Goal: Task Accomplishment & Management: Complete application form

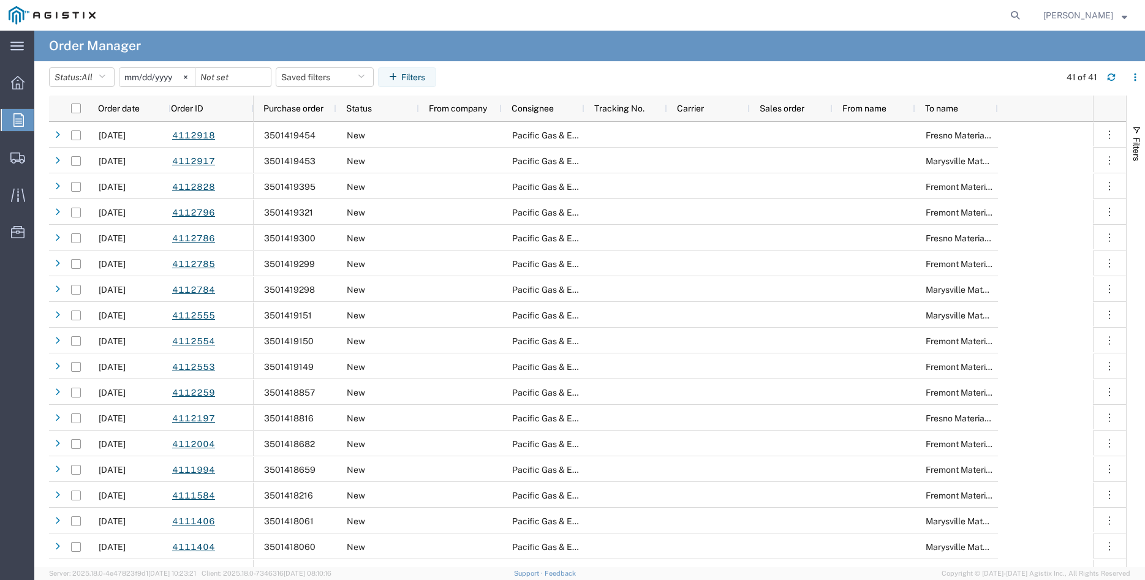
click at [12, 118] on div at bounding box center [18, 120] width 34 height 22
click at [10, 115] on div at bounding box center [18, 120] width 34 height 22
click at [187, 75] on icon at bounding box center [186, 77] width 4 height 4
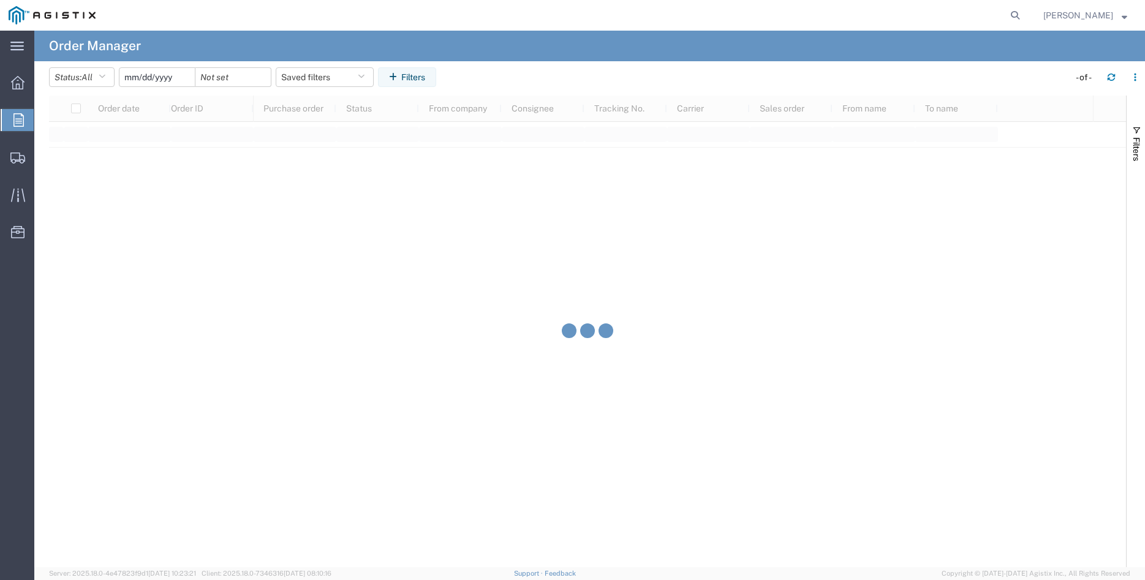
click at [171, 76] on input "date" at bounding box center [156, 77] width 75 height 18
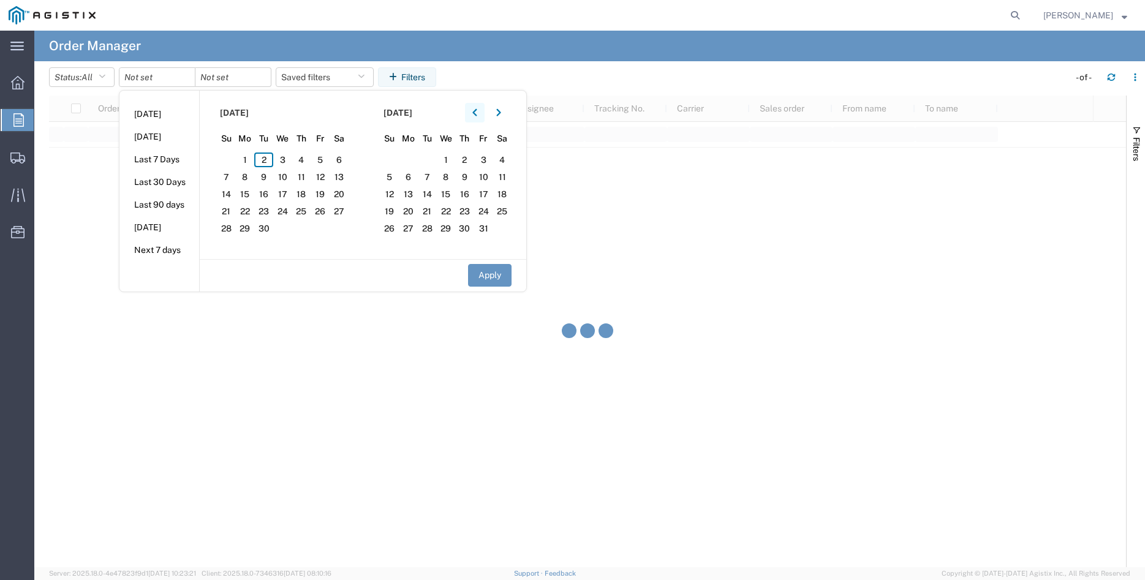
click at [482, 113] on button "button" at bounding box center [475, 113] width 20 height 20
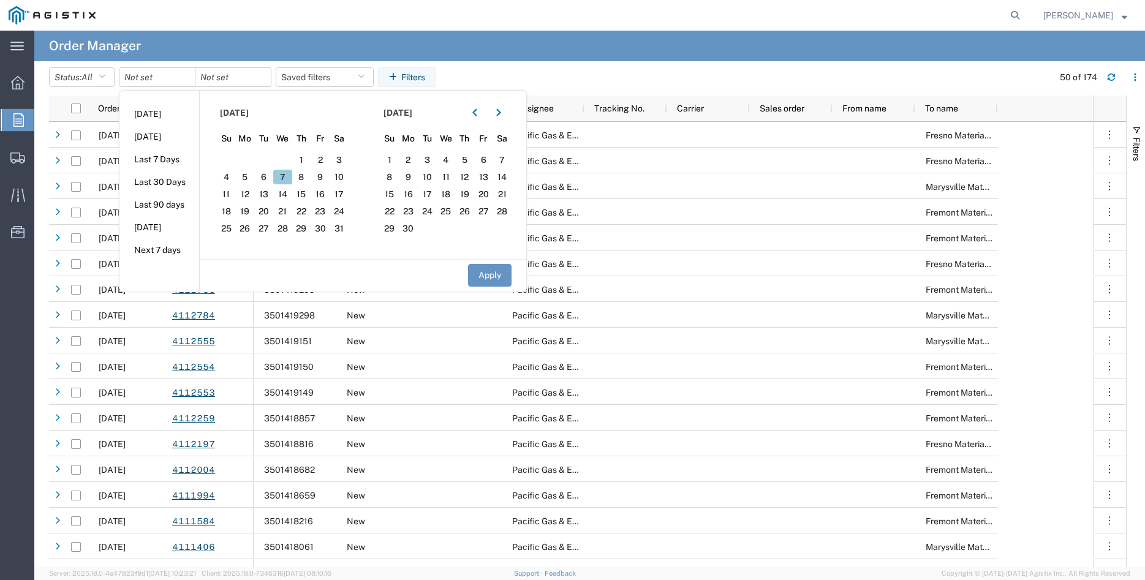
click at [285, 173] on span "7" at bounding box center [282, 177] width 19 height 15
click at [496, 270] on button "Apply" at bounding box center [489, 275] width 43 height 23
type input "2025-05-07"
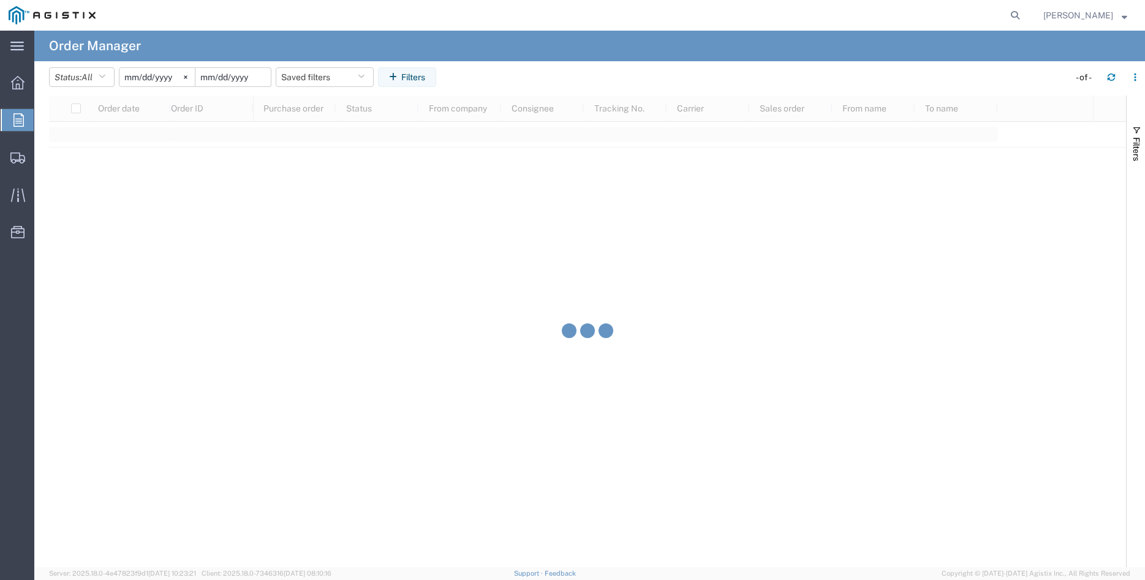
click at [239, 77] on input "date" at bounding box center [232, 77] width 75 height 18
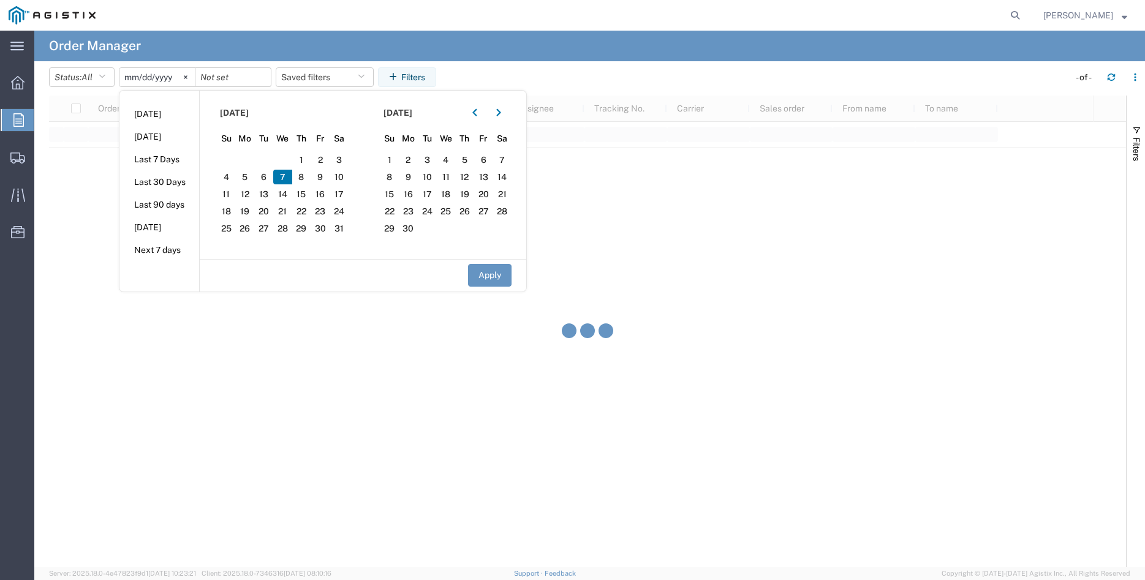
click at [286, 179] on span "7" at bounding box center [282, 177] width 19 height 15
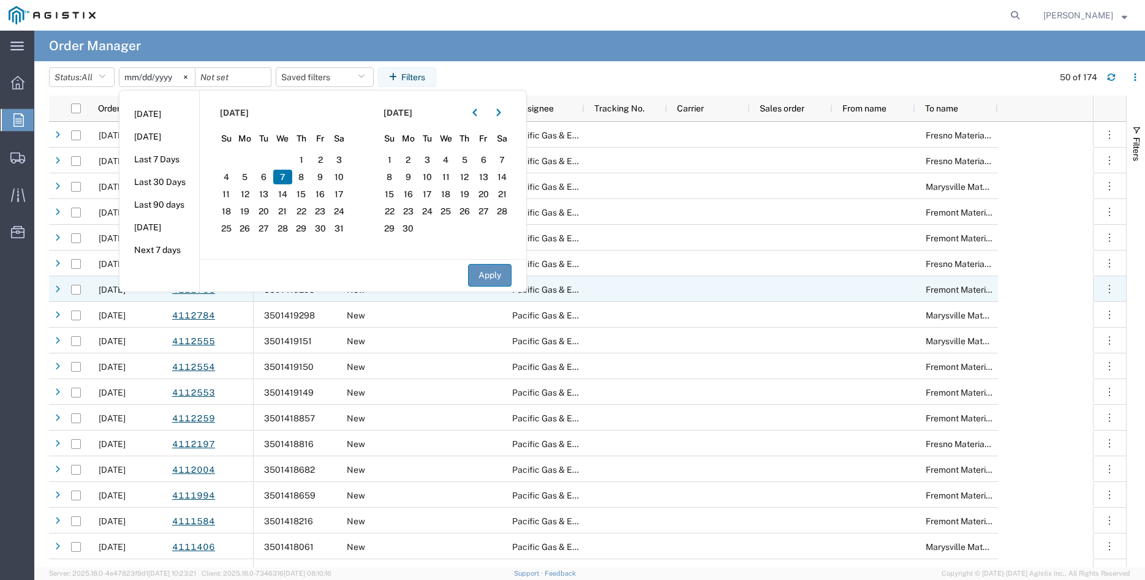
click at [496, 276] on button "Apply" at bounding box center [489, 275] width 43 height 23
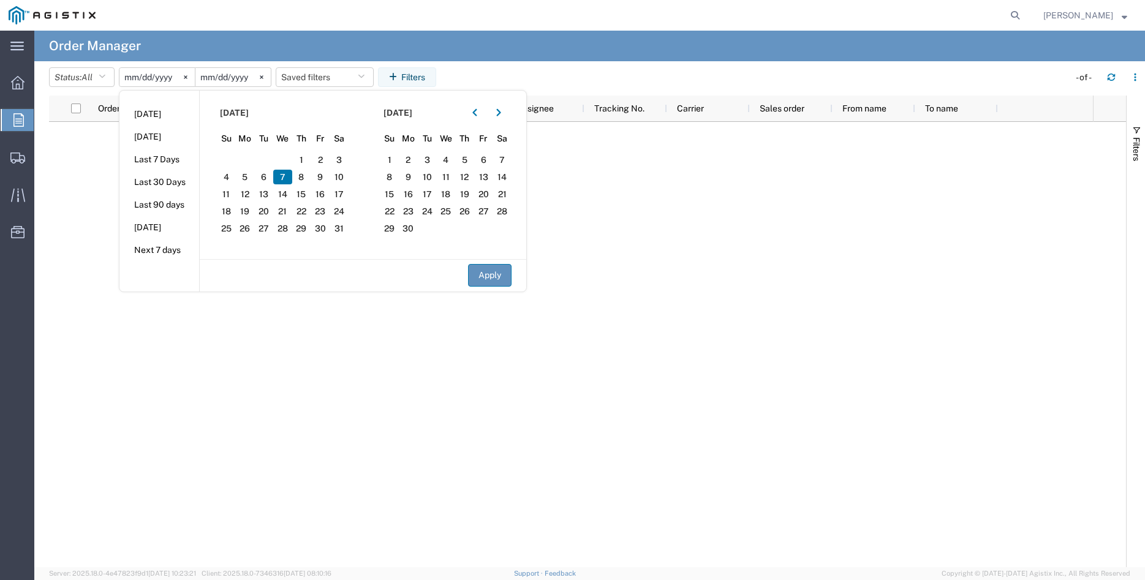
type input "2025-05-07"
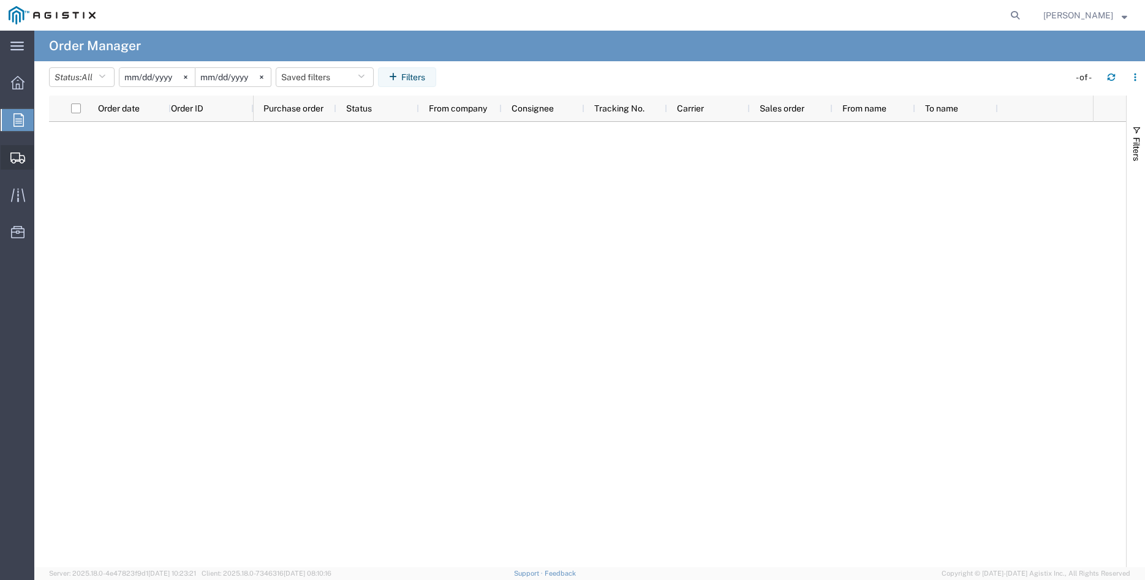
click at [0, 0] on span "Create Shipment" at bounding box center [0, 0] width 0 height 0
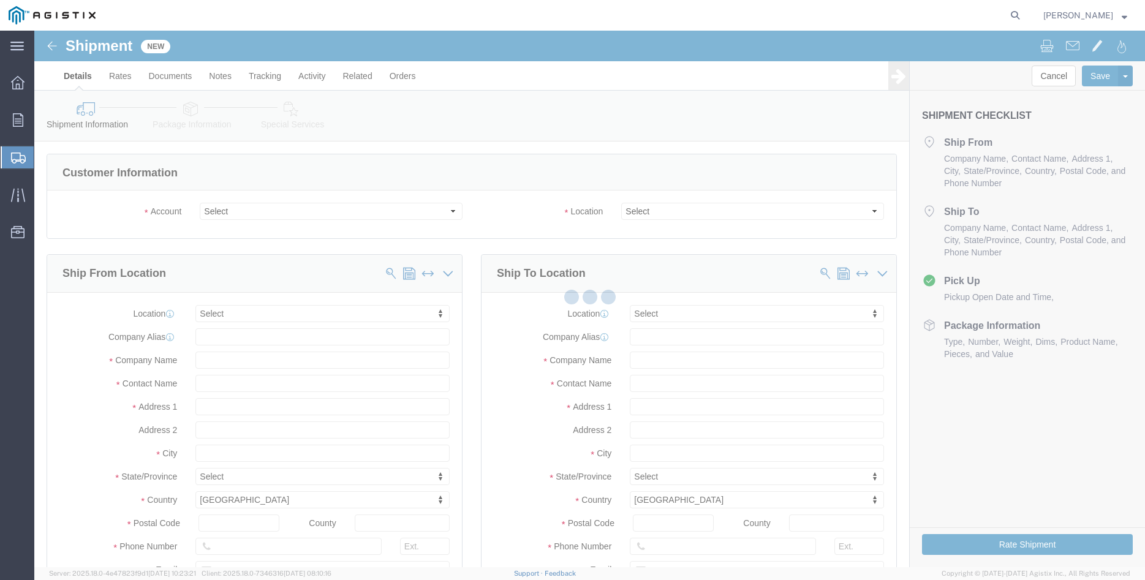
select select
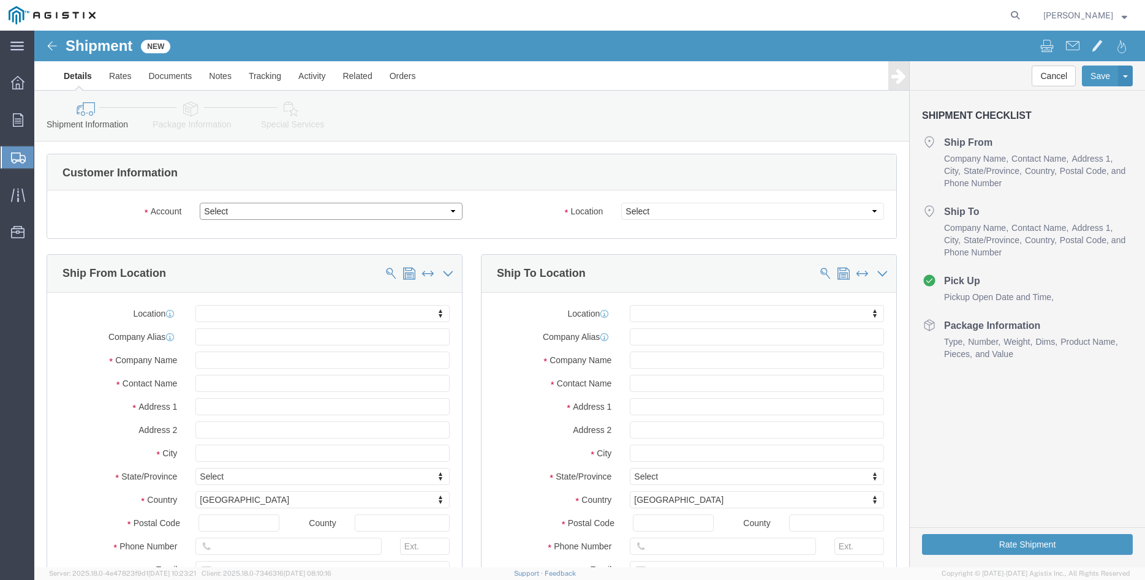
click select "Select Madruga Iron Works Inc PG&E"
select select "9596"
click option "PG&E"
click select "Select"
select select "PURCHORD"
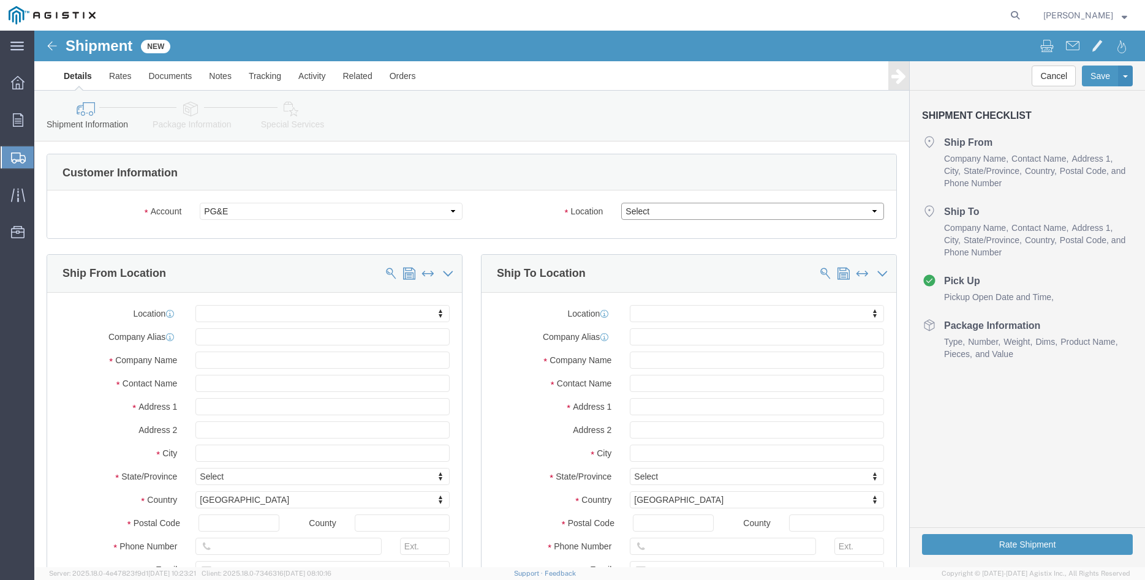
select select
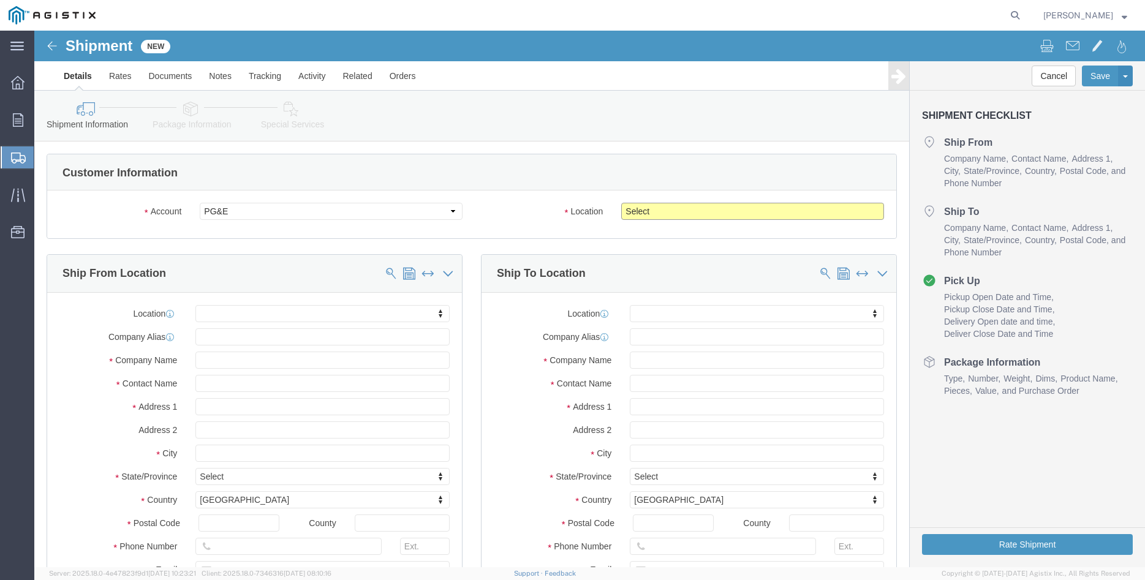
select select "19996"
click option "Wheatland [GEOGRAPHIC_DATA]"
click label "Location"
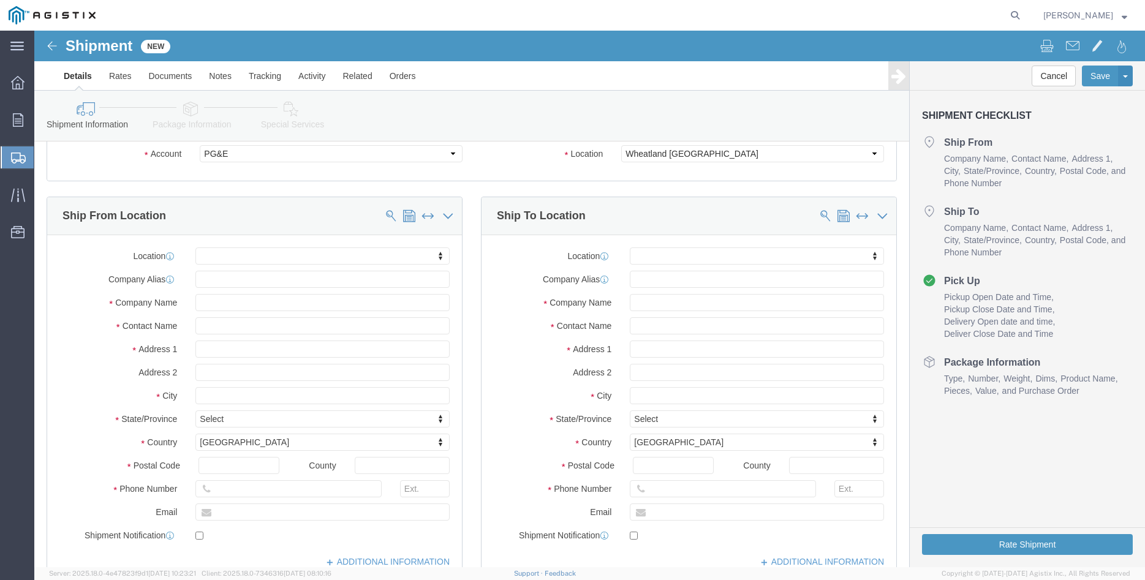
scroll to position [62, 0]
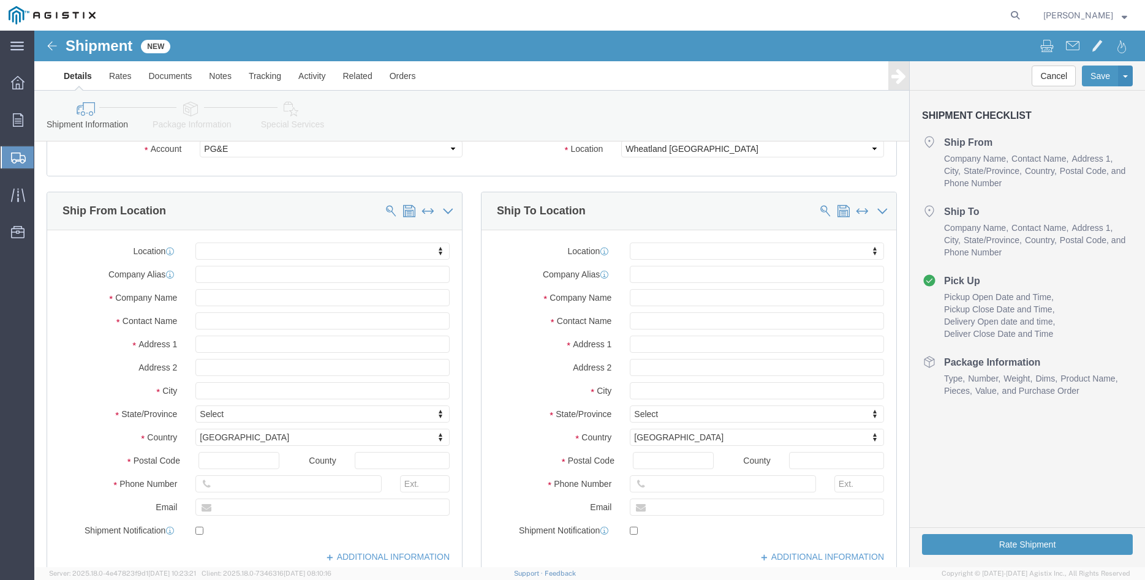
click body "Shipment New Details Rates Documents Notes Tracking Activity Related Orders Can…"
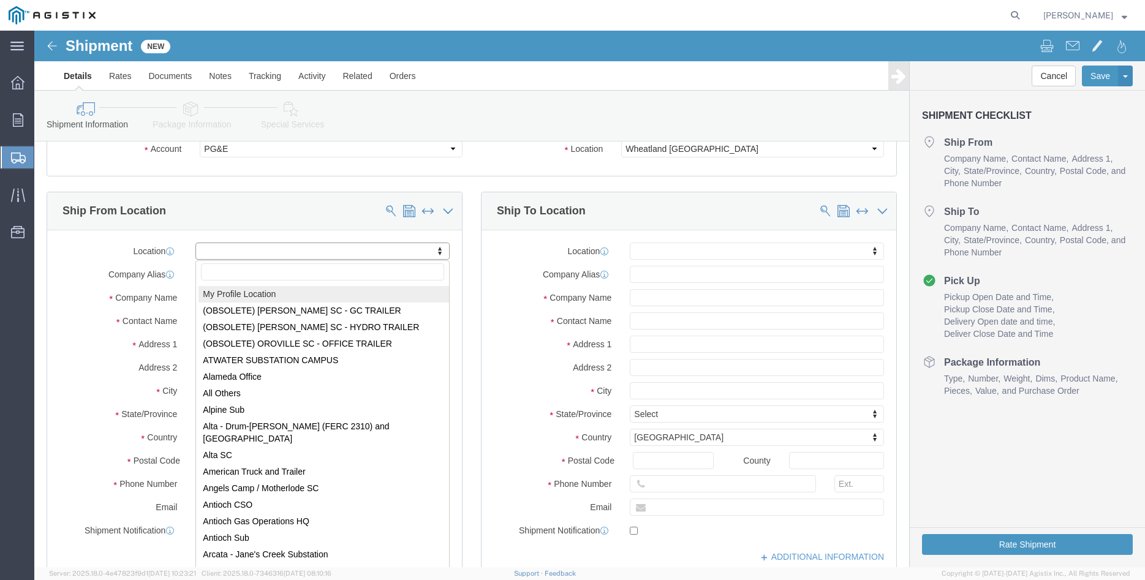
select select "MYPROFILE"
type input "305 [PERSON_NAME] DANCER DR"
type input "95377"
type input "[PHONE_NUMBER]"
type input "[PERSON_NAME][EMAIL_ADDRESS][DOMAIN_NAME]"
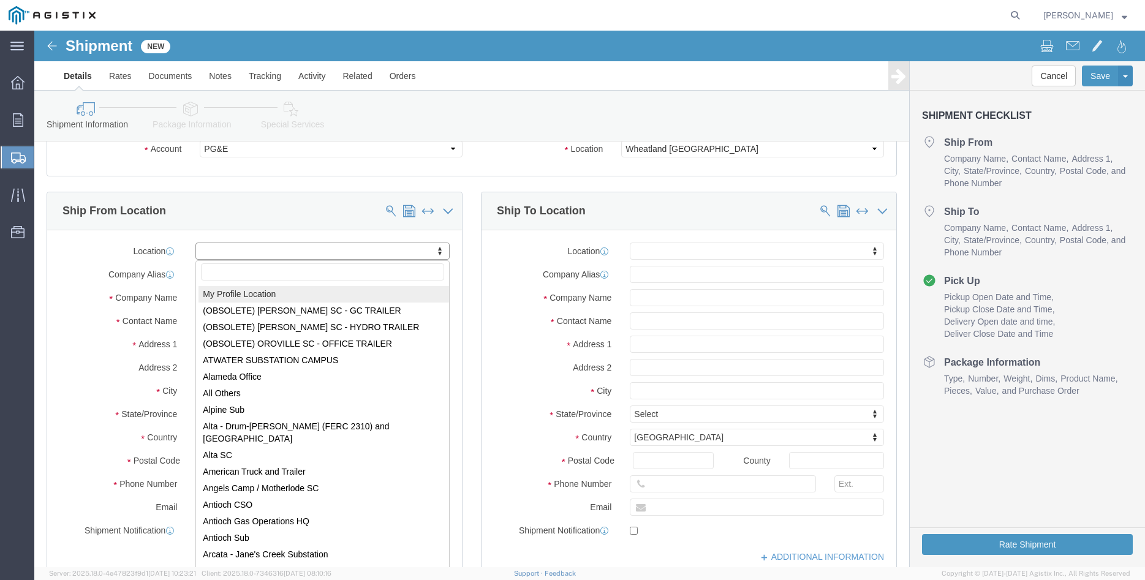
checkbox input "true"
type input "[PERSON_NAME] Iron Works Inc"
type input "[PERSON_NAME]"
select select "CA"
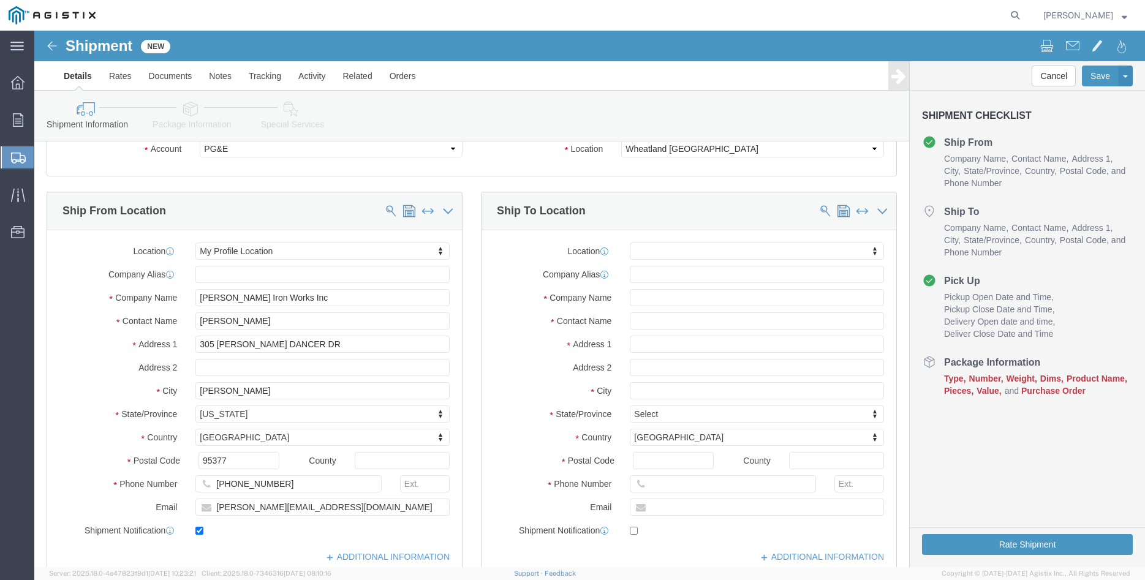
click div "Ship From Location Location My Profile Location My Profile Location (OBSOLETE) …"
click body "Shipment New Details Rates Documents Notes Tracking Activity Related Orders Can…"
type input "wheat"
select select "19996"
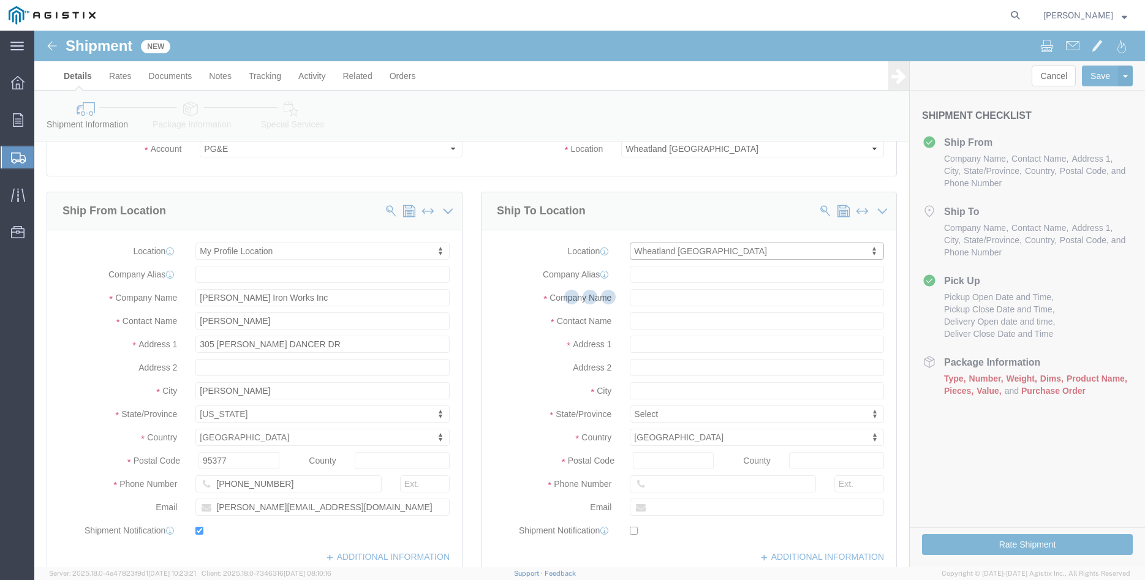
type input "3736 Rancho Rd"
type input "95692"
type input "PG&E"
type input "Wheatland"
select select "CA"
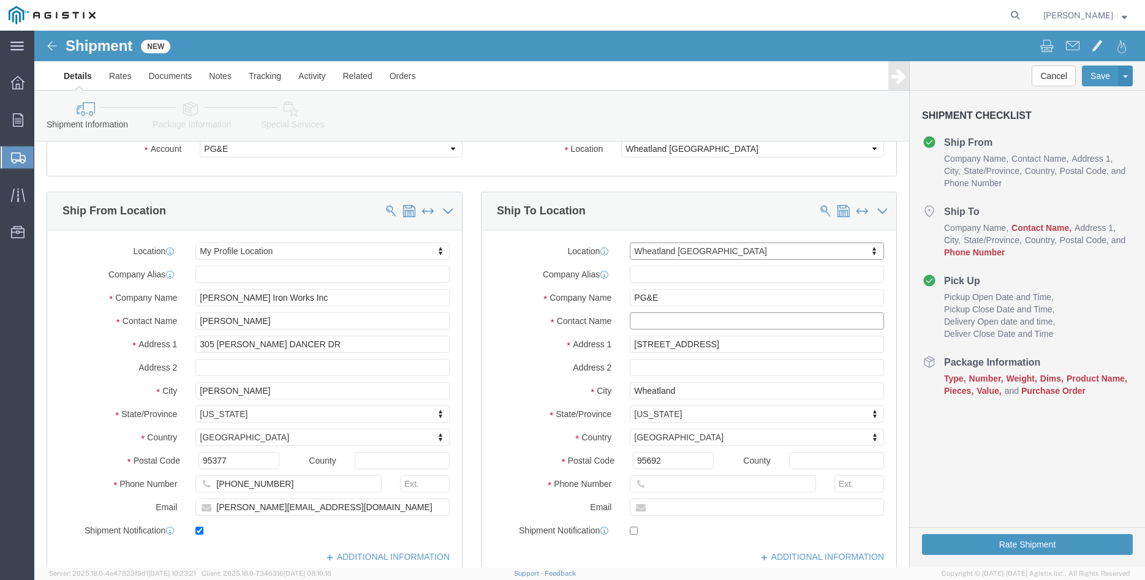
click input "text"
type input "Marysville Materials Receiving"
click div "Ship From Location Location My Profile Location My Profile Location (OBSOLETE) …"
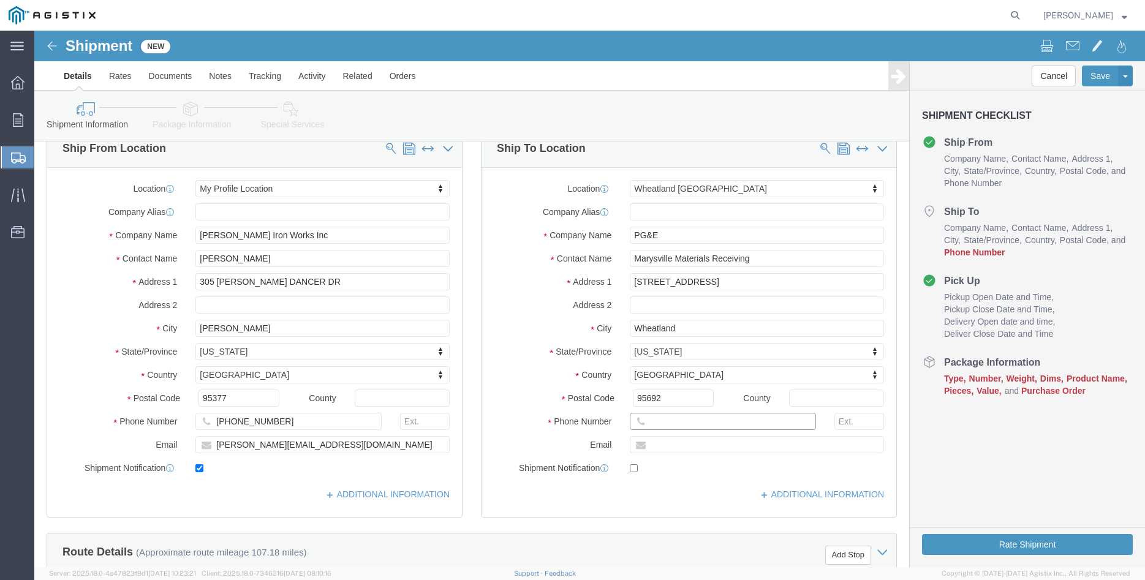
click input "text"
type input "530-749-3019"
click div "Ship From Location Location My Profile Location My Profile Location (OBSOLETE) …"
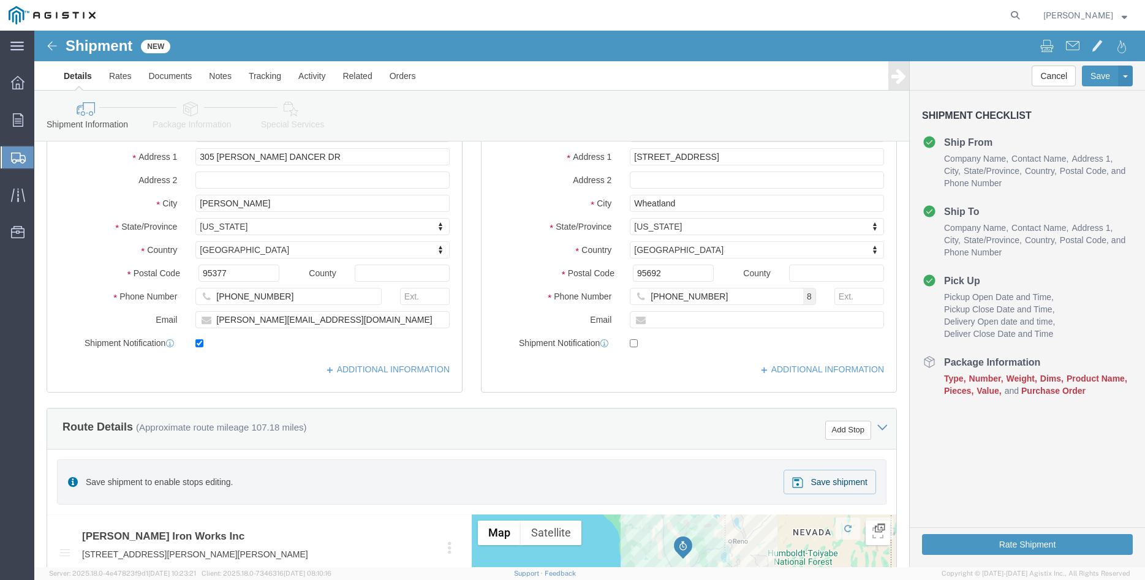
scroll to position [312, 0]
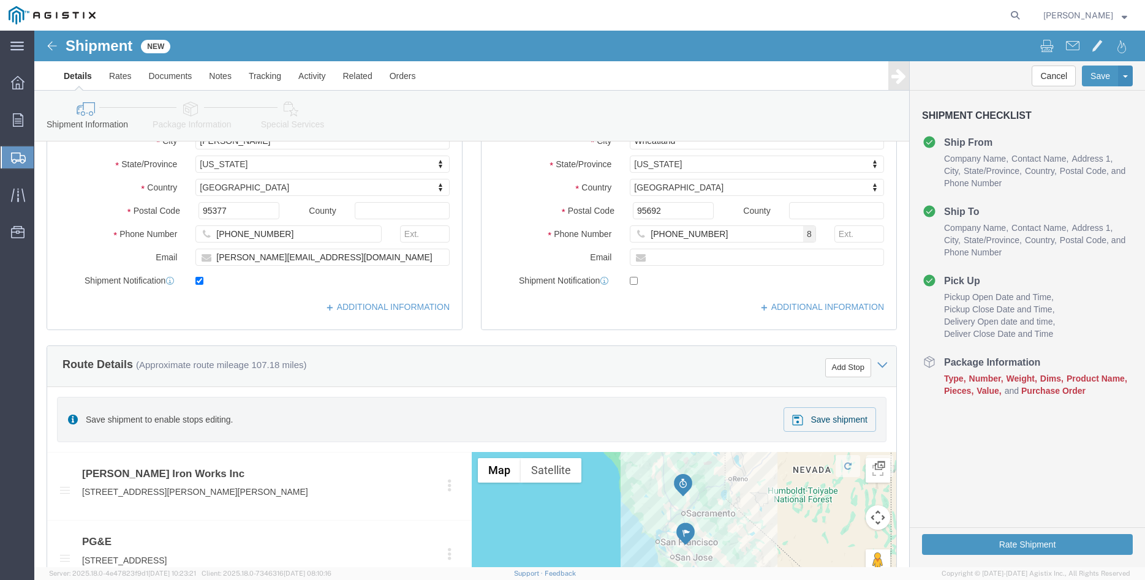
click div "Please fix the following errors Customer Information Account Select [PERSON_NAM…"
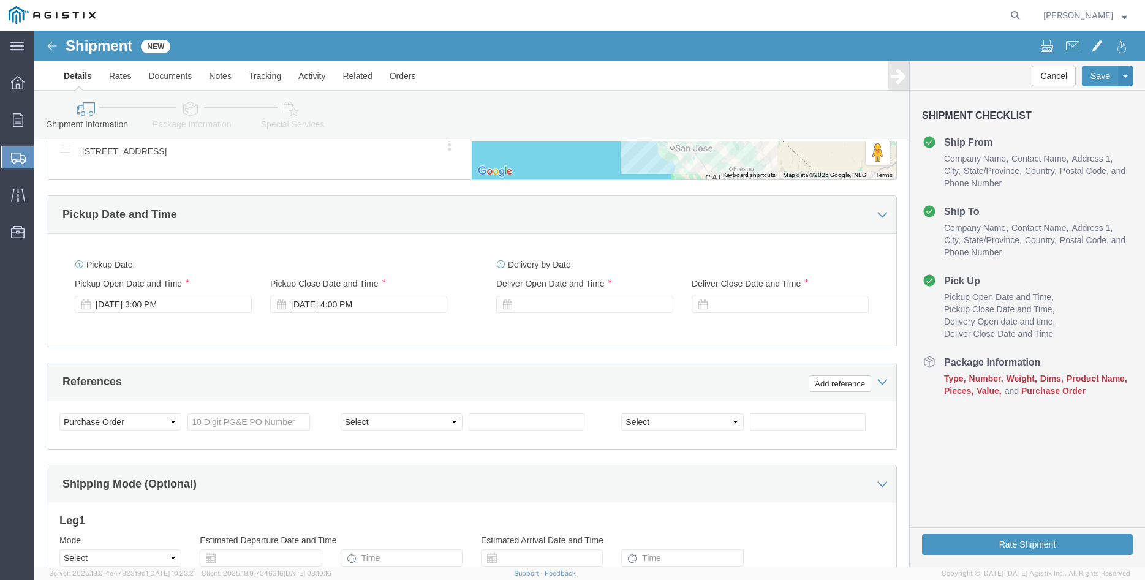
scroll to position [750, 0]
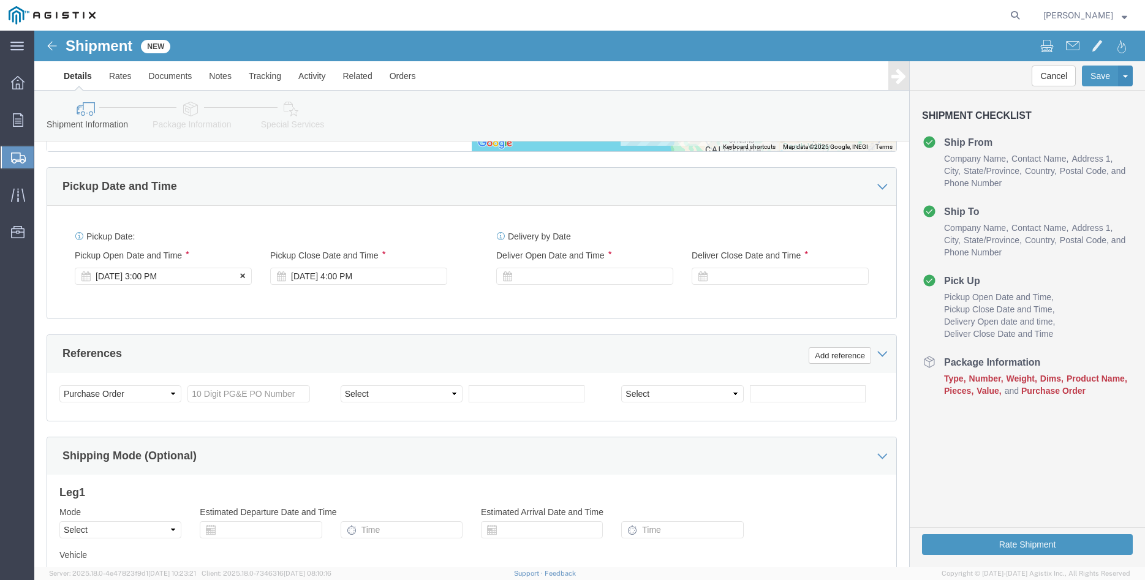
click div "Sep 02 2025 3:00 PM"
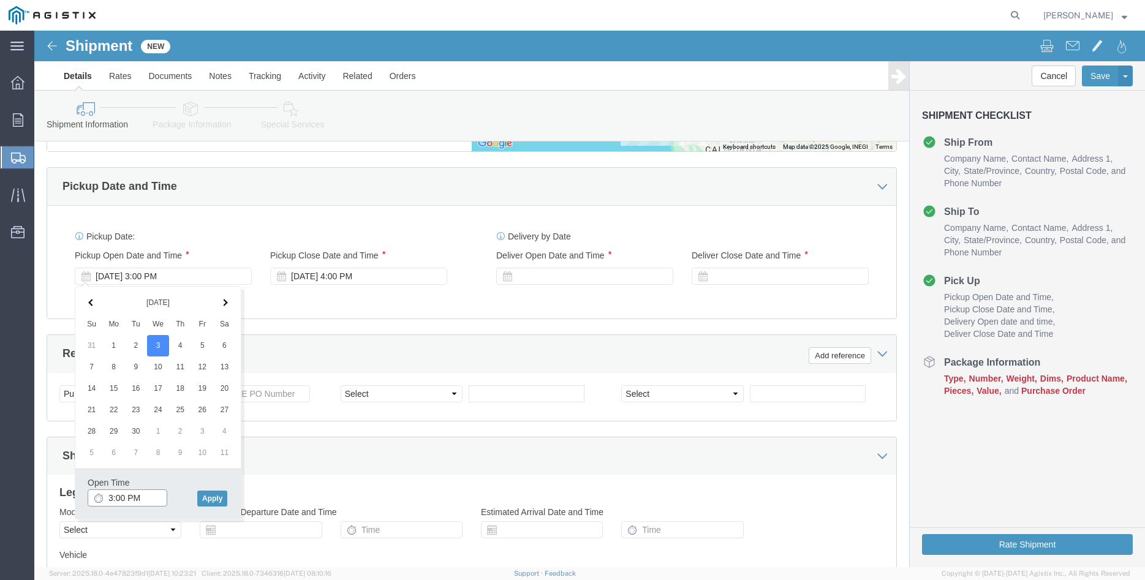
click input "3:00 PM"
type input "8:00 AM"
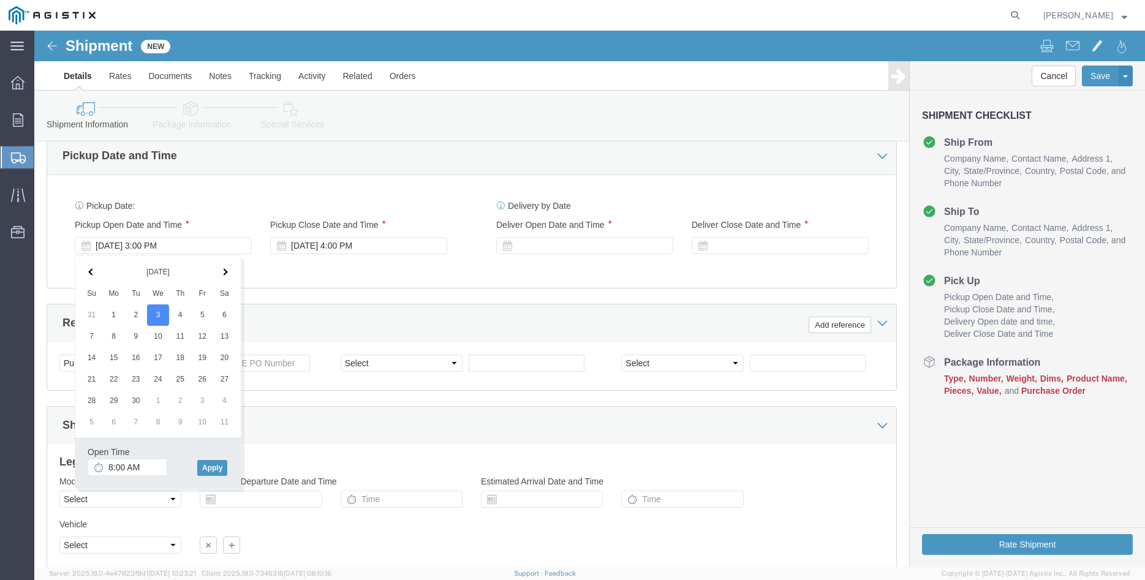
scroll to position [812, 0]
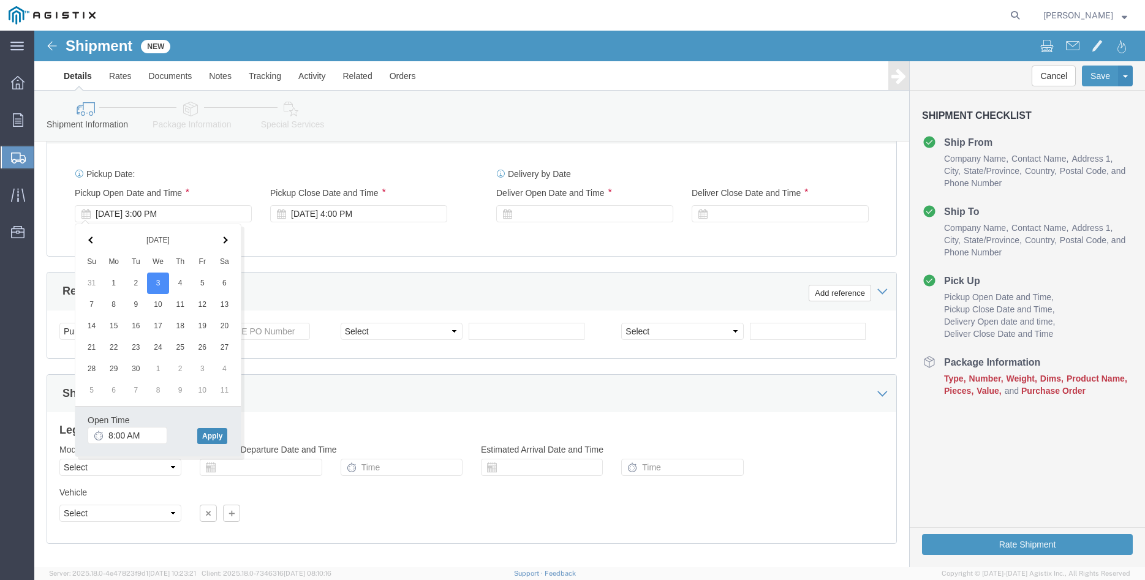
click button "Apply"
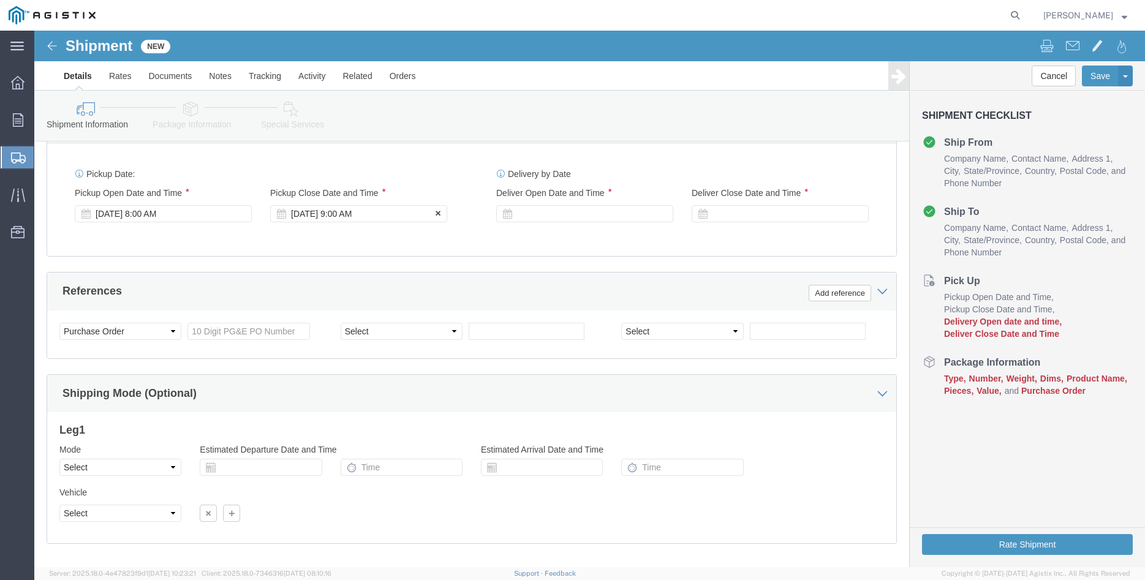
click div "[DATE] 9:00 AM"
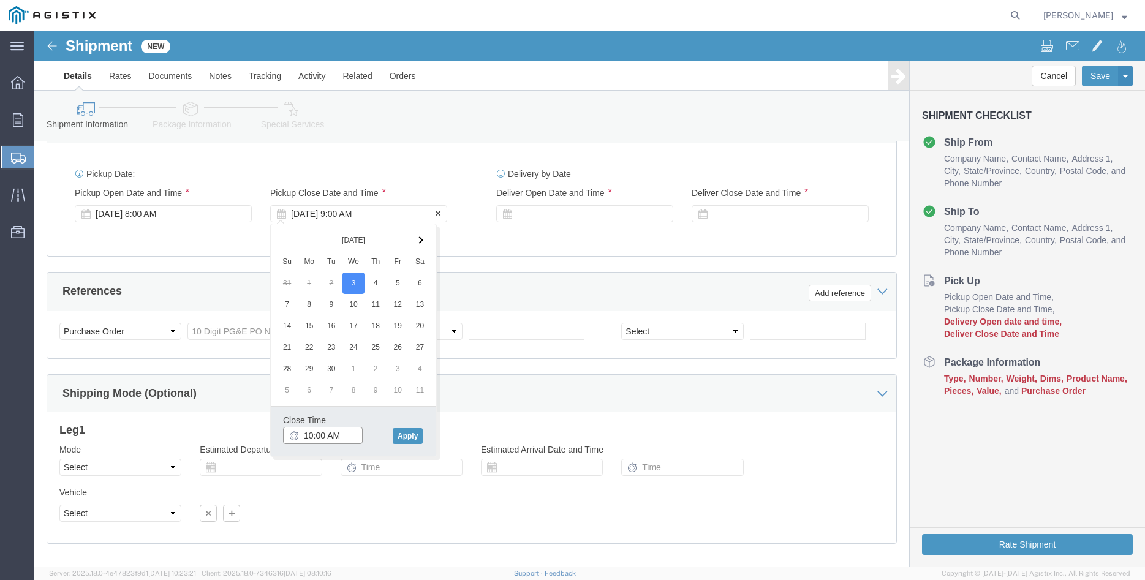
type input "10:00 AM"
click button "Apply"
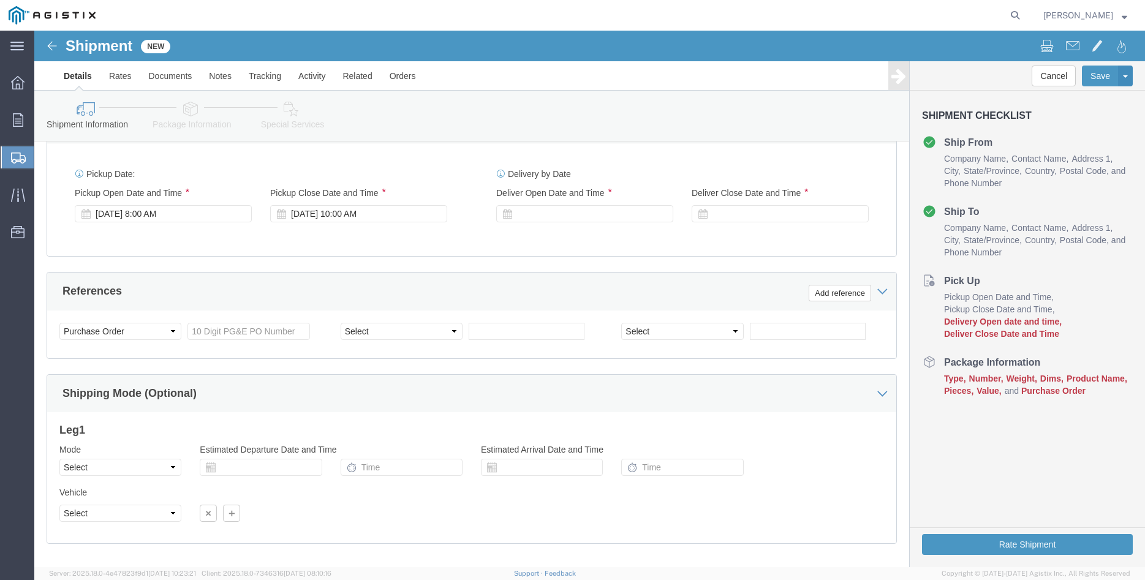
click div "Pickup Date: Pickup Start Date Pickup Start Time Pickup Open Date and Time Sep …"
click div
click button "Apply"
click div
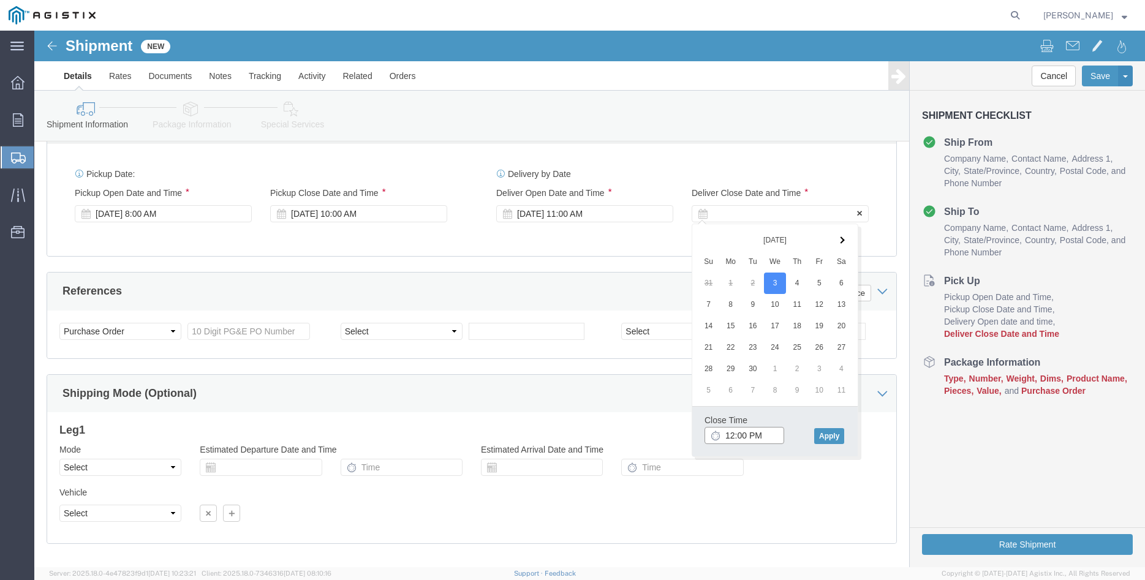
type input "3:00 PM"
click button "Apply"
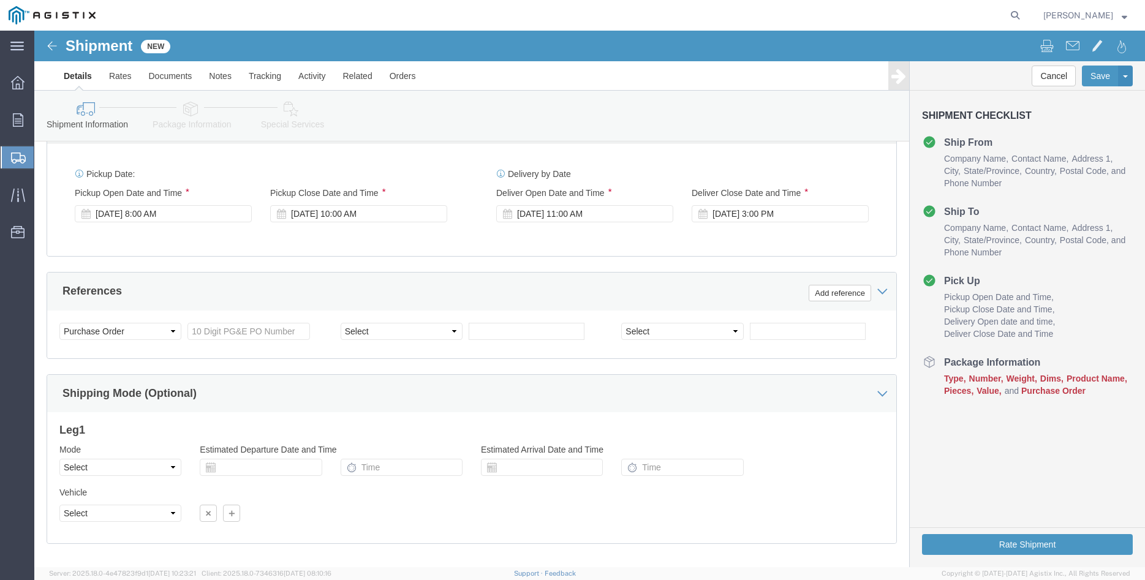
click div "Please fix the following errors Customer Information Account Select [PERSON_NAM…"
click input "text"
type input "3501404807"
click select "Select Account Type Activity ID Airline Appointment Number ASN Batch Request # …"
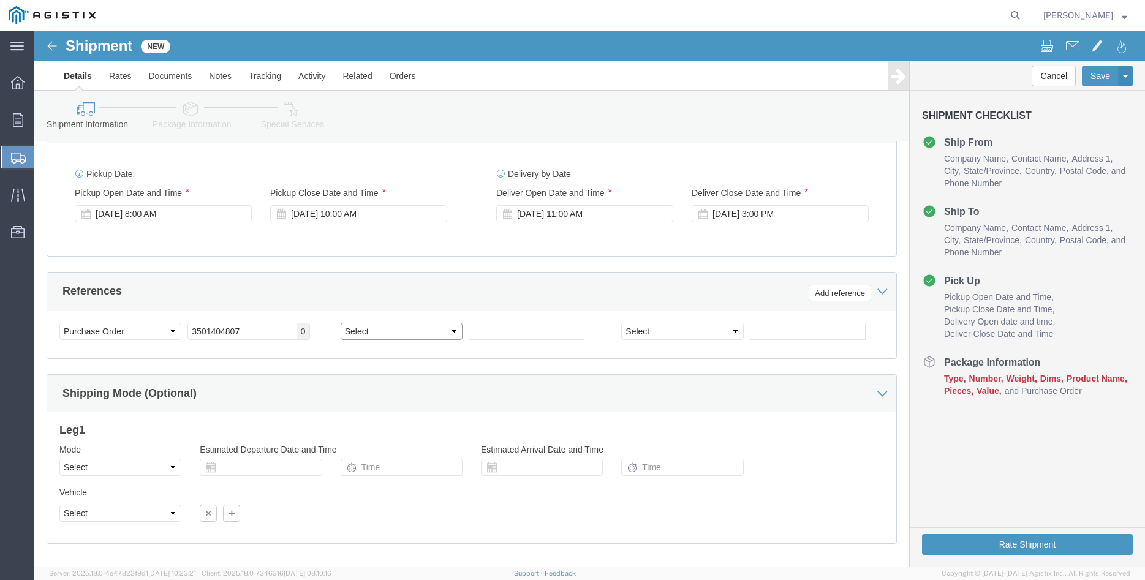
select select "PURCHORD"
click option "Purchase Order"
click input "text"
type input "3501404828"
click div "Customer Information Account Select [PERSON_NAME] Iron Works Inc PG&E Location …"
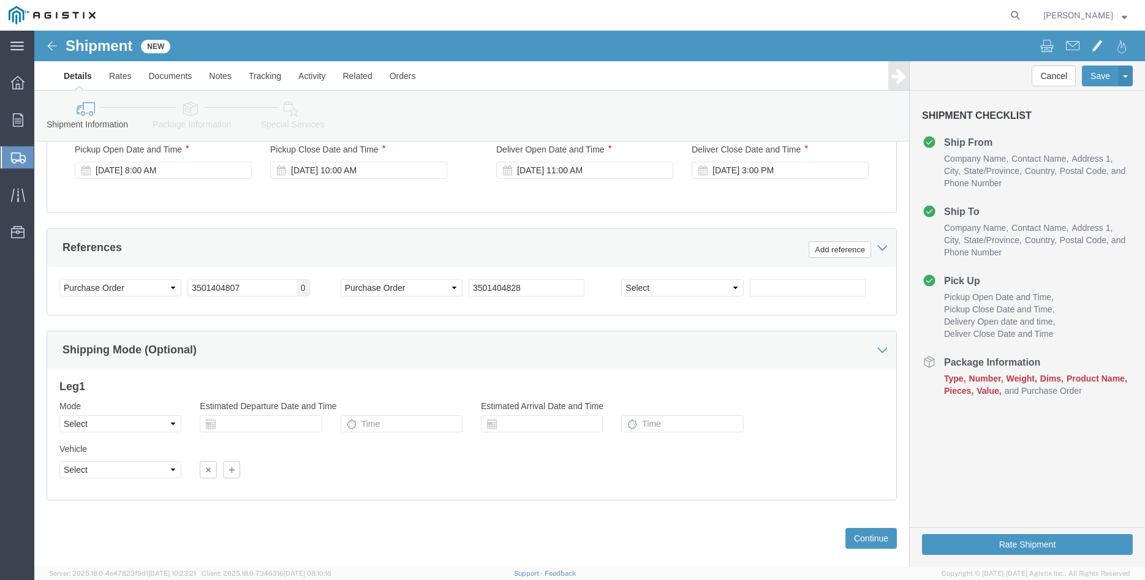
scroll to position [874, 0]
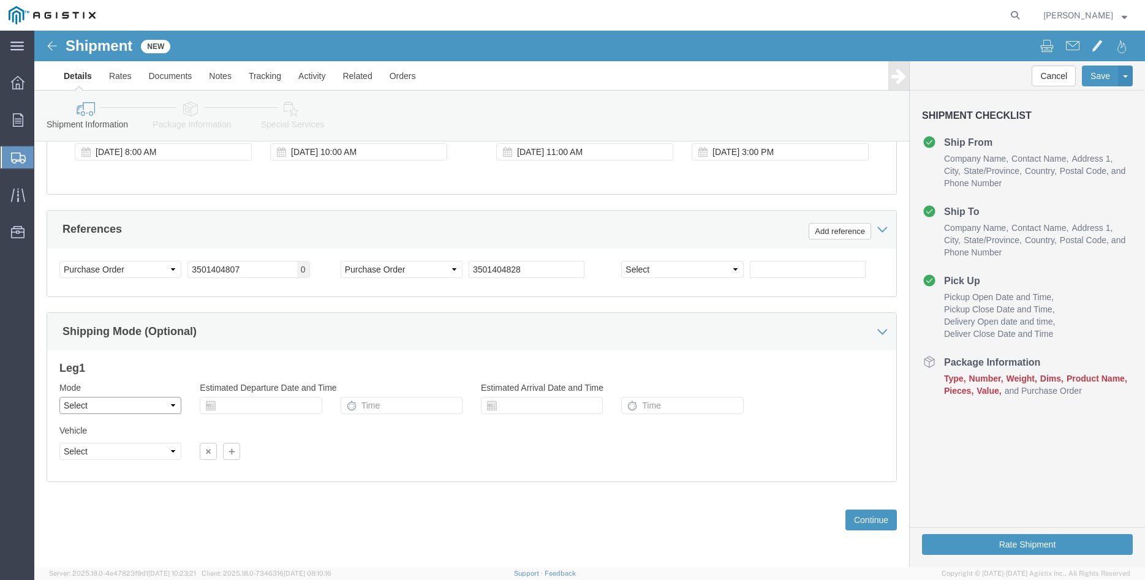
click select "Select Air Less than Truckload Multi-Leg Ocean Freight Rail Small Parcel Truckl…"
select select "TL"
click option "Truckload"
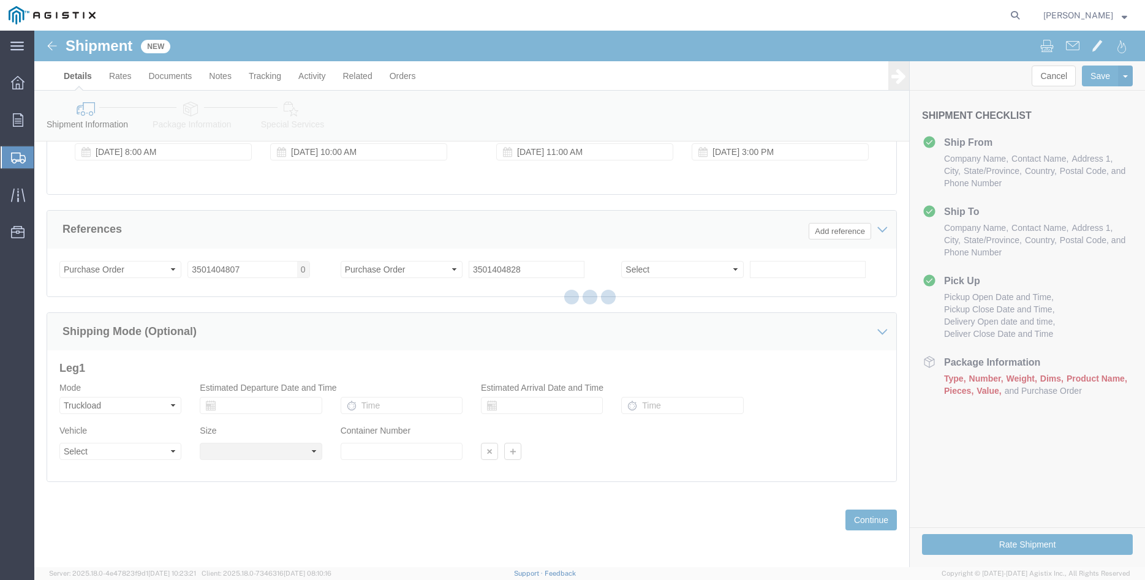
click div
select select
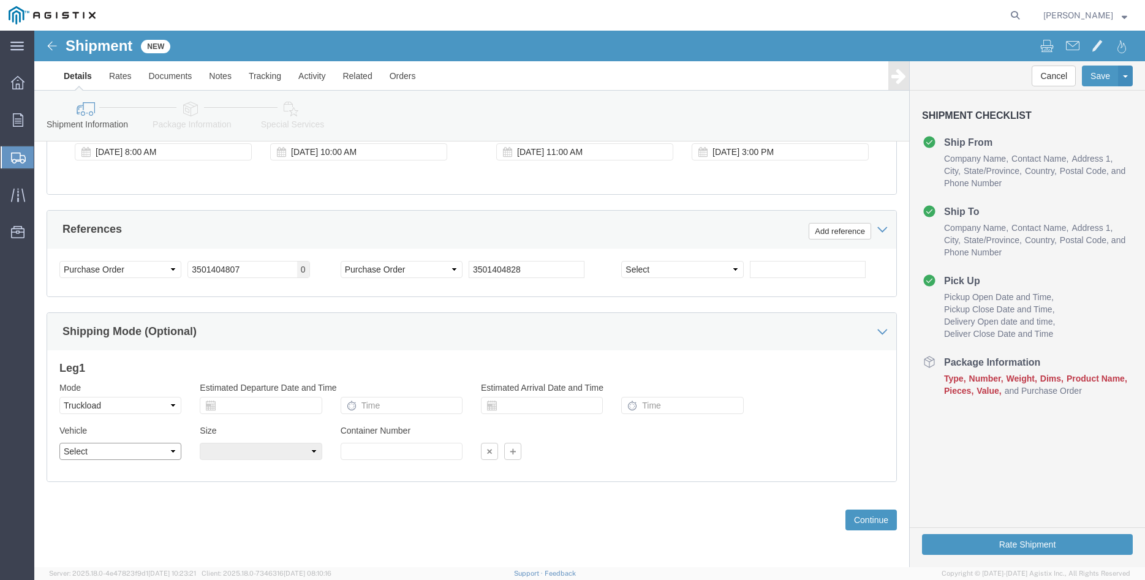
select select "FLBD"
click option "Flat Bed"
click select "Select 35 Feet 20 Feet 28 Feet 53 Feet 40 Feet 48 Feet"
click option "48 Feet"
click div "Previous Continue"
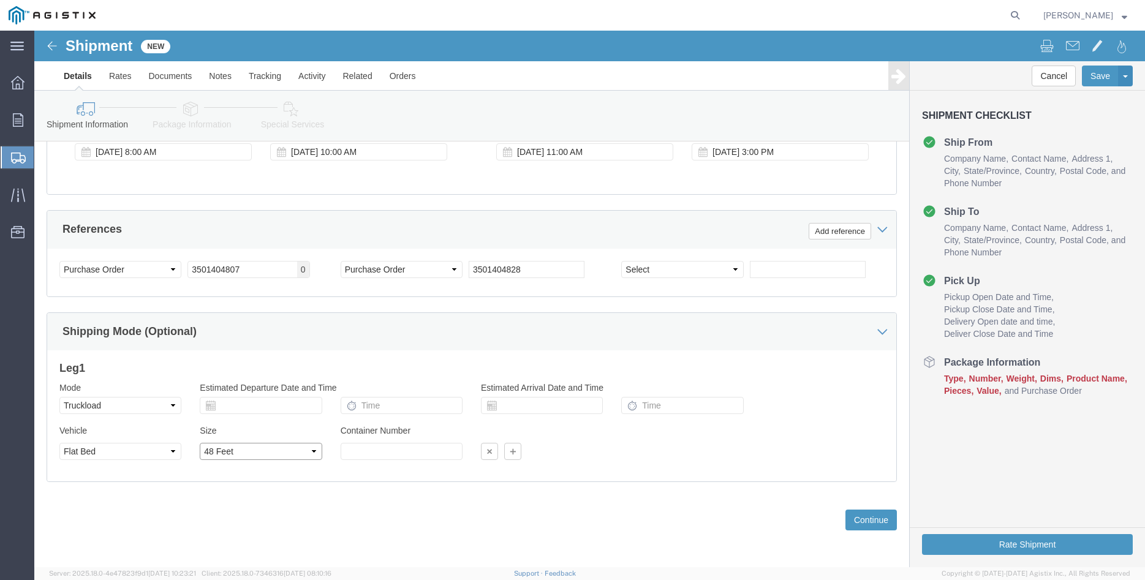
click select "Select 35 Feet 20 Feet 28 Feet 53 Feet 40 Feet 48 Feet"
select select "40FT"
click option "40 Feet"
click div "Previous Continue"
click button "Continue"
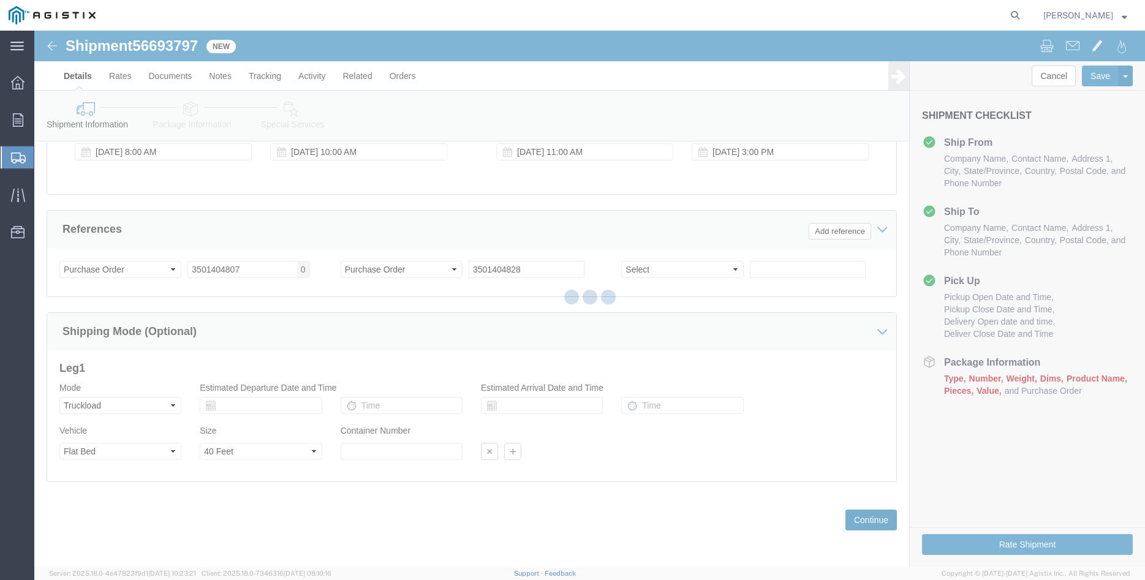
select select "21941"
select select "19996"
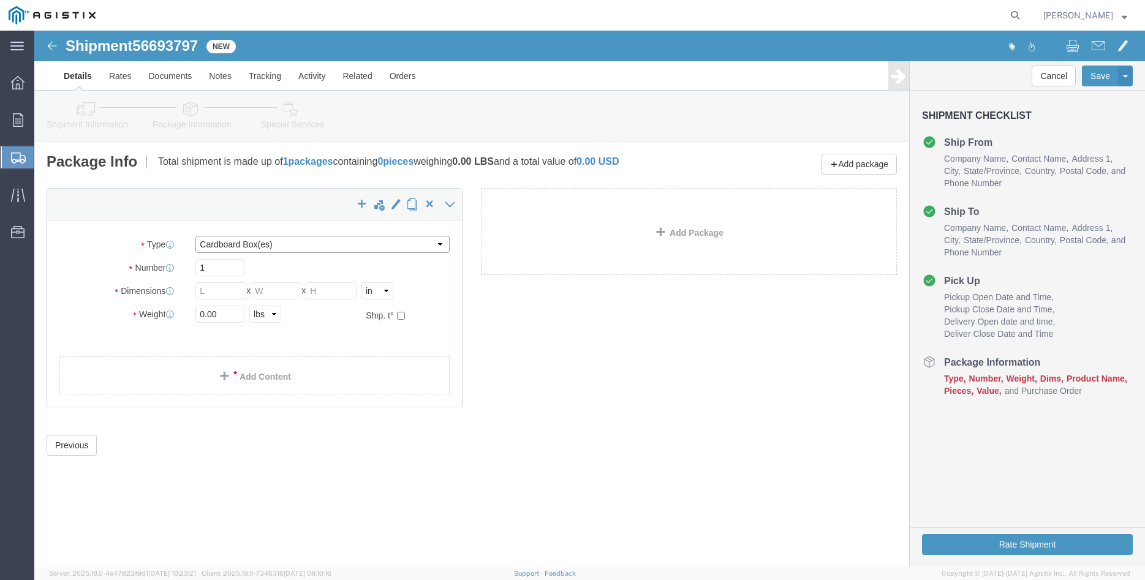
click select "Select Bulk Bundle(s) Cardboard Box(es) Carton(s) Crate(s) Drum(s) (Fiberboard)…"
select select "PONS"
click option "Pallet(s) Oversized (Not Stackable)"
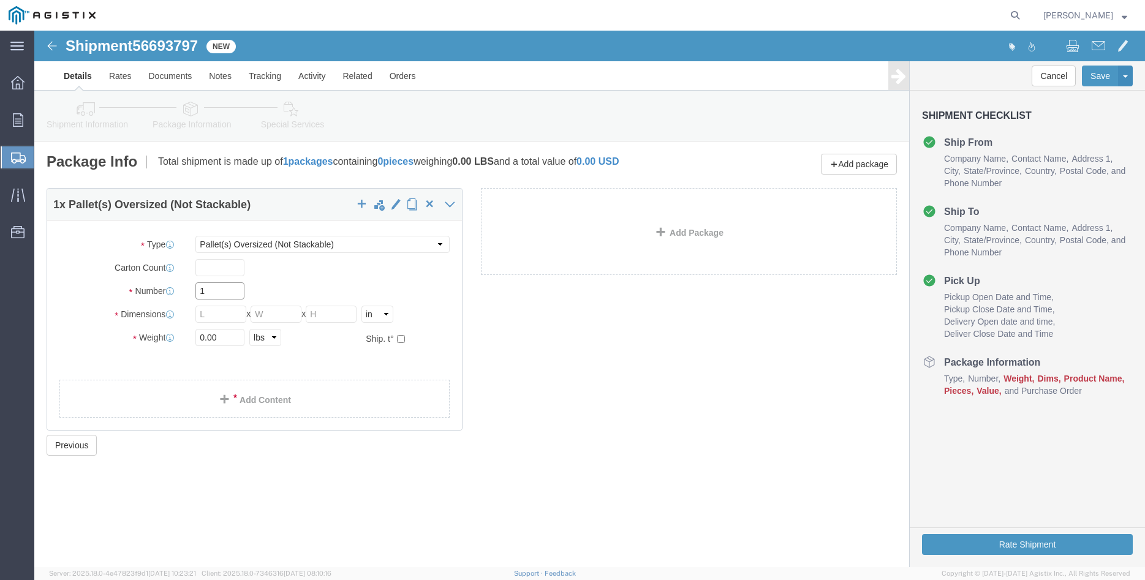
click input "1"
type input "6"
type input "64"
type input "66"
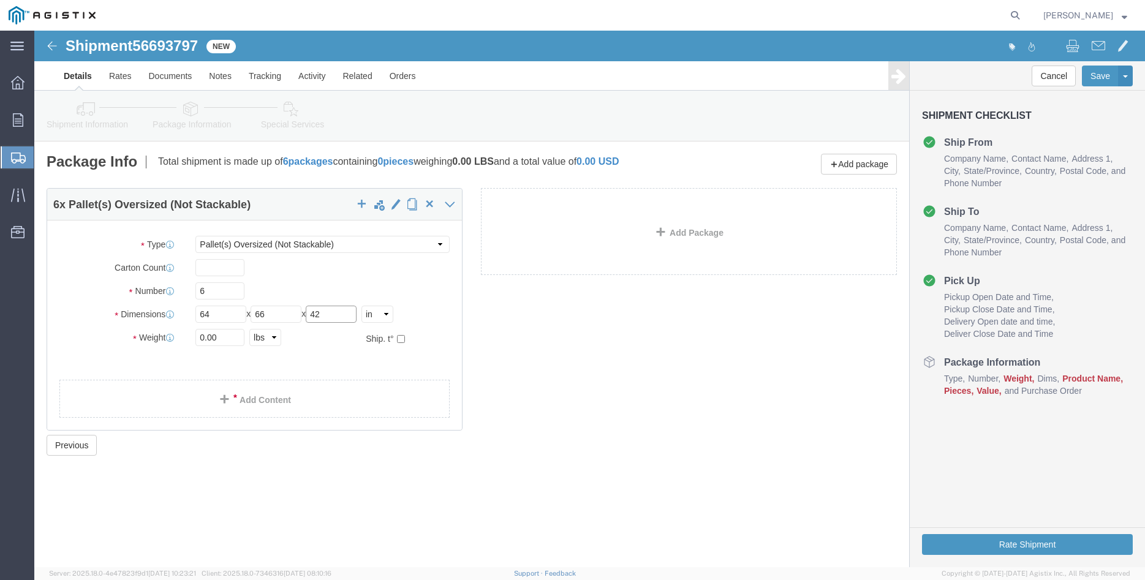
type input "42"
click div "Length 64 x Width 66 x Height 42 Select cm ft in"
click input "0.00"
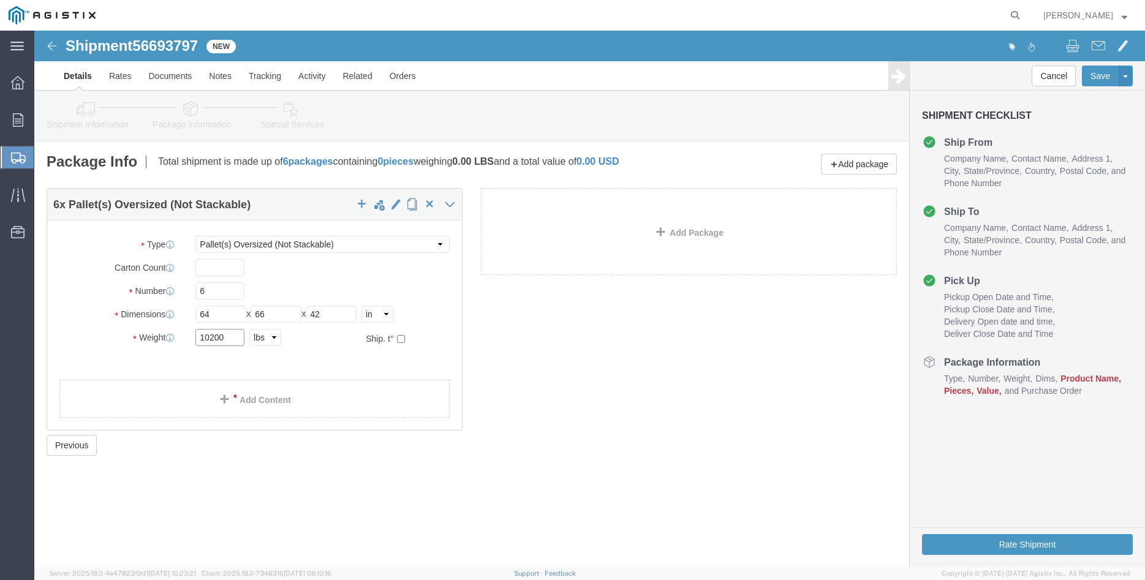
type input "10200"
click label "Number"
click link "Add Content"
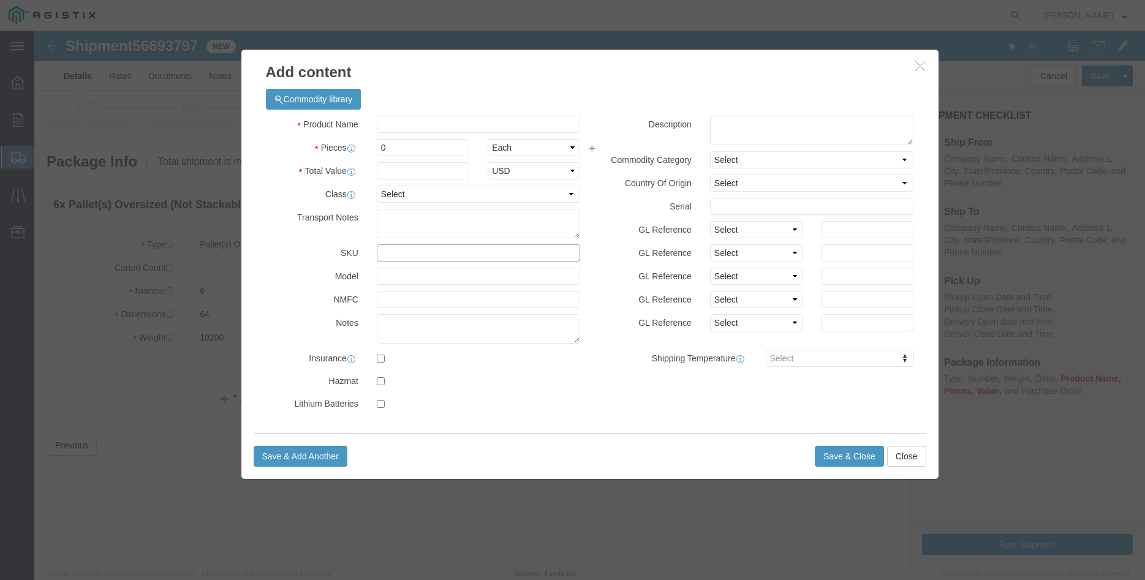
click input "text"
type input "M360003"
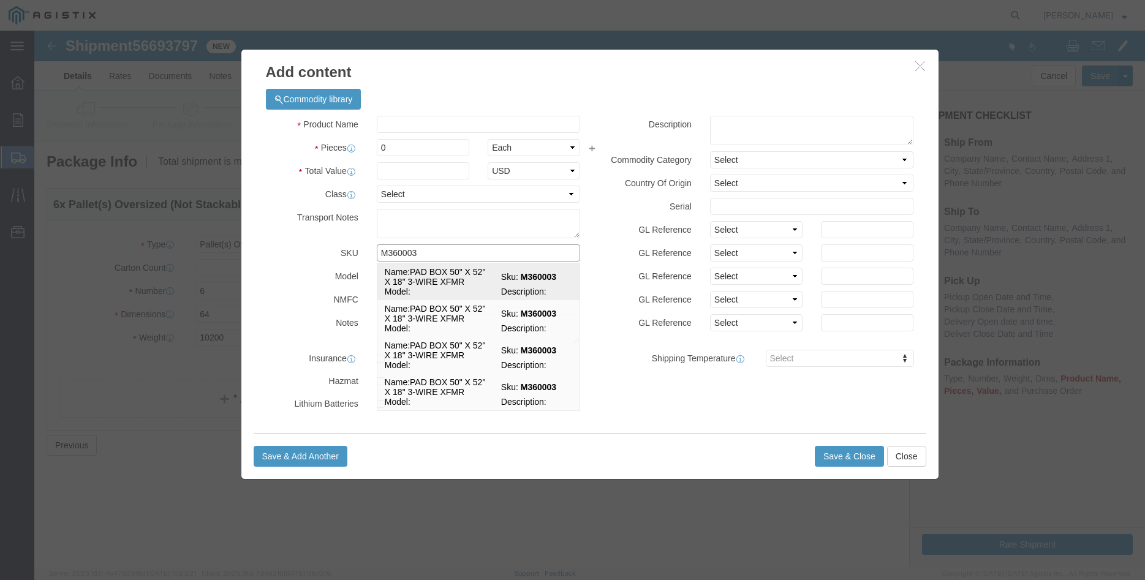
click td "Model:"
select select
select select "USD"
type input "PAD BOX 50" X 52" X 18" 3-WIRE XFMR"
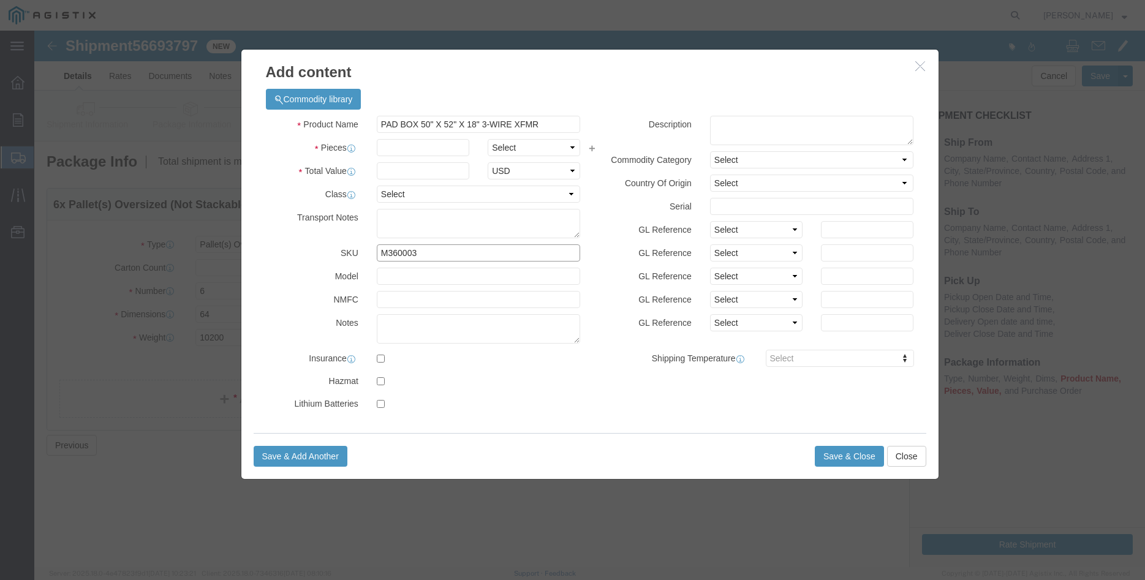
type input "M360003"
click input "PAD BOX 50" X 52" X 18" 3-WIRE XFMR"
click textarea
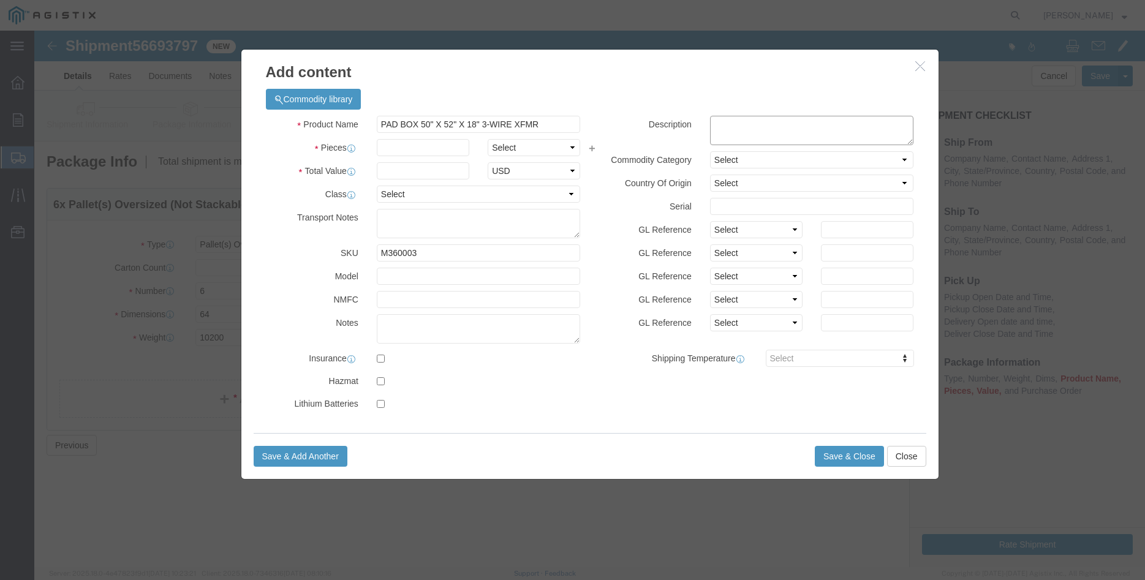
paste textarea "PAD BOX 50" X 52" X 18" 3-WIRE XFMR"
type textarea "PAD BOX 50" X 52" X 18" 3-WIRE XFMR"
click input "text"
type input "9"
click select "Select Bag Barrels 100Board Feet Bottle Box Blister Pack Carats Can Capsule Car…"
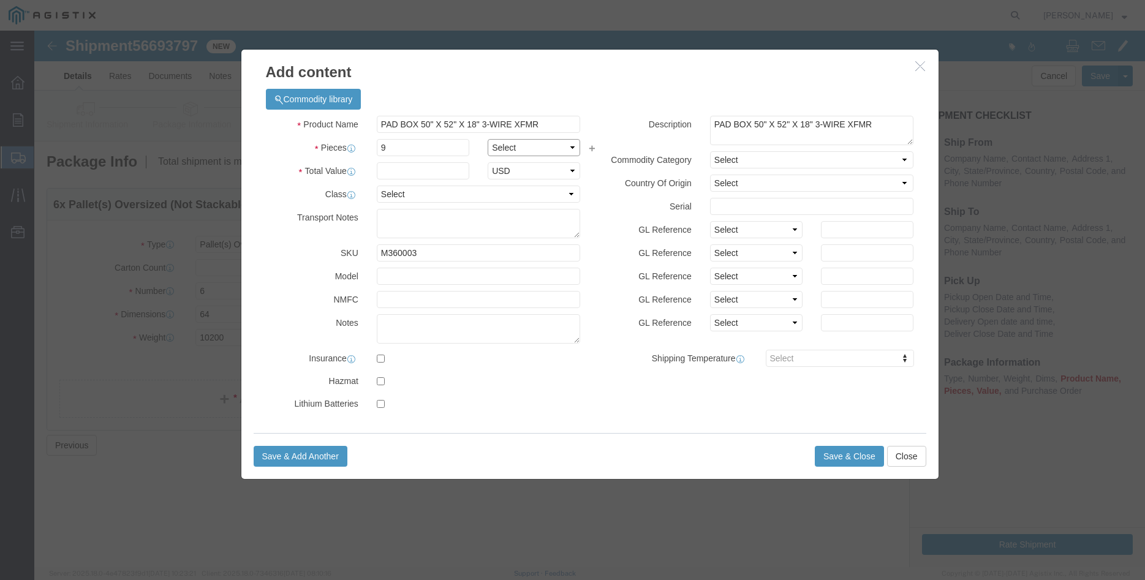
select select "EA"
click option "Each"
click input "text"
type input "6465.24"
click select "Select 50 55 60 65 70 85 92.5 100 125 175 250 300 400"
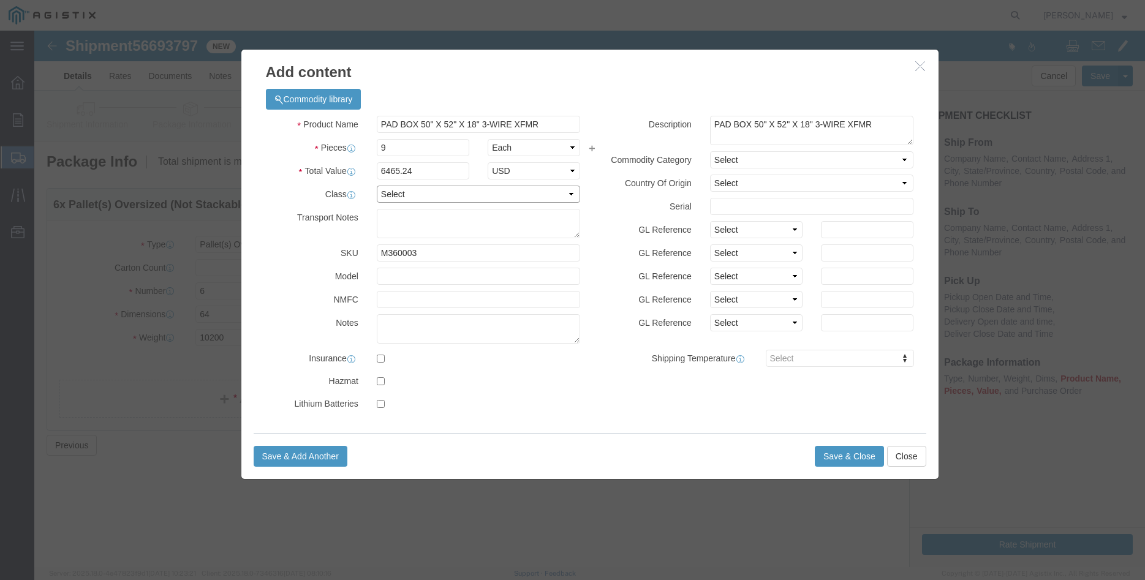
select select "100"
click option "100"
click div "GL Reference Select Account Type Activity ID Airline Appointment Number ASN Bat…"
click select "Select Account Type Activity ID Airline Appointment Number ASN Batch Number Bil…"
select select "PURCHORD"
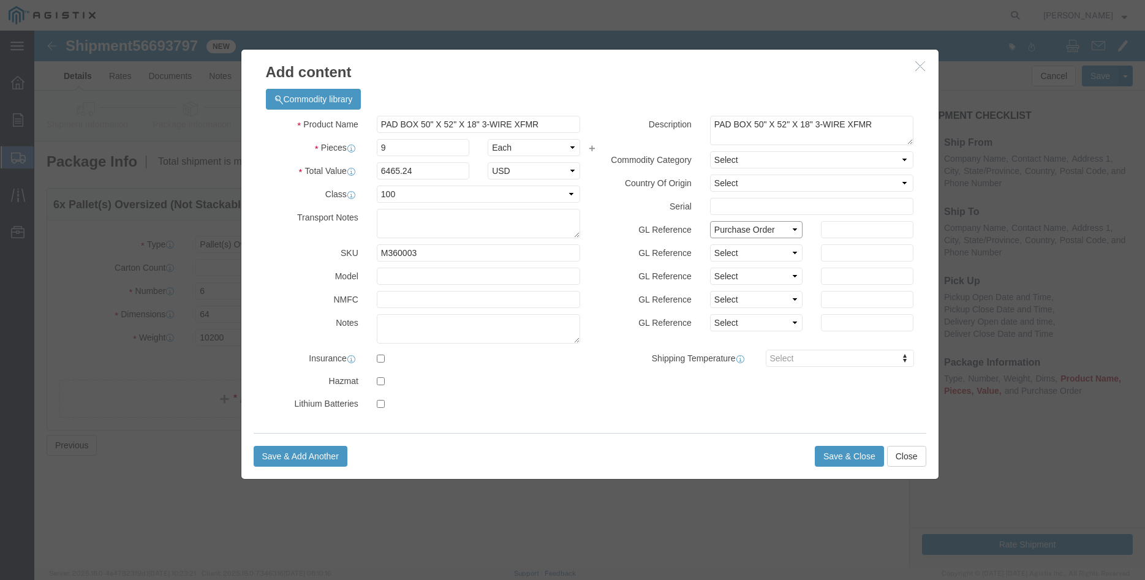
click option "Purchase Order"
click input "text"
type input "6465.24"
click select "Select Account Type Activity ID Airline Appointment Number ASN Batch Number Bil…"
select select "ORDERLINE"
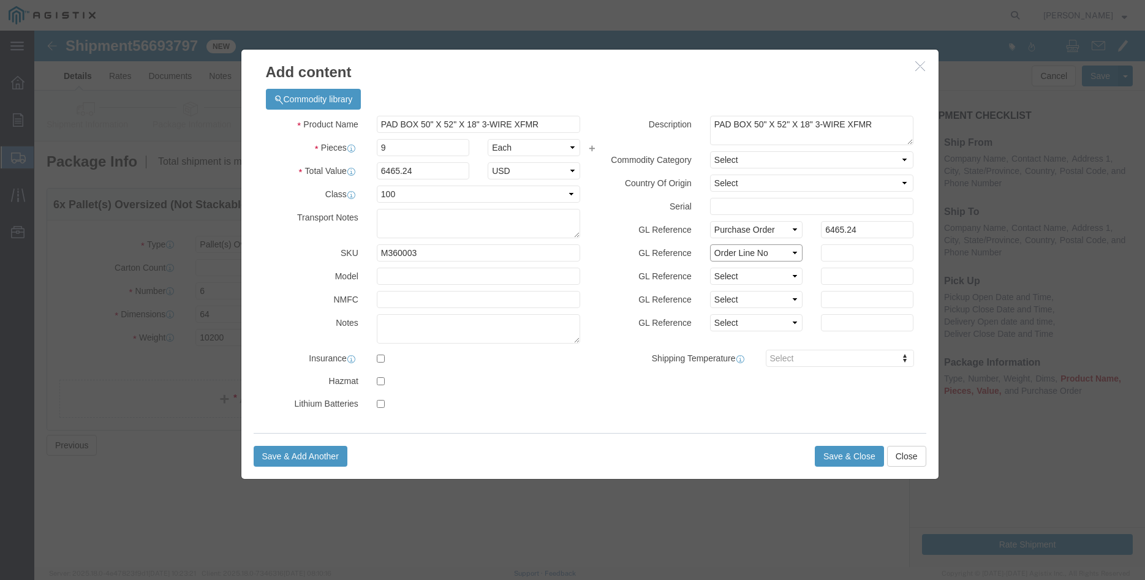
click option "Order Line No"
click input "text"
type input "2"
click select "Select Account Type Activity ID Airline Appointment Number ASN Batch Number Bil…"
select select "PURCHORD"
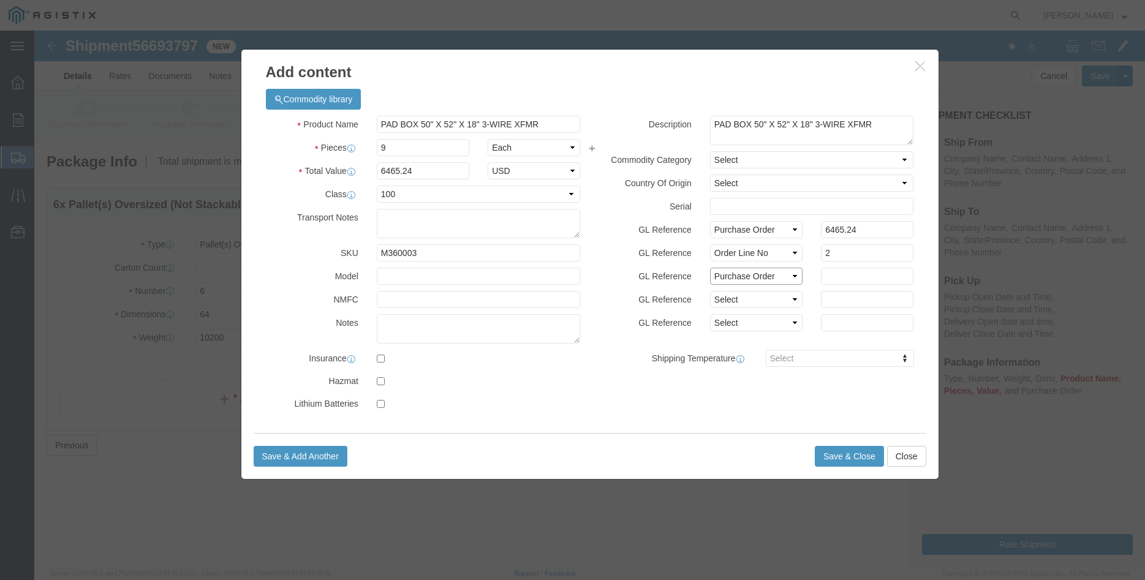
click option "Purchase Order"
click input "text"
type input "3501404807"
click label "GL Reference"
click button "Save & Close"
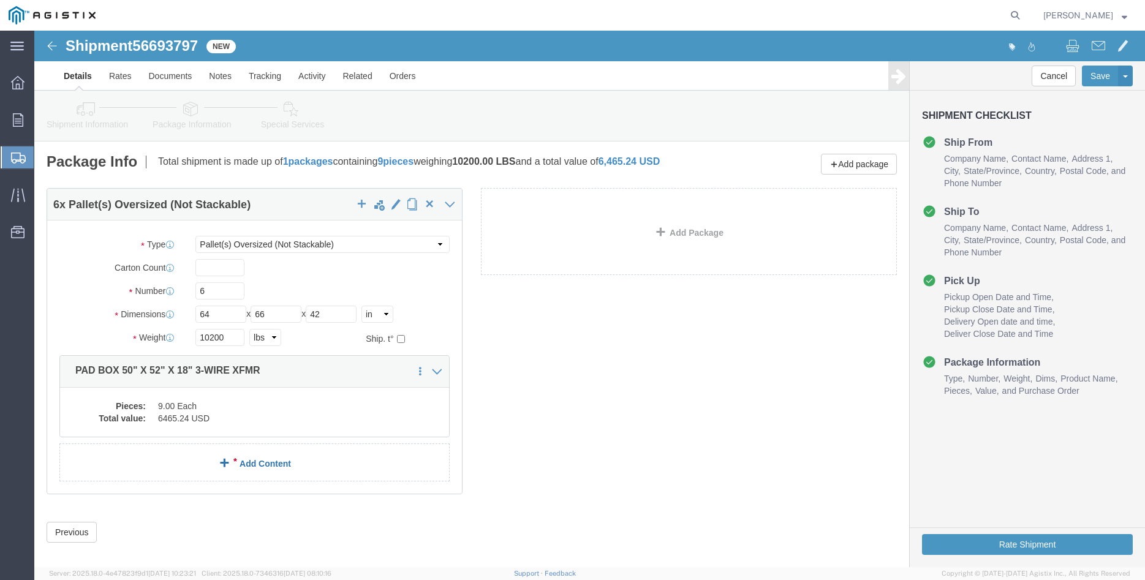
click link "Add Content"
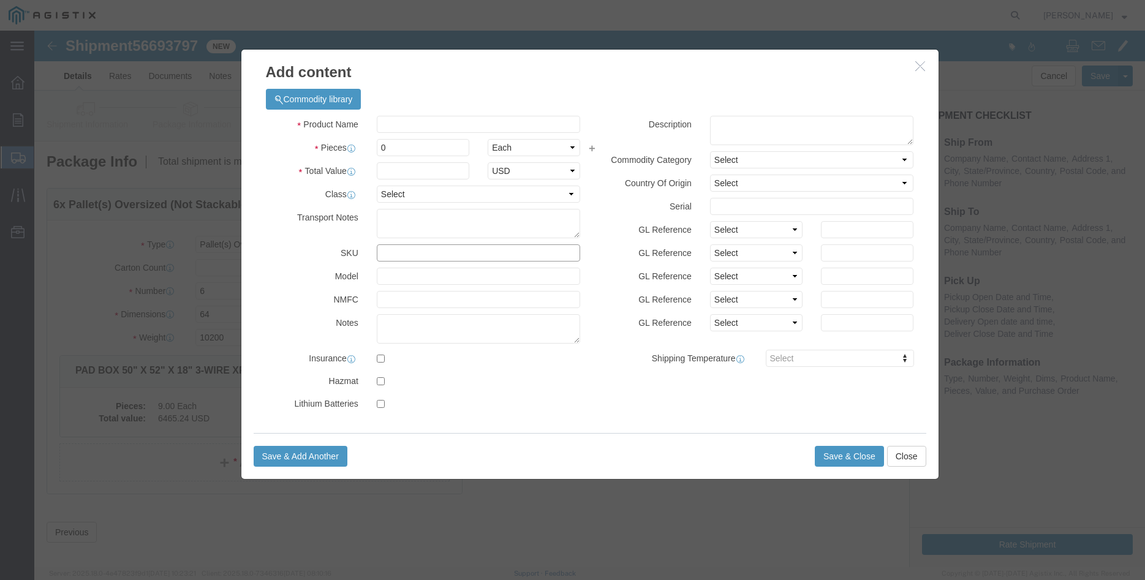
click input "text"
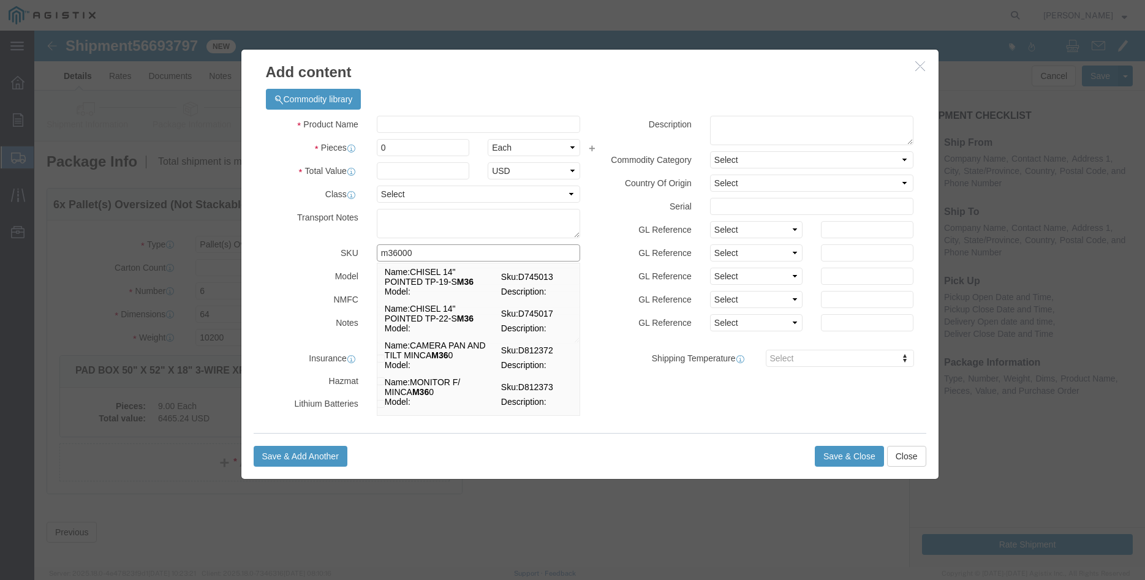
type input "m360003"
click td "Name: PAD BOX 50" X 52" X 18" 3-WIRE XFMR"
select select
select select "USD"
type input "PAD BOX 50" X 52" X 18" 3-WIRE XFMR"
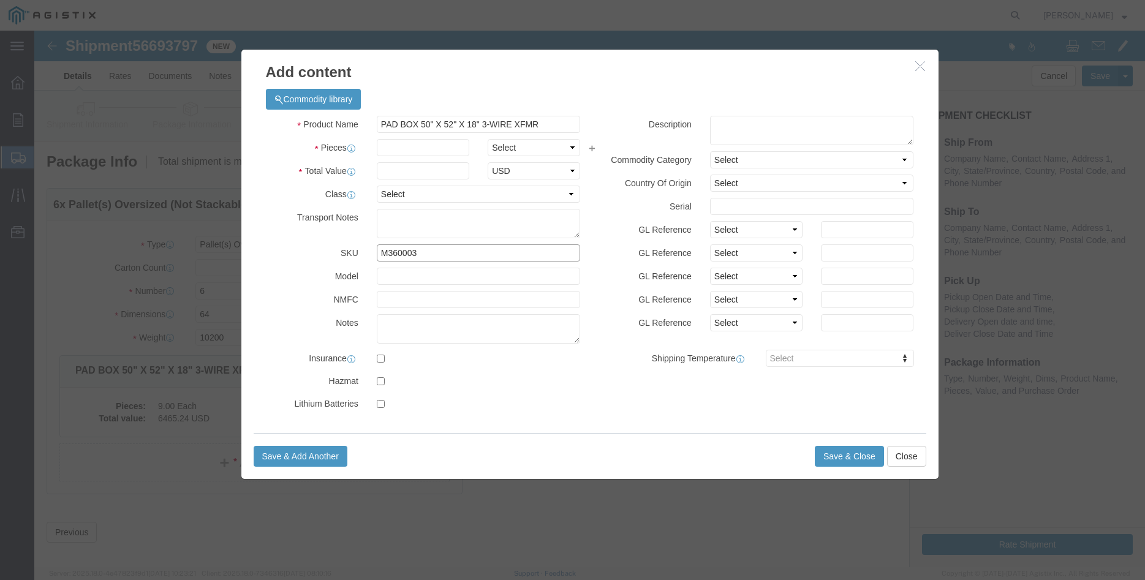
type input "M360003"
click input "PAD BOX 50" X 52" X 18" 3-WIRE XFMR"
click textarea
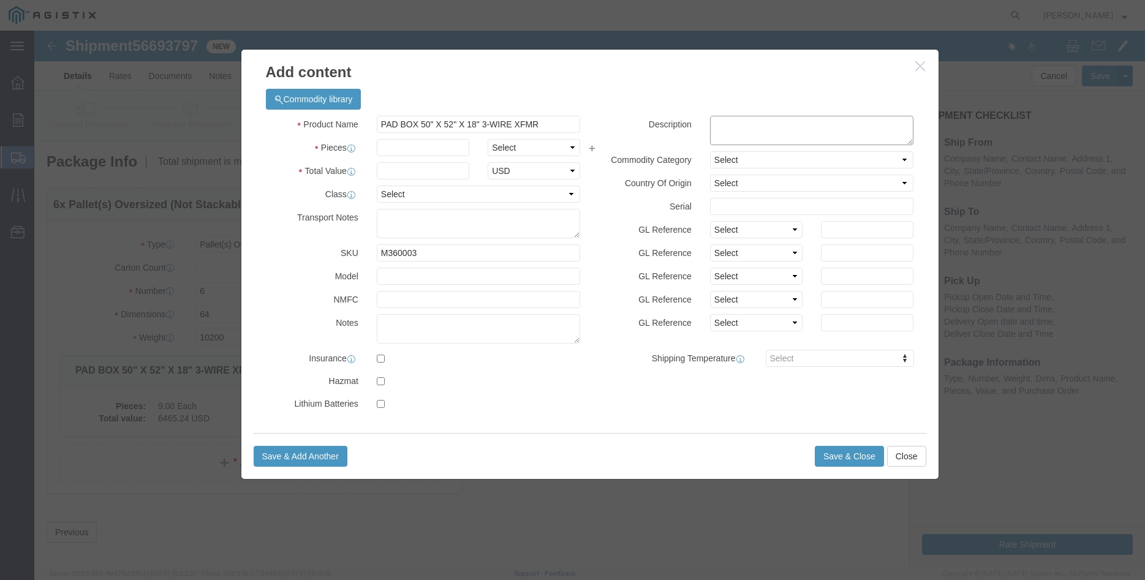
paste textarea "PAD BOX 50" X 52" X 18" 3-WIRE XFMR"
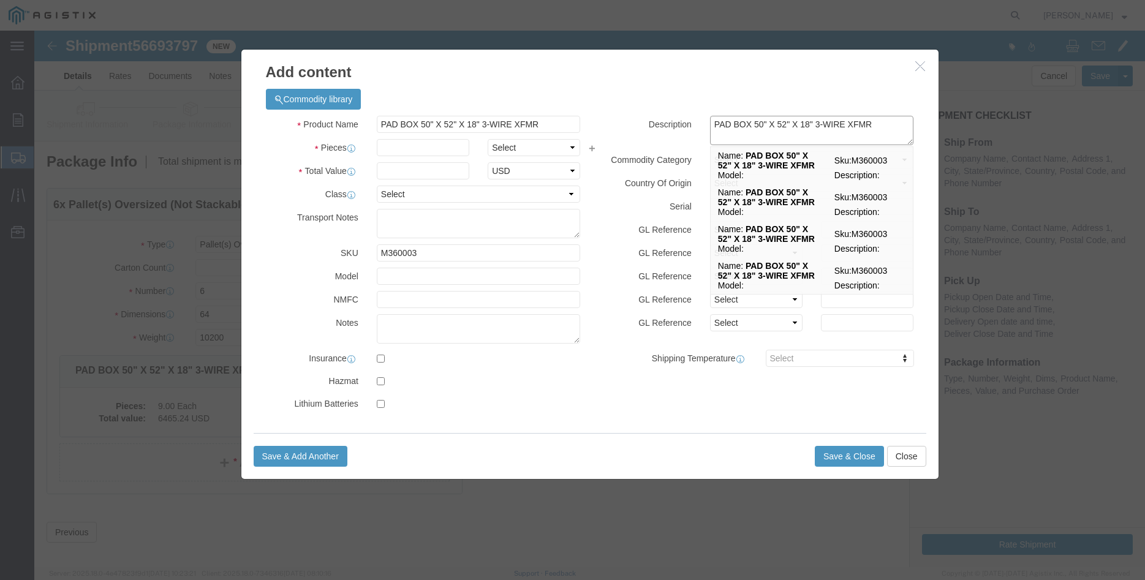
type textarea "PAD BOX 50" X 52" X 18" 3-WIRE XFMR"
click h3 "Add content"
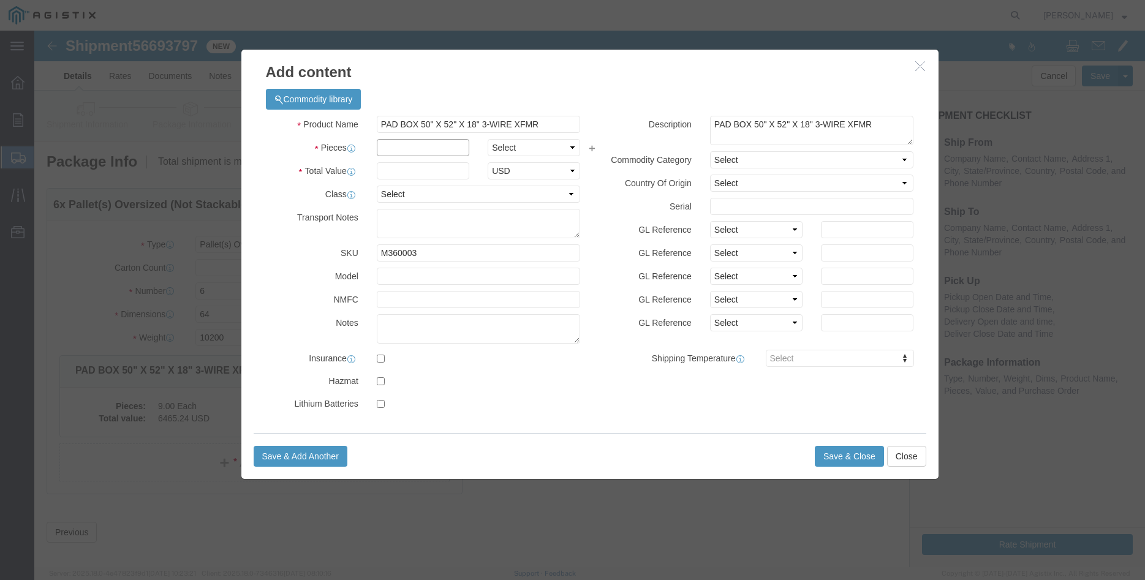
click input "text"
type input "9"
click select "Select Bag Barrels 100Board Feet Bottle Box Blister Pack Carats Can Capsule Car…"
select select "EA"
click option "Each"
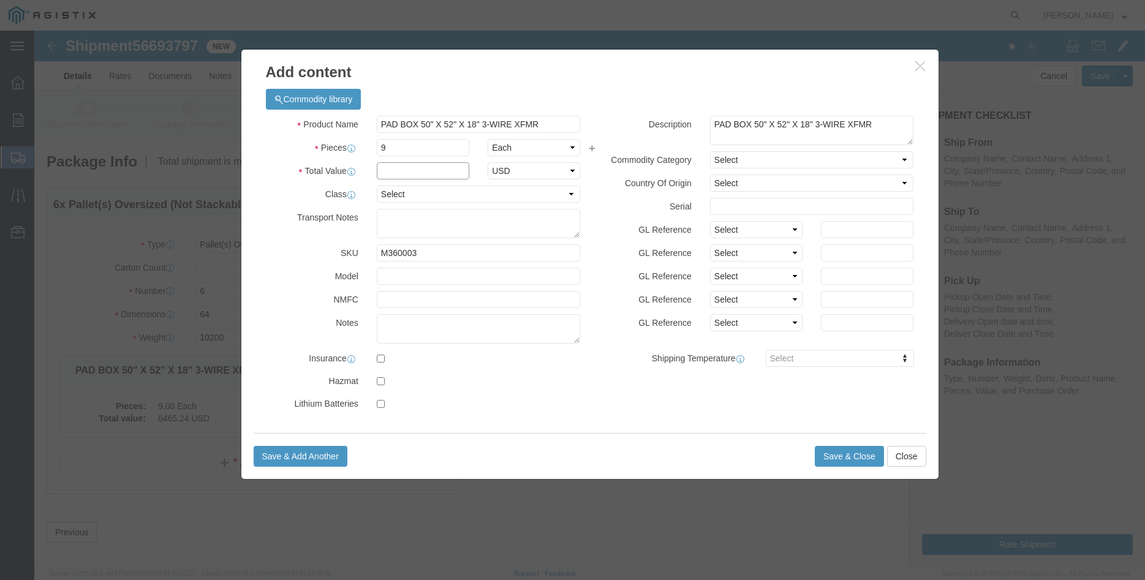
click input "text"
type input "6465.24"
click select "Select 50 55 60 65 70 85 92.5 100 125 175 250 300 400"
select select "100"
click option "100"
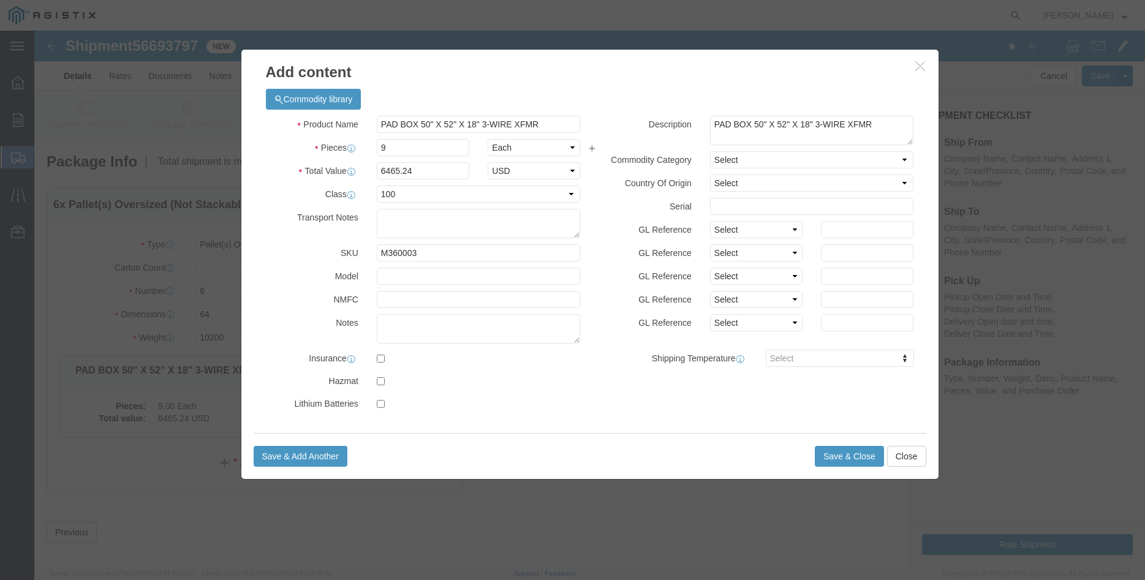
click div "Country Of Origin Select Afghanistan Åland Islands Albania Algeria American Sam…"
click select "Select Account Type Activity ID Airline Appointment Number ASN Batch Number Bil…"
select select "PURCHORD"
click option "Purchase Order"
click div "GL Reference Select Account Type Activity ID Airline Appointment Number ASN Bat…"
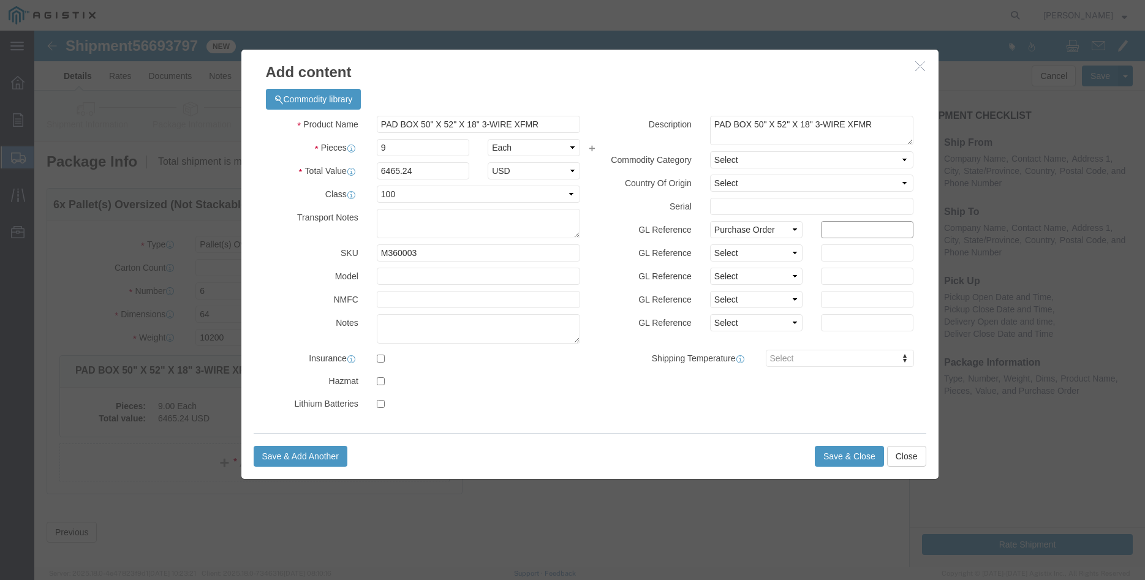
click input "text"
type input "6465.24"
click select "Select Account Type Activity ID Airline Appointment Number ASN Batch Number Bil…"
select select "ORDERLINE"
click option "Order Line No"
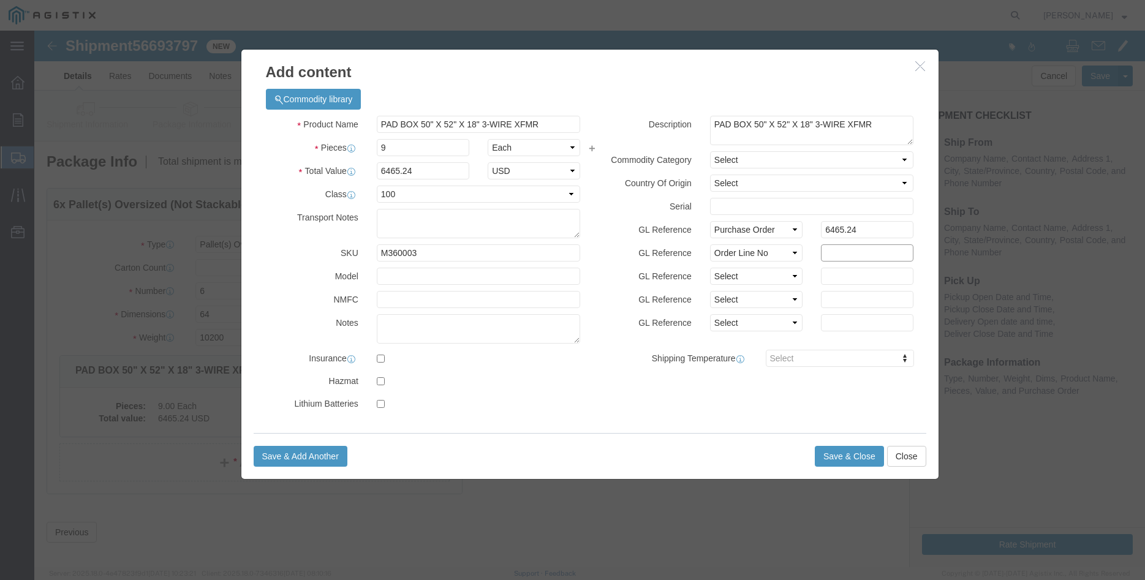
click input "text"
type input "2"
click select "Select Account Type Activity ID Airline Appointment Number ASN Batch Number Bil…"
select select "PURCHORD"
click option "Purchase Order"
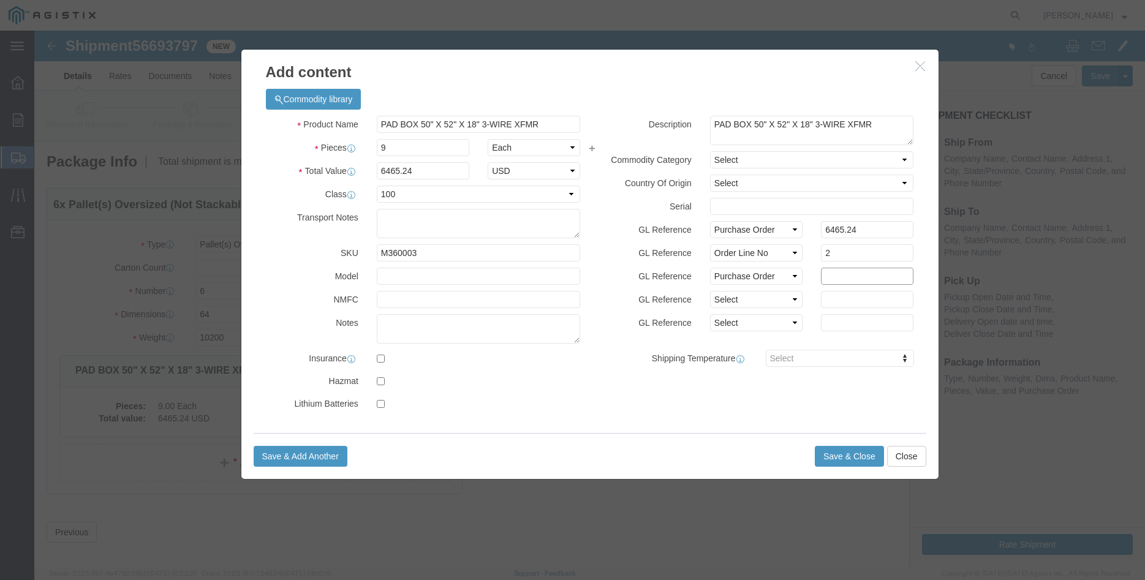
click input "text"
type input "3501404828"
click div "Description PAD BOX 50" X 52" X 18" 3-WIRE XFMR PAD BOX 50" X 52" X 18" 3-WIRE …"
click button "Save & Close"
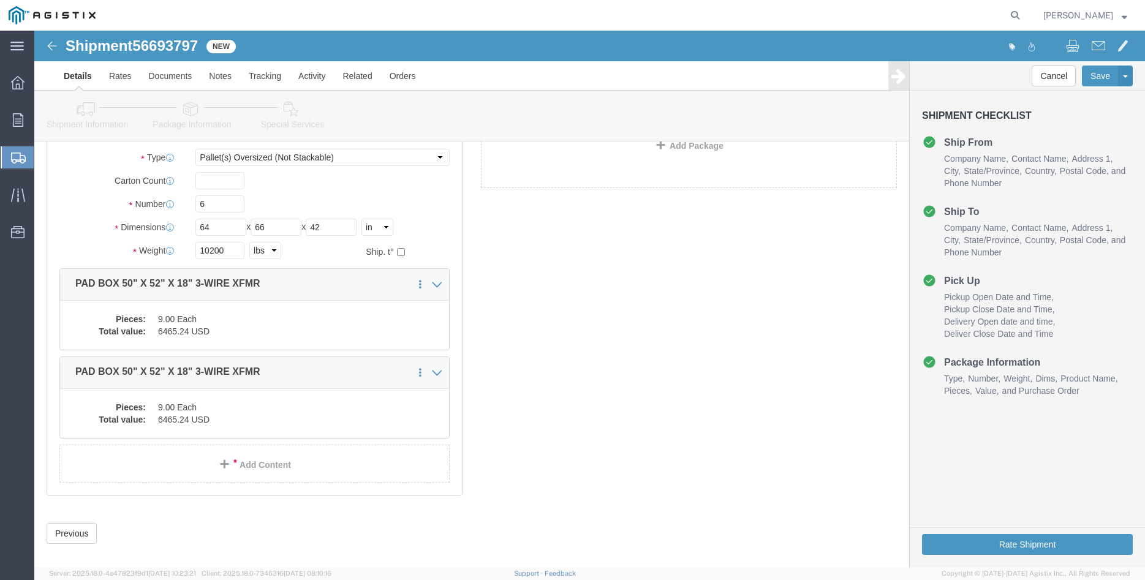
scroll to position [110, 0]
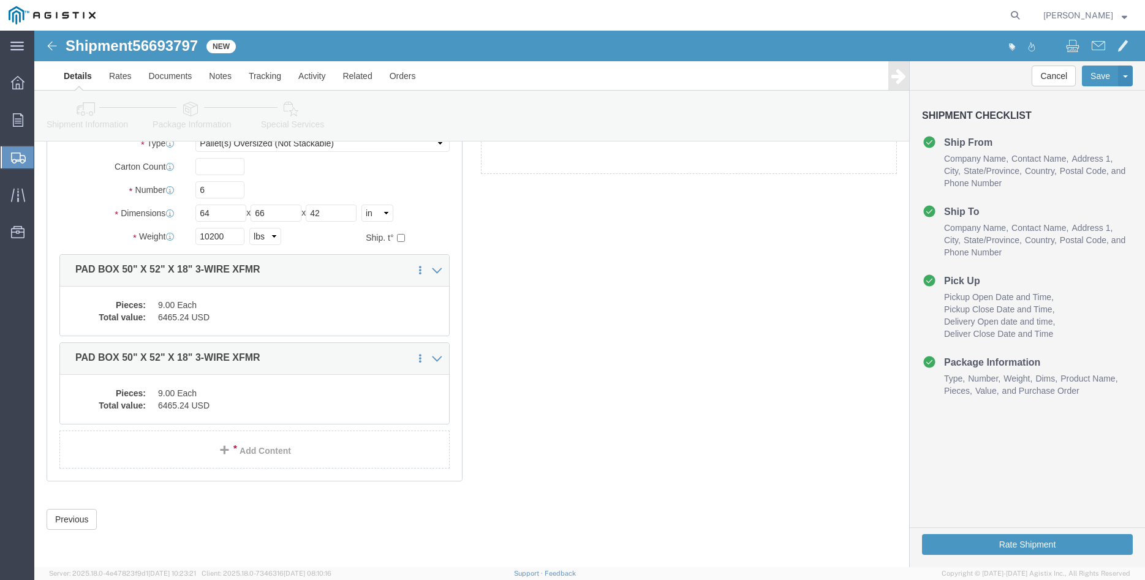
click div "6 x Pallet(s) Oversized (Not Stackable) Package Type Select Bulk Bundle(s) Card…"
click button "Rate Shipment"
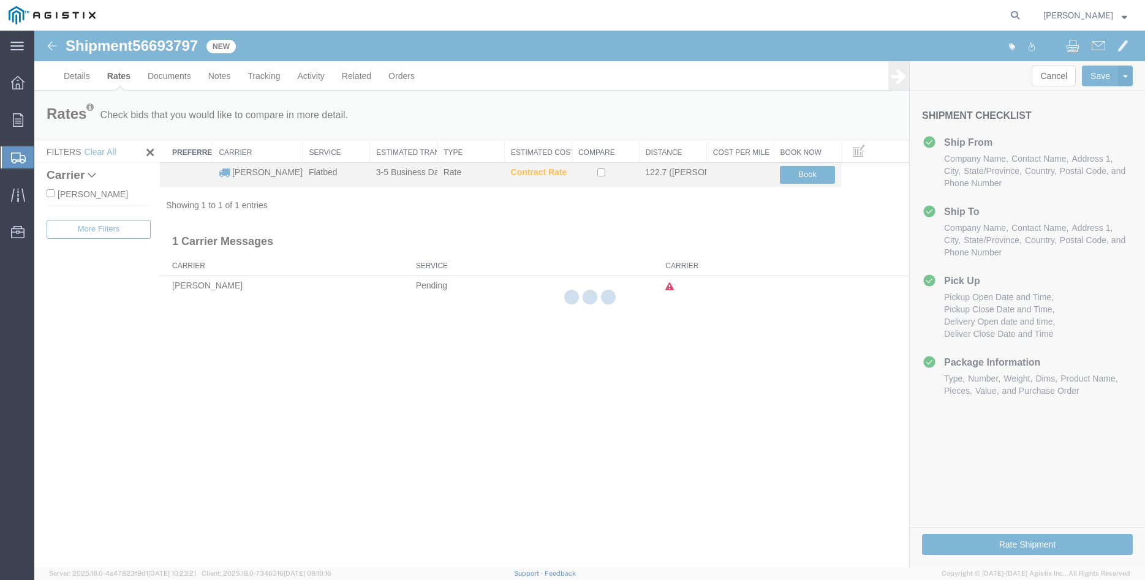
scroll to position [0, 0]
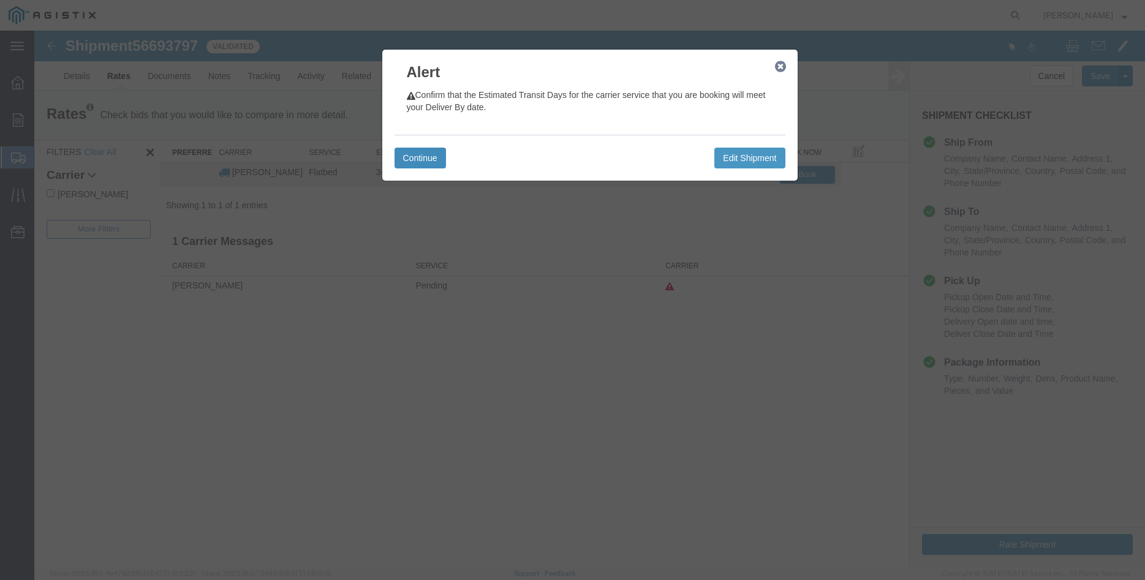
click at [422, 153] on button "Continue" at bounding box center [420, 158] width 51 height 21
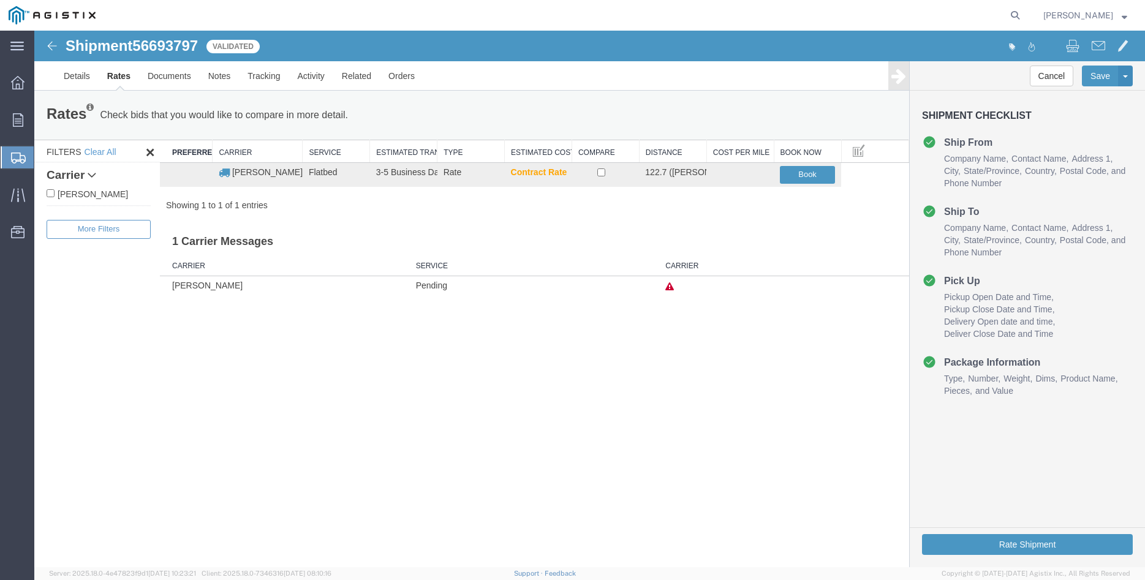
click at [112, 194] on label "[PERSON_NAME]" at bounding box center [99, 193] width 104 height 13
click at [55, 194] on input "[PERSON_NAME]" at bounding box center [51, 193] width 8 height 8
checkbox input "true"
click at [600, 173] on input "checkbox" at bounding box center [601, 172] width 8 height 8
checkbox input "true"
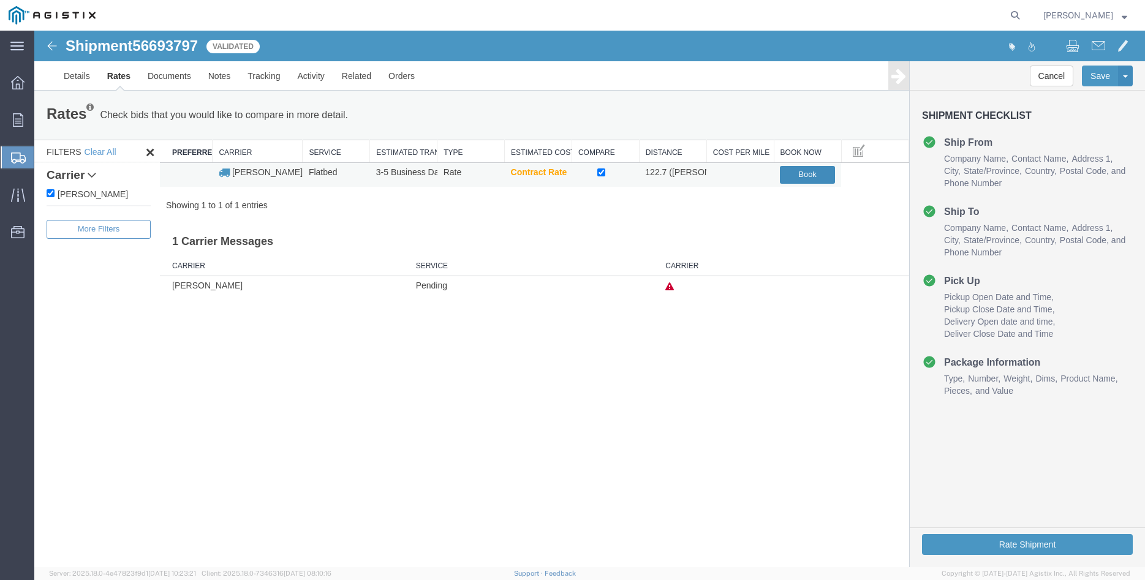
click at [807, 172] on button "Book" at bounding box center [807, 175] width 55 height 18
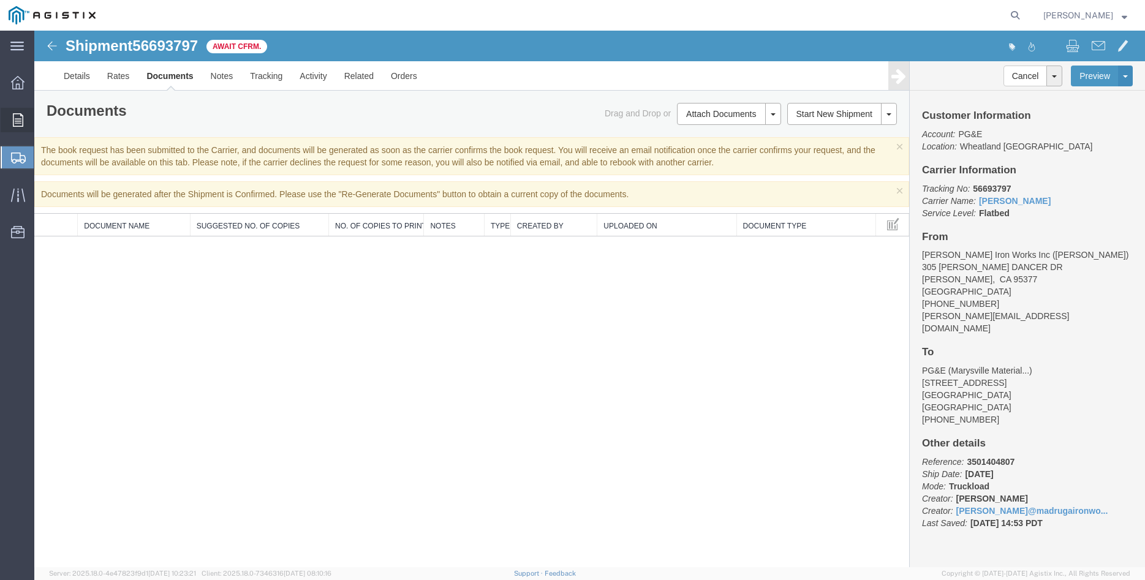
click at [16, 123] on icon at bounding box center [18, 119] width 10 height 13
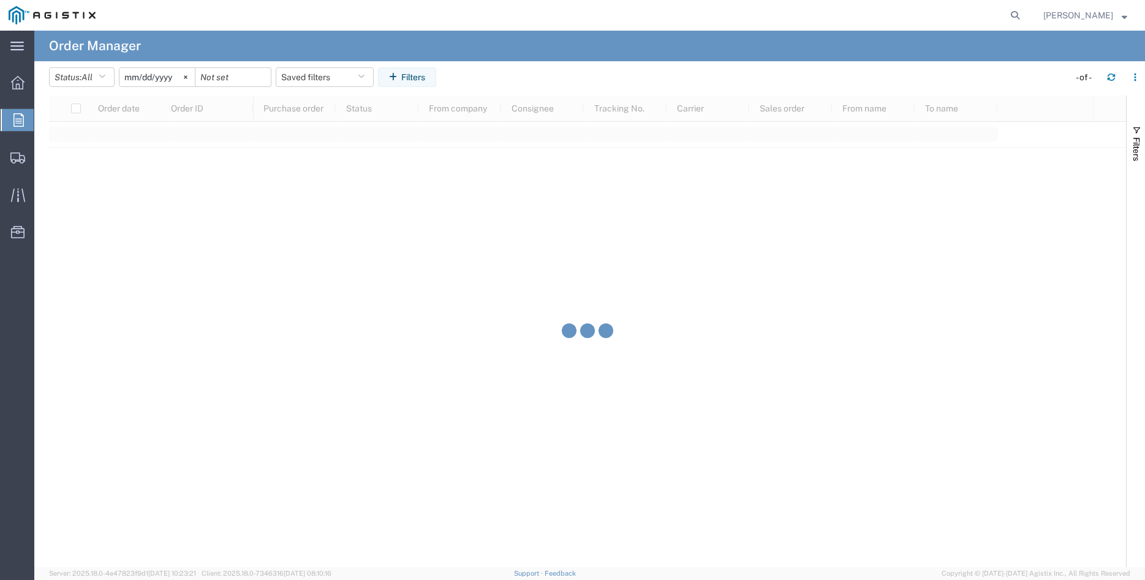
drag, startPoint x: 198, startPoint y: 74, endPoint x: 163, endPoint y: 88, distance: 37.4
click at [195, 74] on svg-icon at bounding box center [185, 77] width 18 height 18
click at [145, 77] on input "date" at bounding box center [156, 77] width 75 height 18
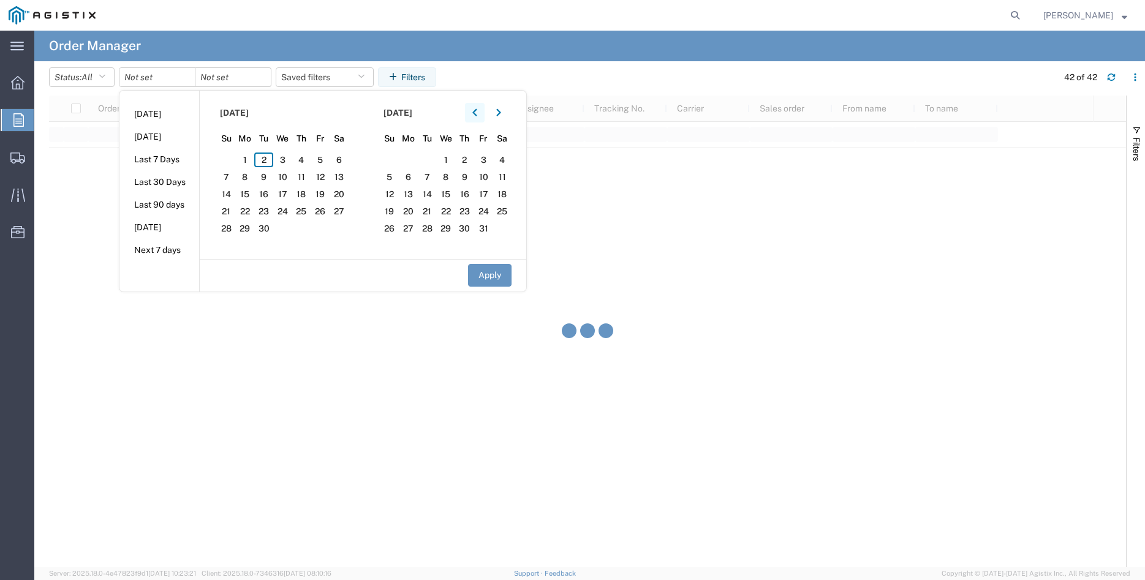
click at [477, 115] on icon "button" at bounding box center [474, 112] width 5 height 9
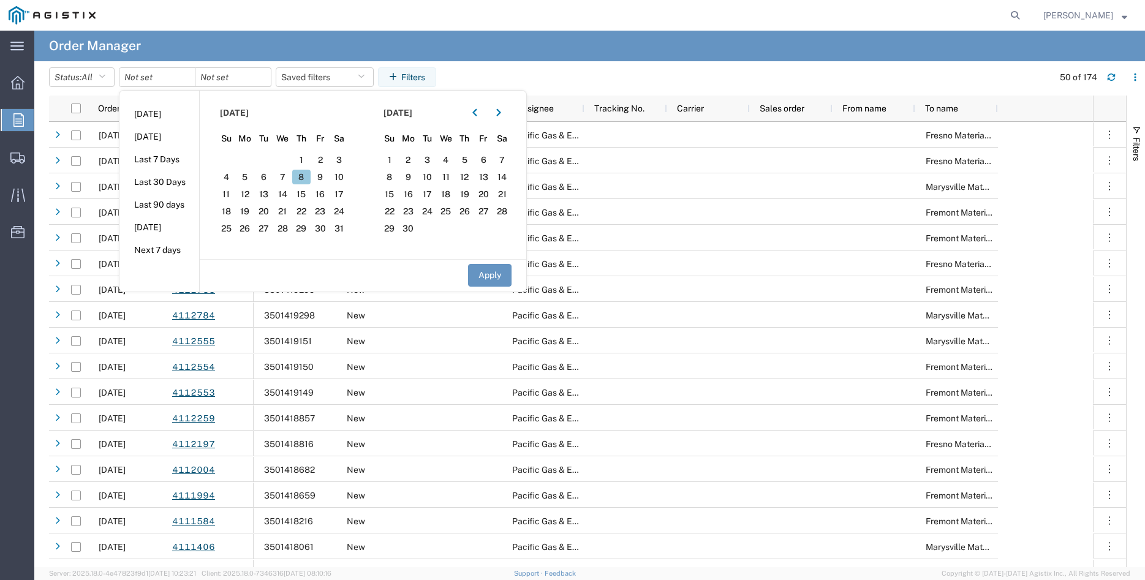
click at [308, 178] on span "8" at bounding box center [301, 177] width 19 height 15
click at [484, 273] on button "Apply" at bounding box center [489, 275] width 43 height 23
type input "[DATE]"
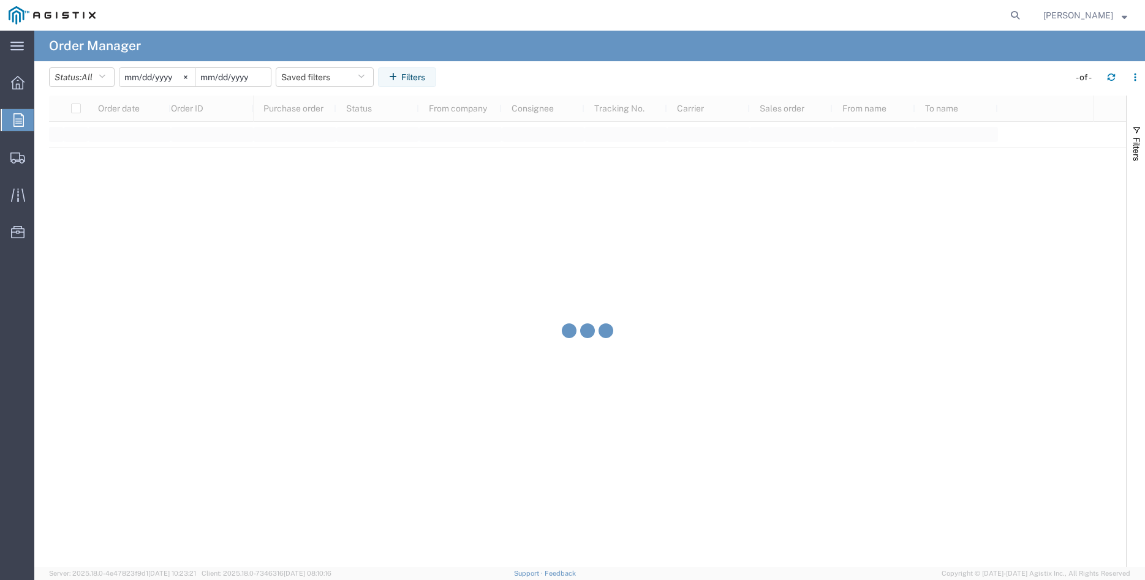
click at [245, 79] on input "date" at bounding box center [232, 77] width 75 height 18
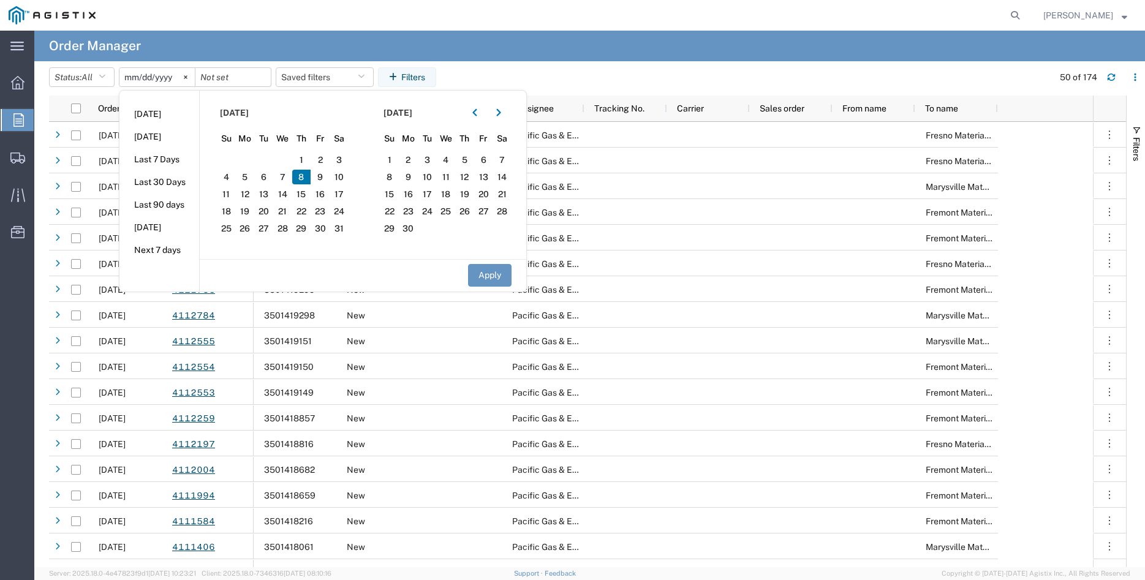
click at [304, 177] on span "8" at bounding box center [301, 177] width 19 height 15
click at [491, 275] on button "Apply" at bounding box center [489, 275] width 43 height 23
type input "[DATE]"
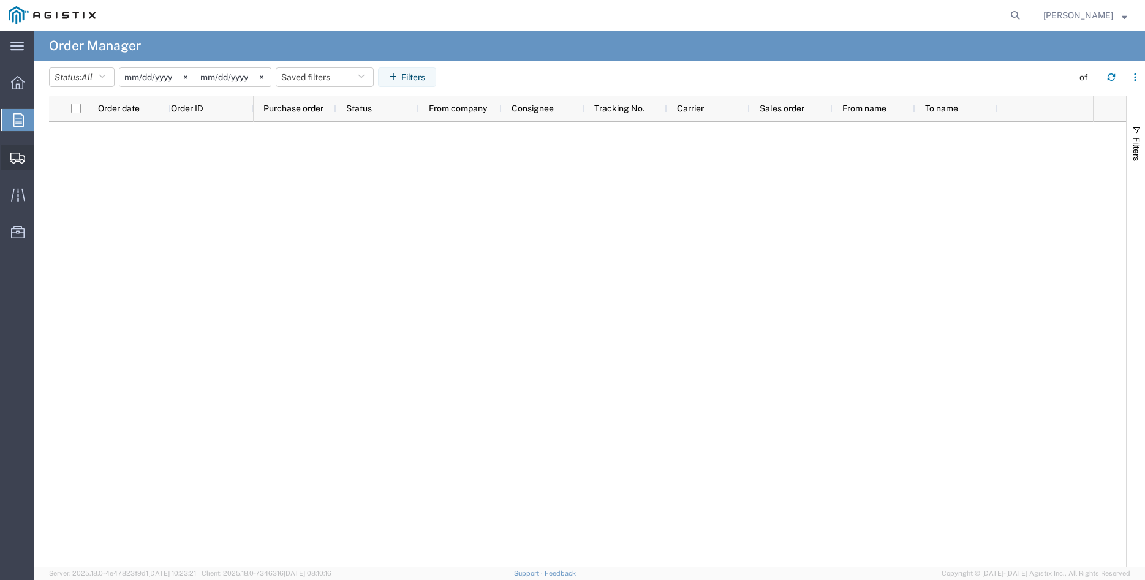
click at [0, 0] on span "Create Shipment" at bounding box center [0, 0] width 0 height 0
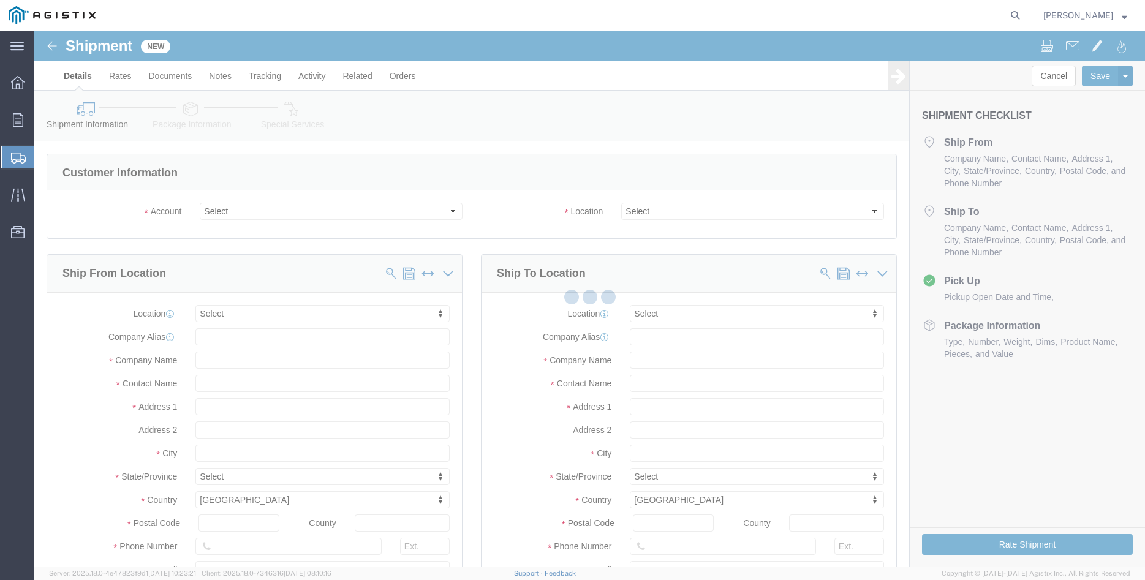
select select
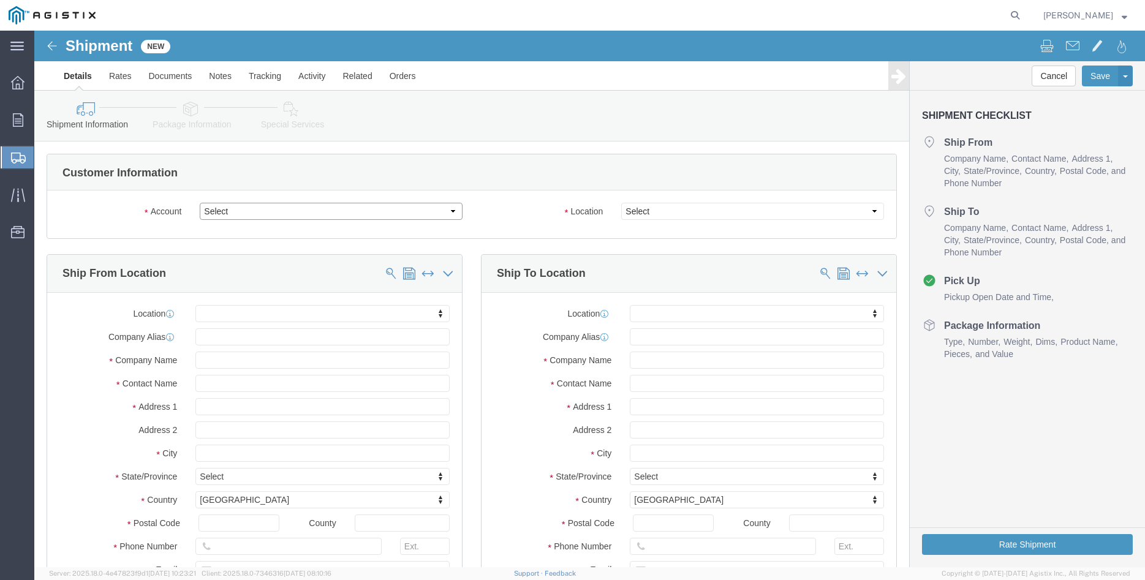
click select "Select [PERSON_NAME] Iron Works Inc PG&E"
select select "9596"
click option "PG&E"
select select "PURCHORD"
select select
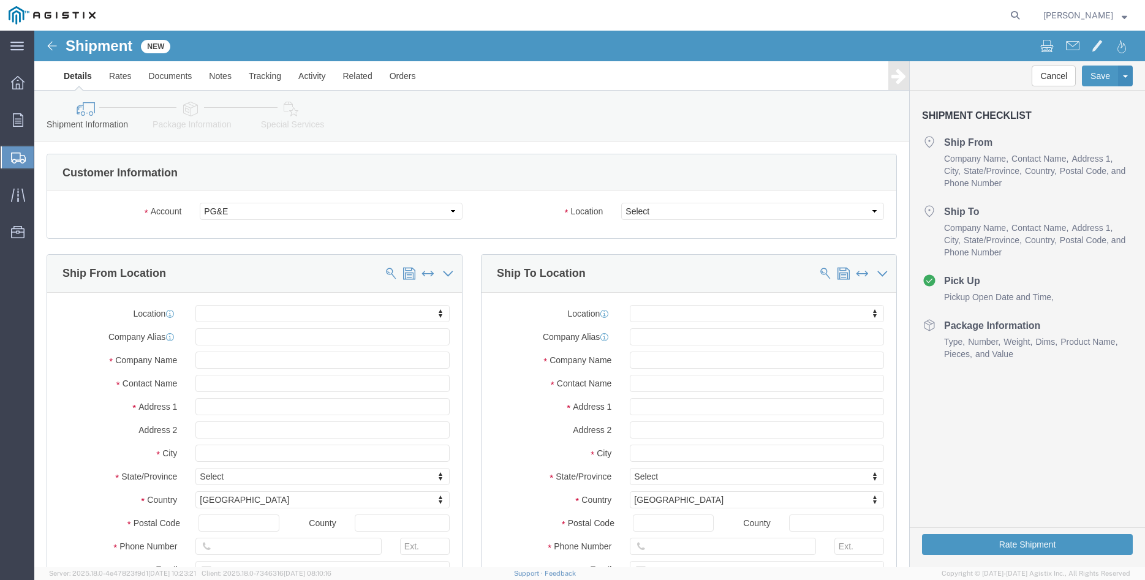
select select
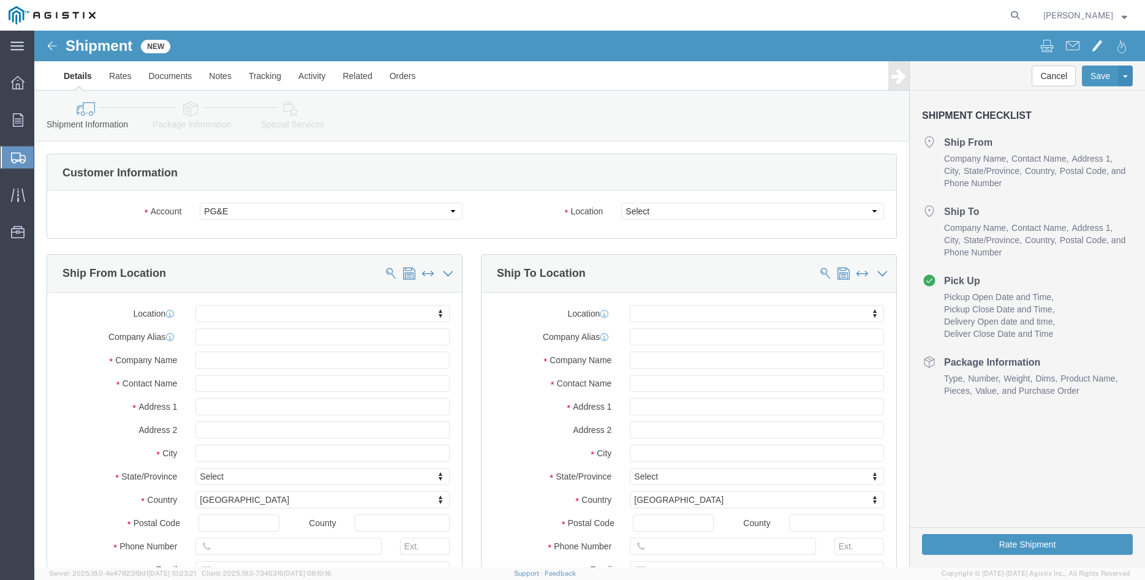
click label "Location"
click select "Select All Others [GEOGRAPHIC_DATA] [GEOGRAPHIC_DATA] [GEOGRAPHIC_DATA] [GEOGRA…"
select select "19740"
click option "Fremont [GEOGRAPHIC_DATA]"
click label "Location"
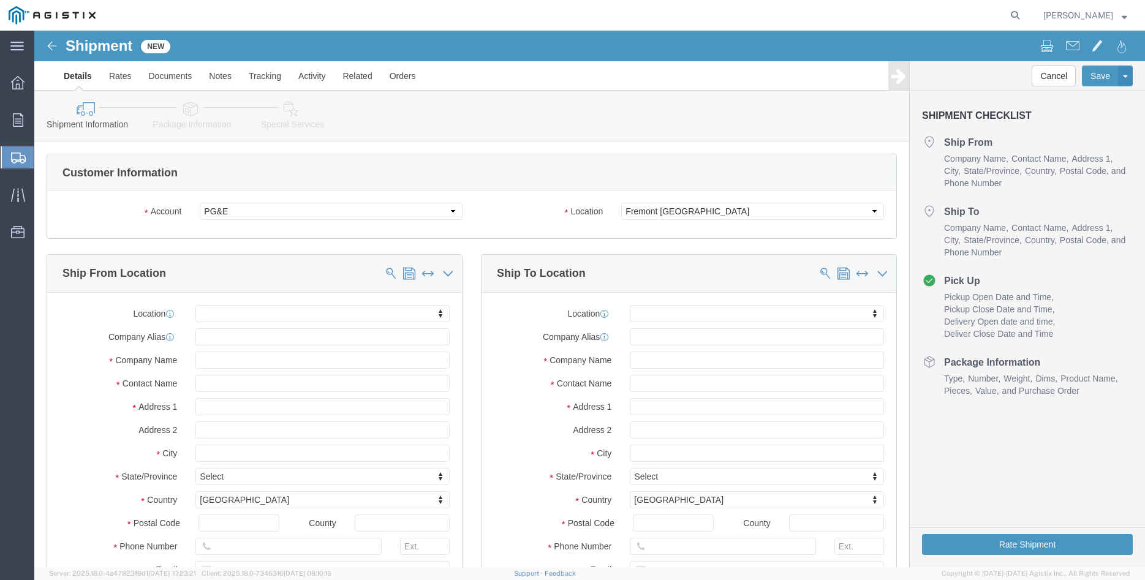
click body "Shipment New Details Rates Documents Notes Tracking Activity Related Orders Can…"
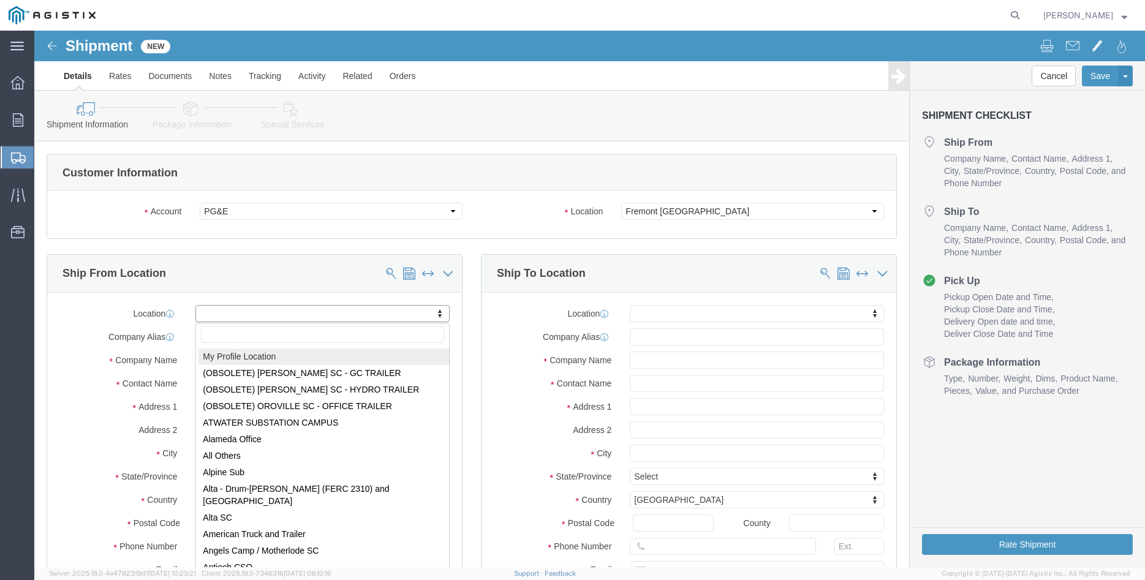
select select "MYPROFILE"
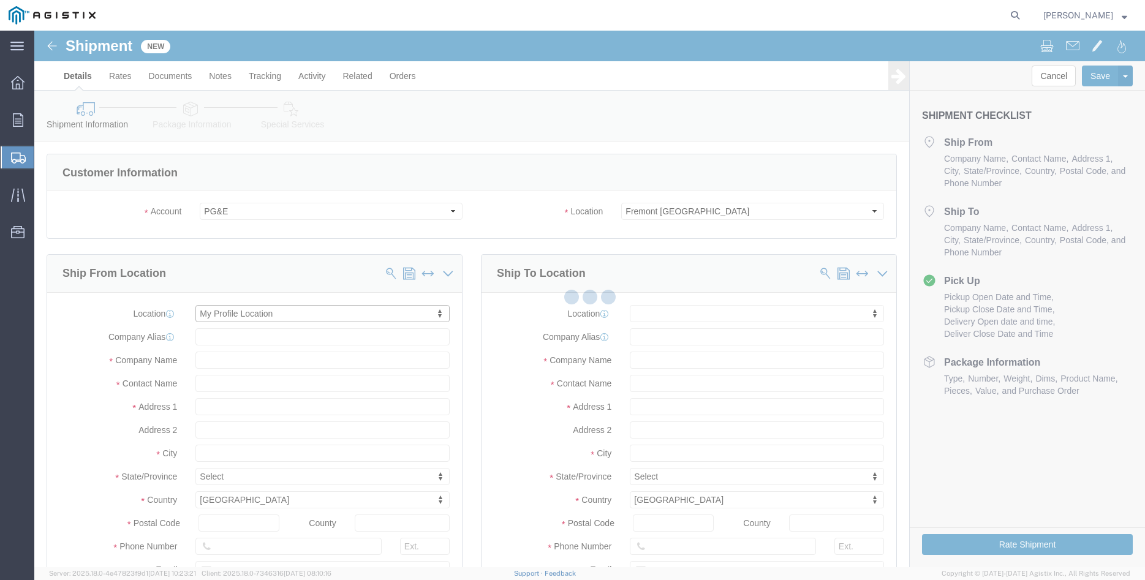
type input "305 [PERSON_NAME] DANCER DR"
type input "95377"
type input "[PHONE_NUMBER]"
type input "[PERSON_NAME][EMAIL_ADDRESS][DOMAIN_NAME]"
checkbox input "true"
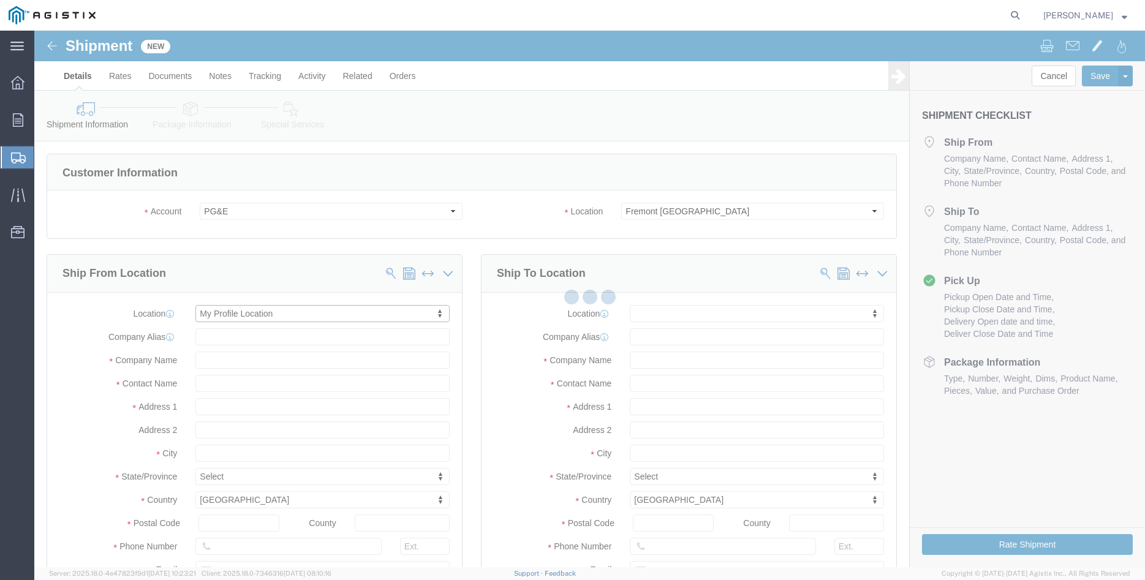
type input "[PERSON_NAME] Iron Works Inc"
type input "[PERSON_NAME]"
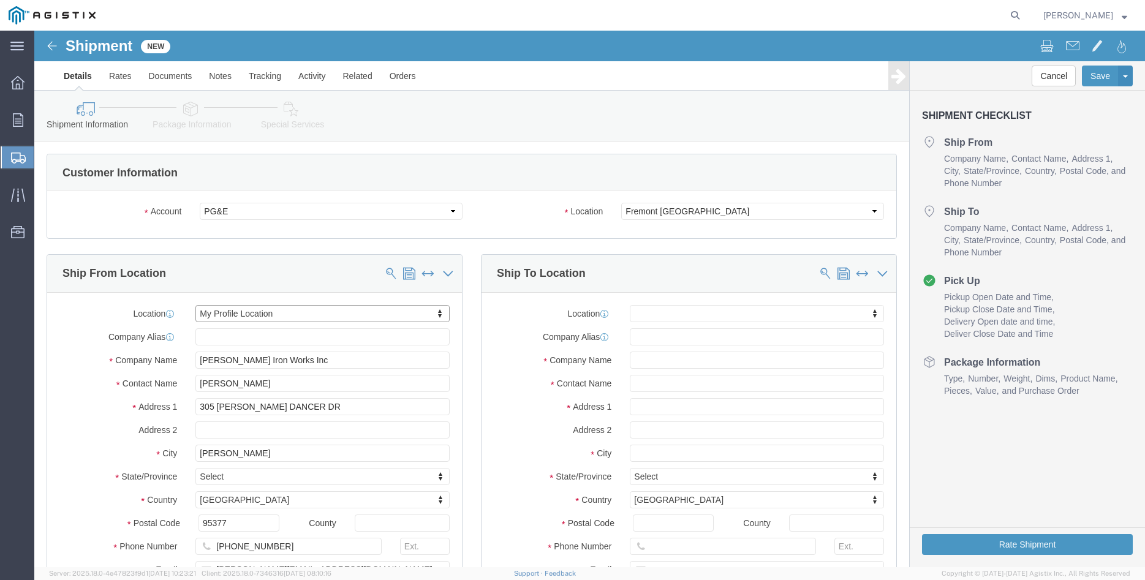
select select "CA"
click div "Ship To Location Location My Profile Location (OBSOLETE) [GEOGRAPHIC_DATA] SC -…"
click body "Shipment New Details Rates Documents Notes Tracking Activity Related Orders Can…"
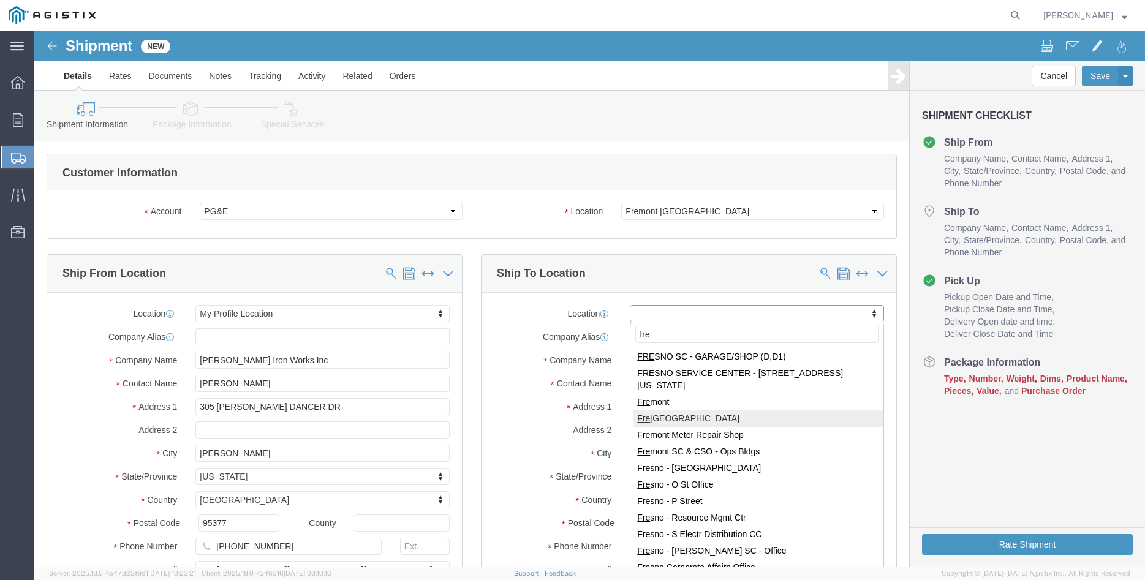
type input "fre"
select select "19740"
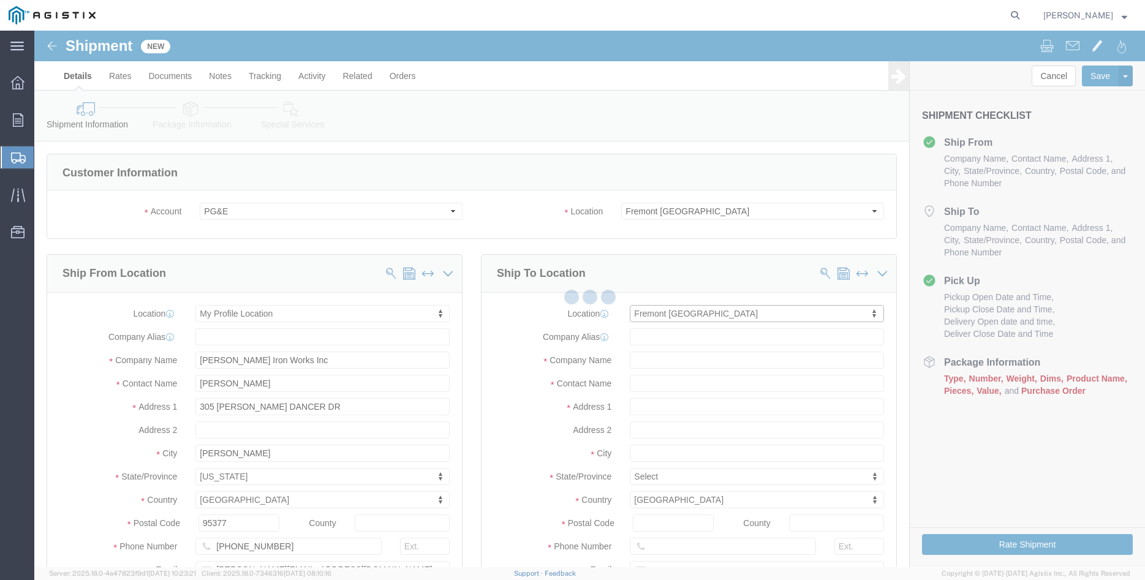
type input "[STREET_ADDRESS][PERSON_NAME]"
type input "94538"
type input "PG&E"
type input "Fremont"
select select "CA"
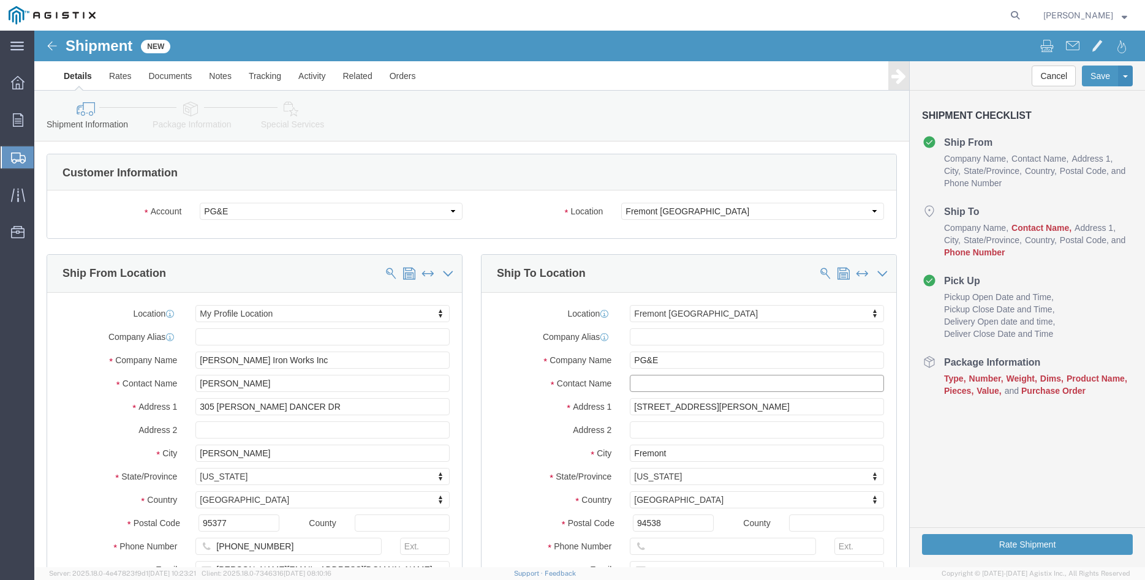
click input "text"
type input "Fremont Materials Receiving"
click div "Ship From Location Location My Profile Location My Profile Location (OBSOLETE) …"
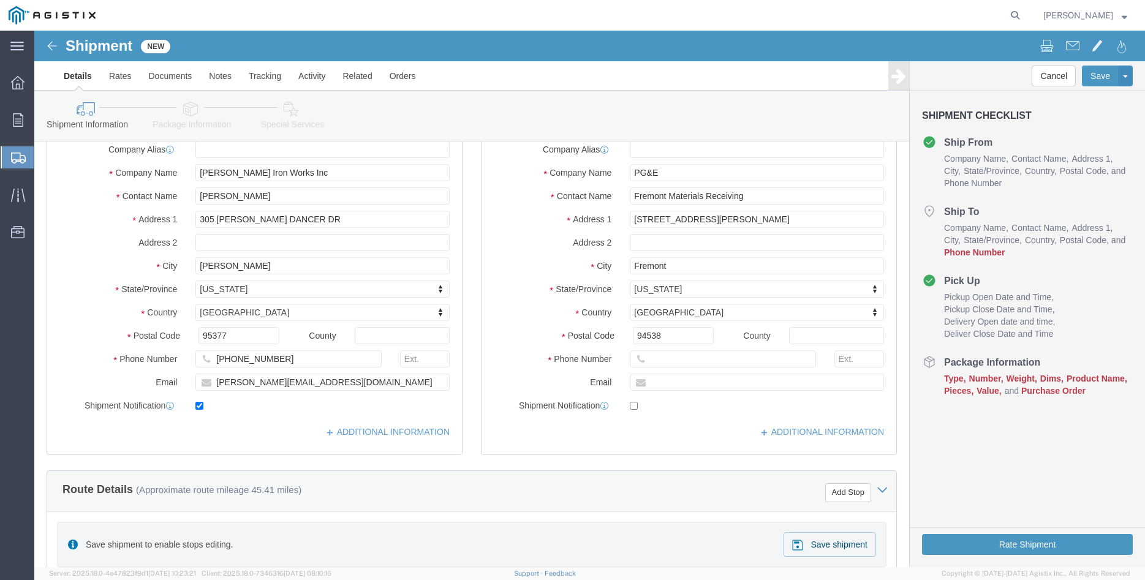
scroll to position [250, 0]
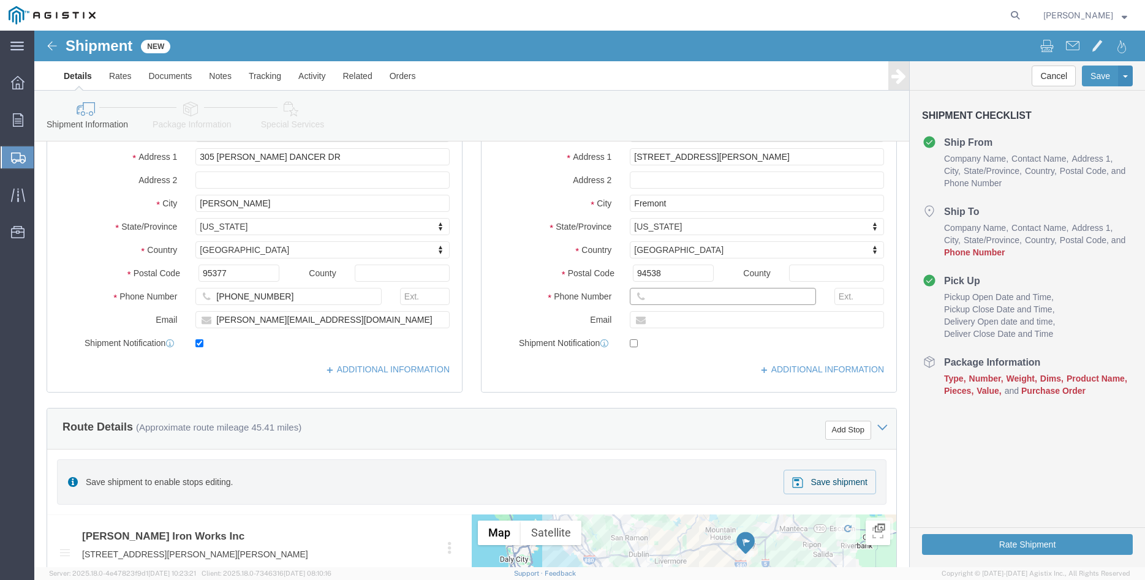
click input "text"
type input "[PHONE_NUMBER]"
click div "Ship From Location Location My Profile Location My Profile Location (OBSOLETE) …"
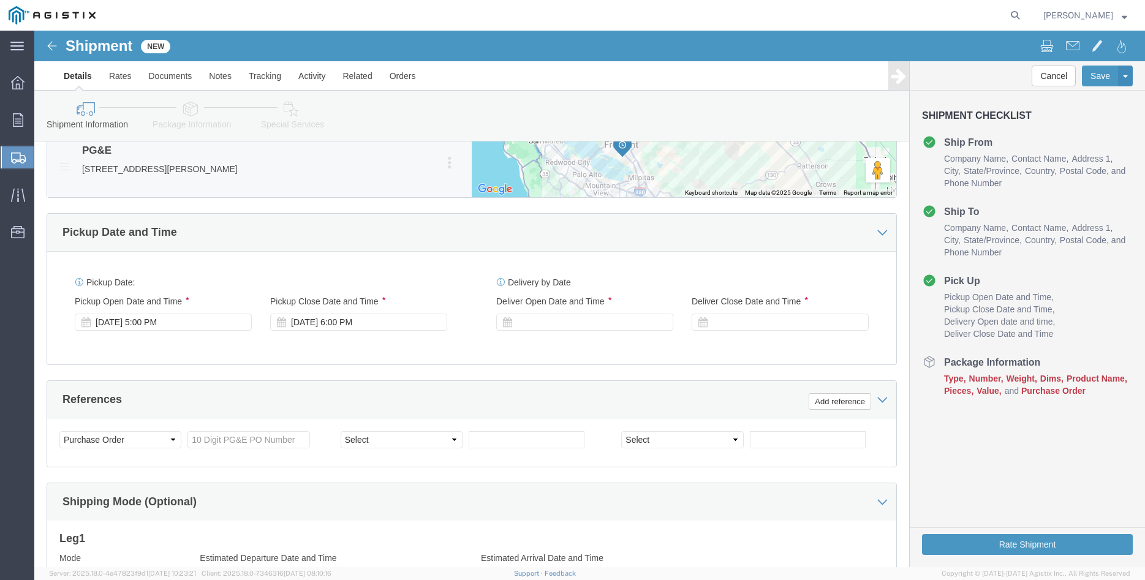
scroll to position [750, 0]
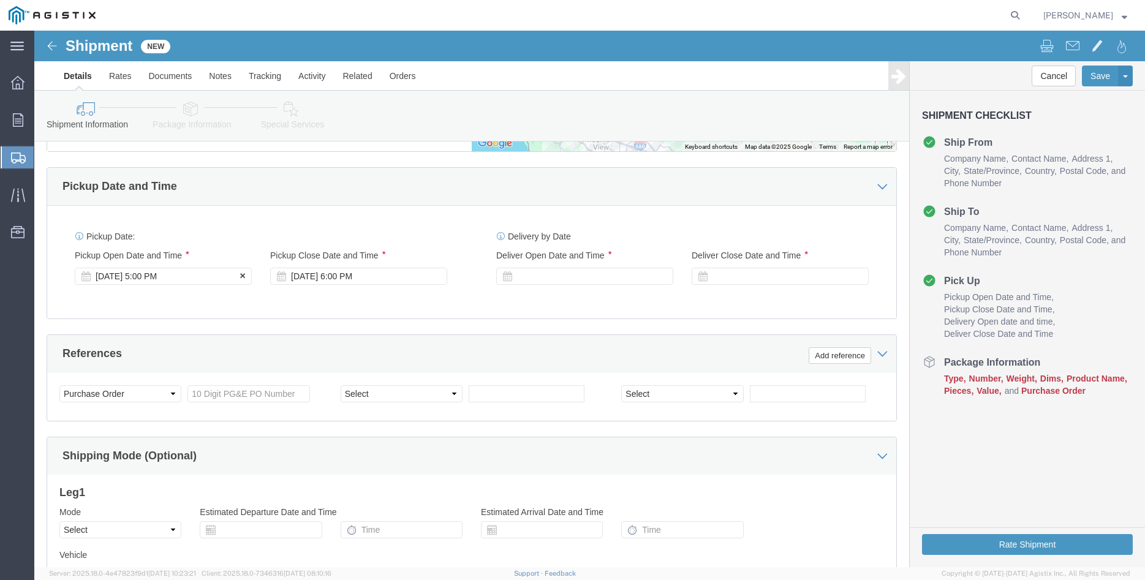
click div "[DATE] 5:00 PM"
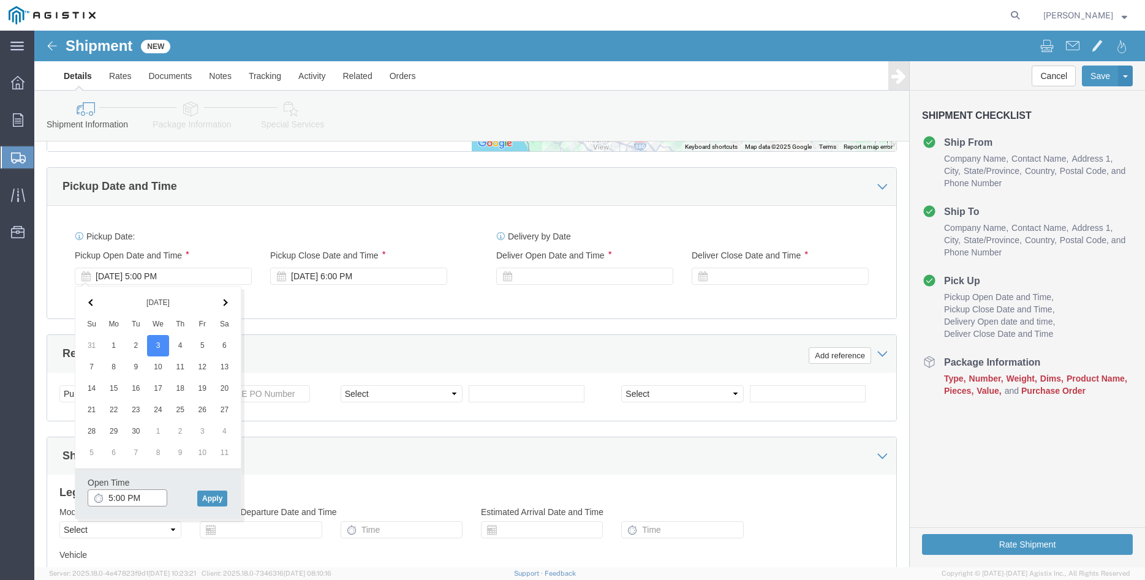
click input "5:00 PM"
type input "9:00 AM"
click button "Apply"
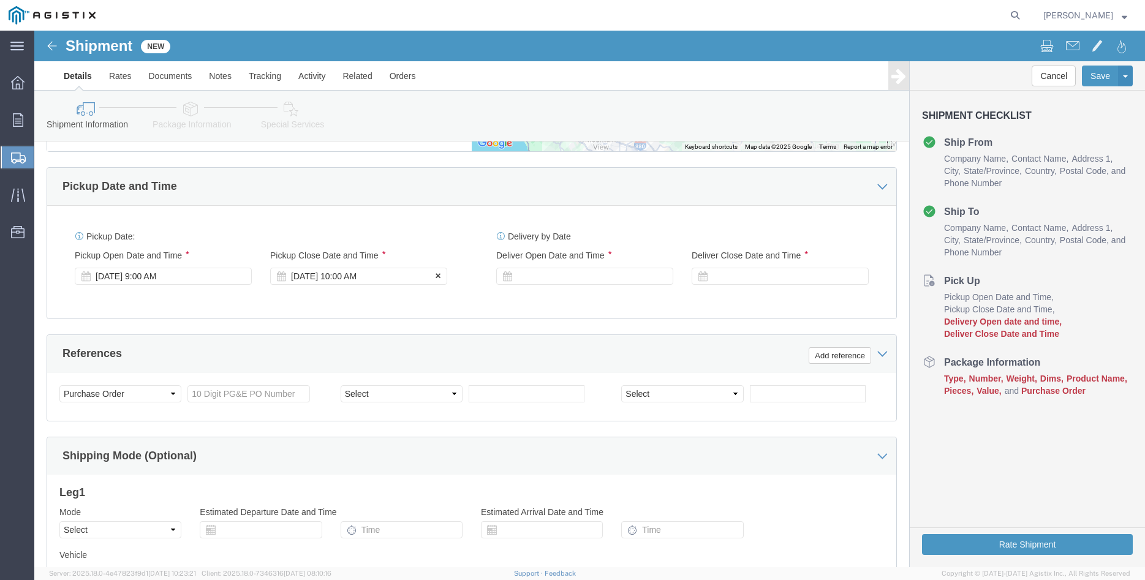
click div "[DATE] 10:00 AM"
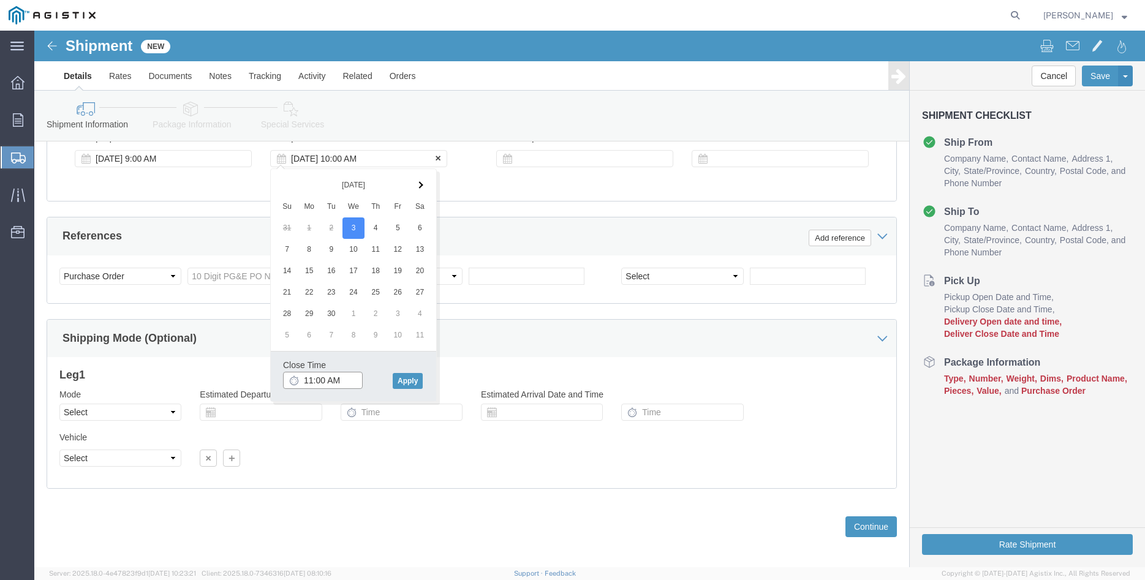
scroll to position [874, 0]
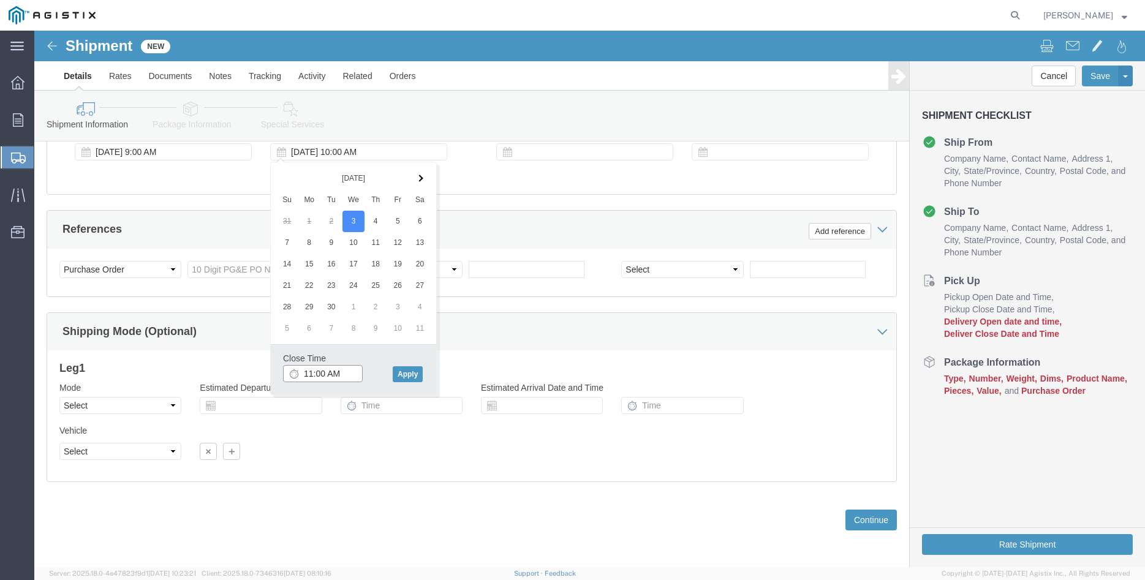
type input "11:00 AM"
click button "Apply"
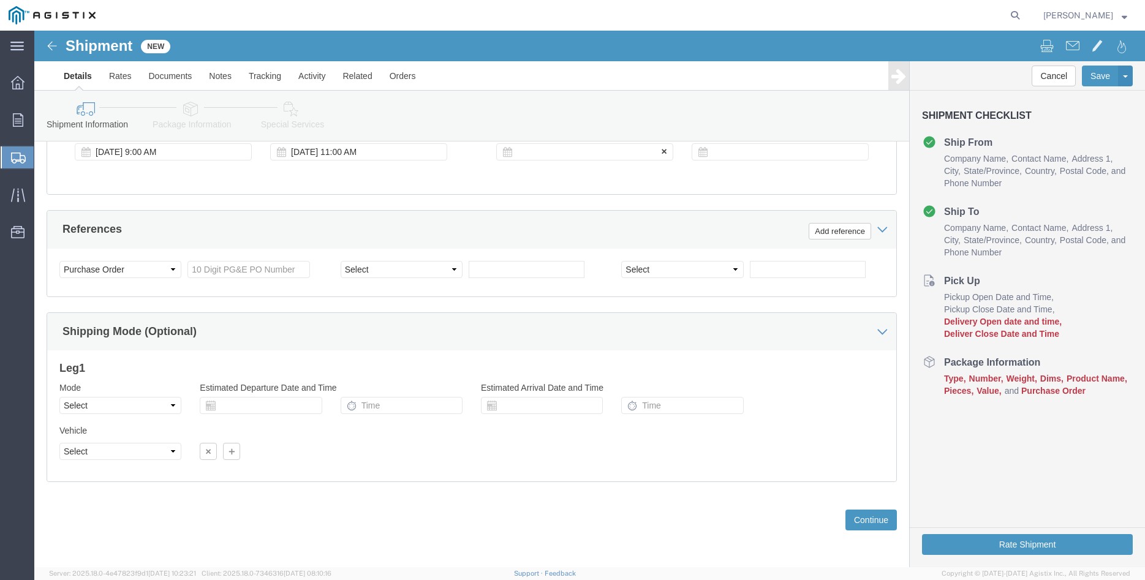
click div
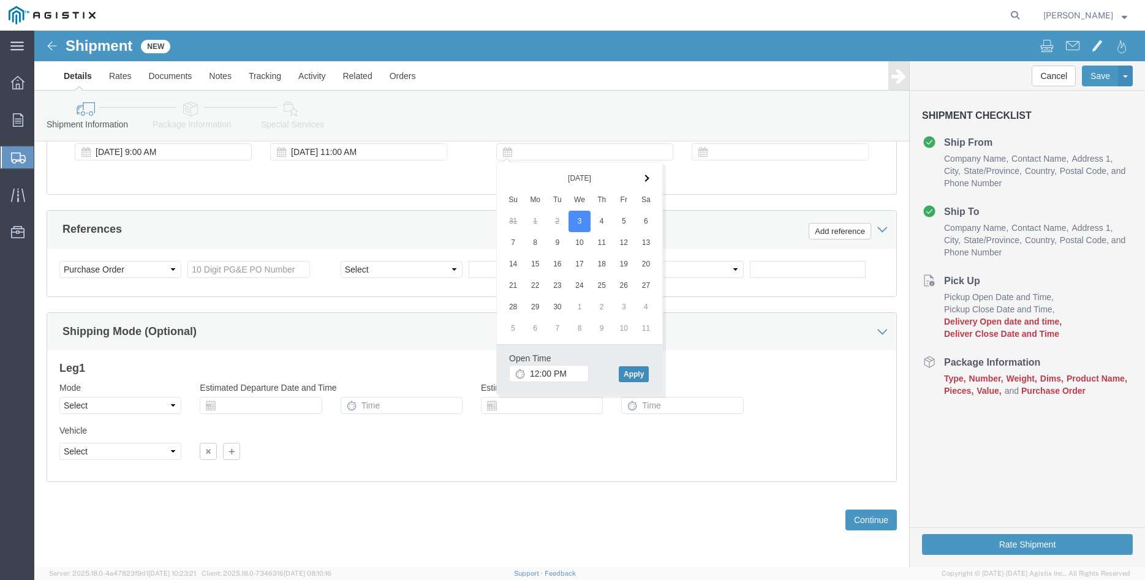
click button "Apply"
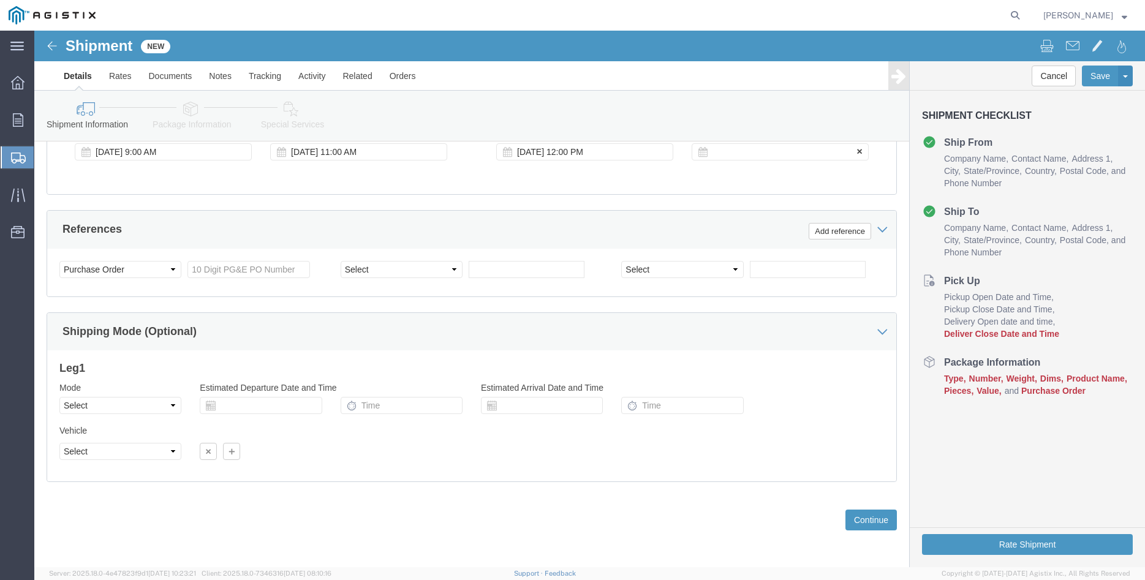
click div
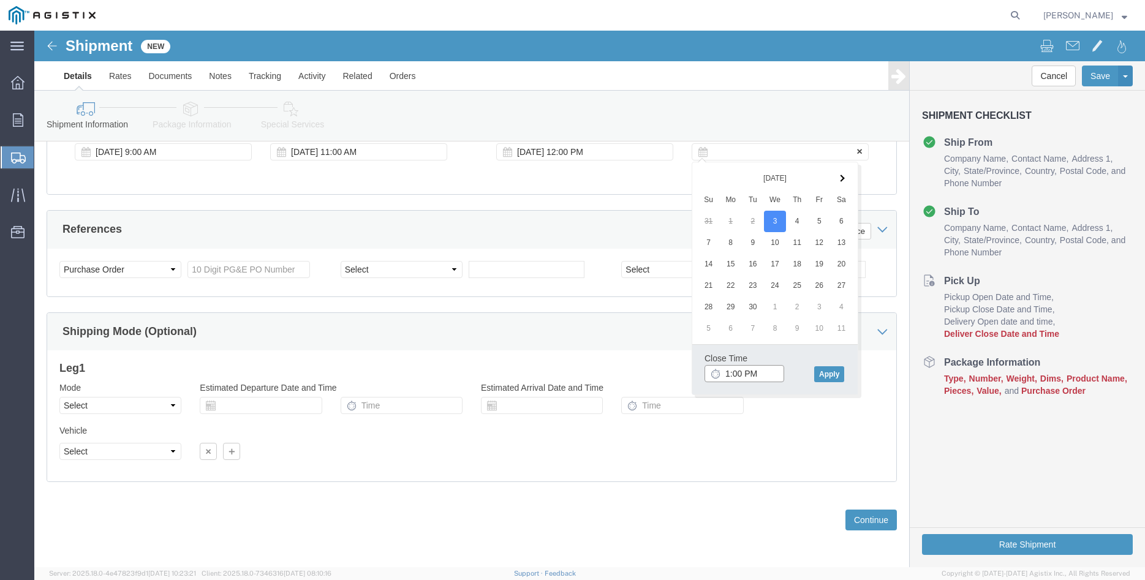
type input "3:00 PM"
click button "Apply"
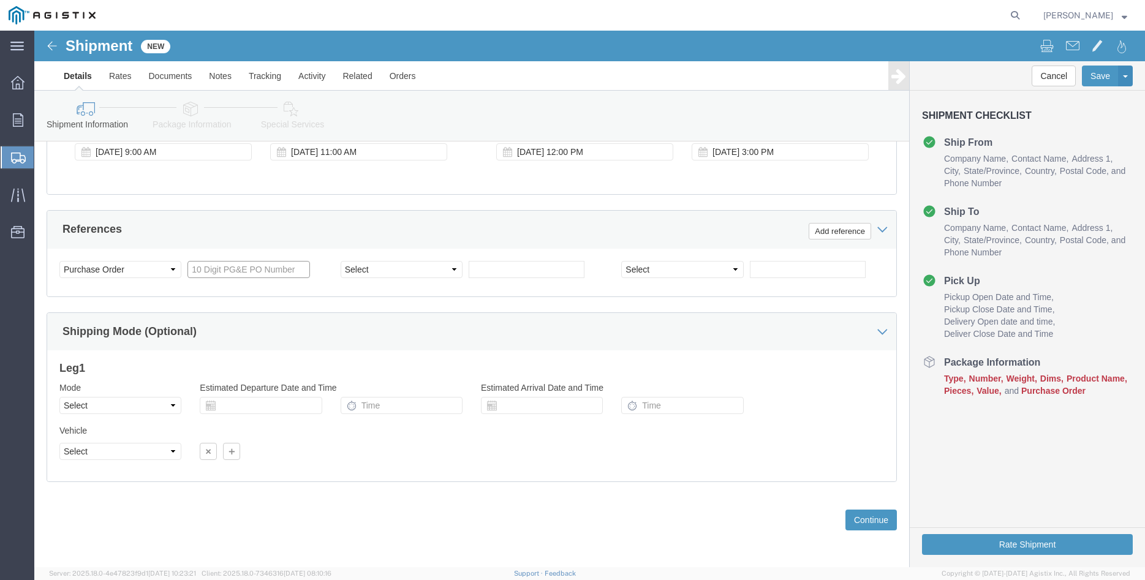
click input "text"
type input "3501404995"
click select "Select Account Type Activity ID Airline Appointment Number ASN Batch Request # …"
select select "PURCHORD"
click option "Purchase Order"
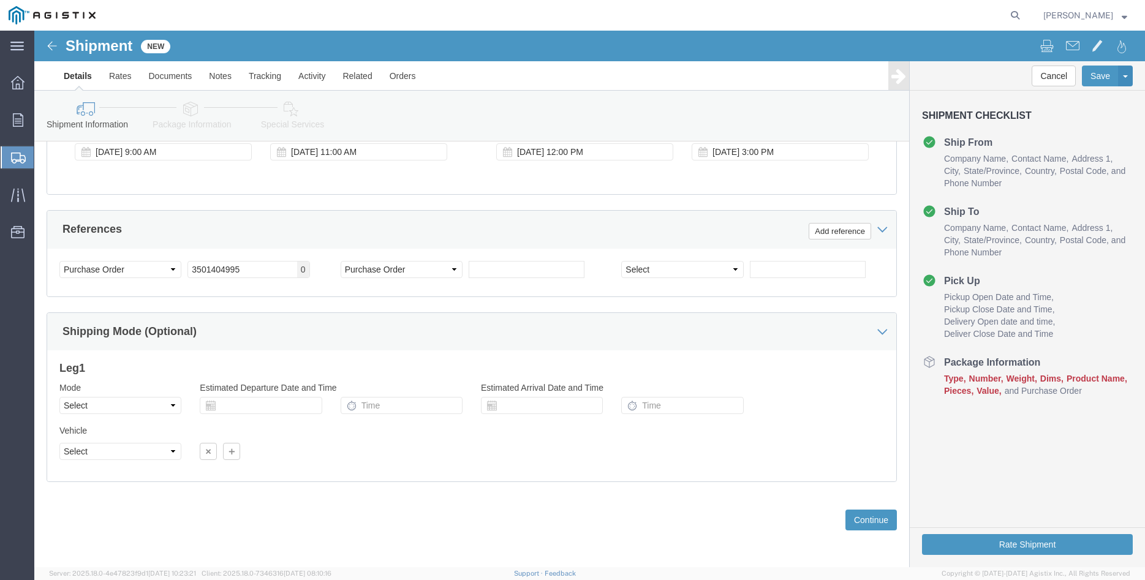
click div "Select Account Type Activity ID Airline Appointment Number ASN Batch Request # …"
click input "text"
type input "3501405020"
click select "Select Account Type Activity ID Airline Appointment Number ASN Batch Request # …"
select select "PURCHORD"
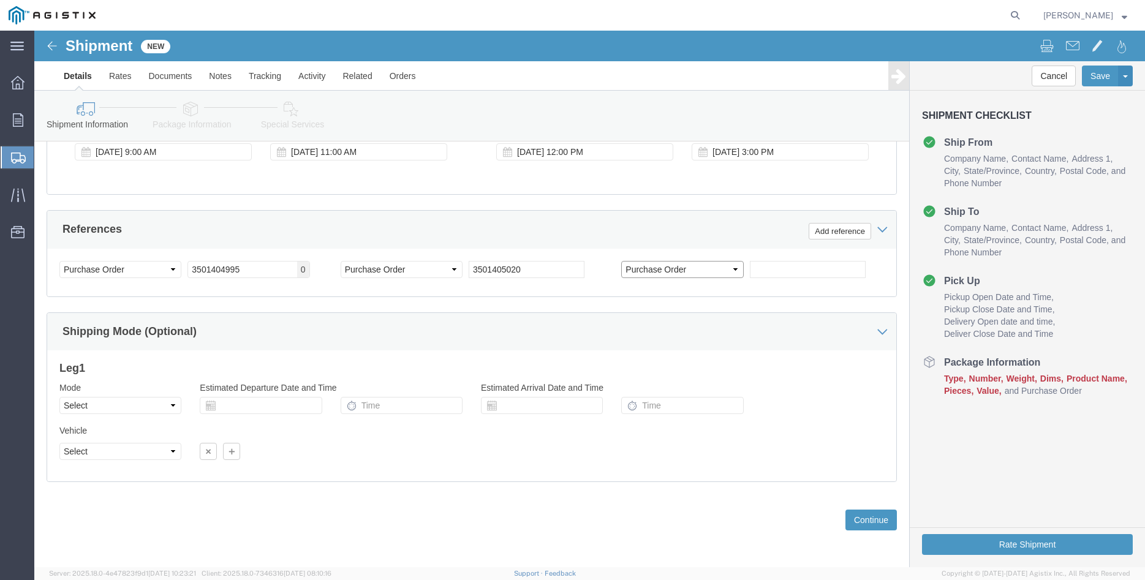
click option "Purchase Order"
click input "text"
type input "3501405029"
click div "Customer Information Account Select [PERSON_NAME] Iron Works Inc PG&E Location …"
click div "Please fix the following errors Customer Information Account Select [PERSON_NAM…"
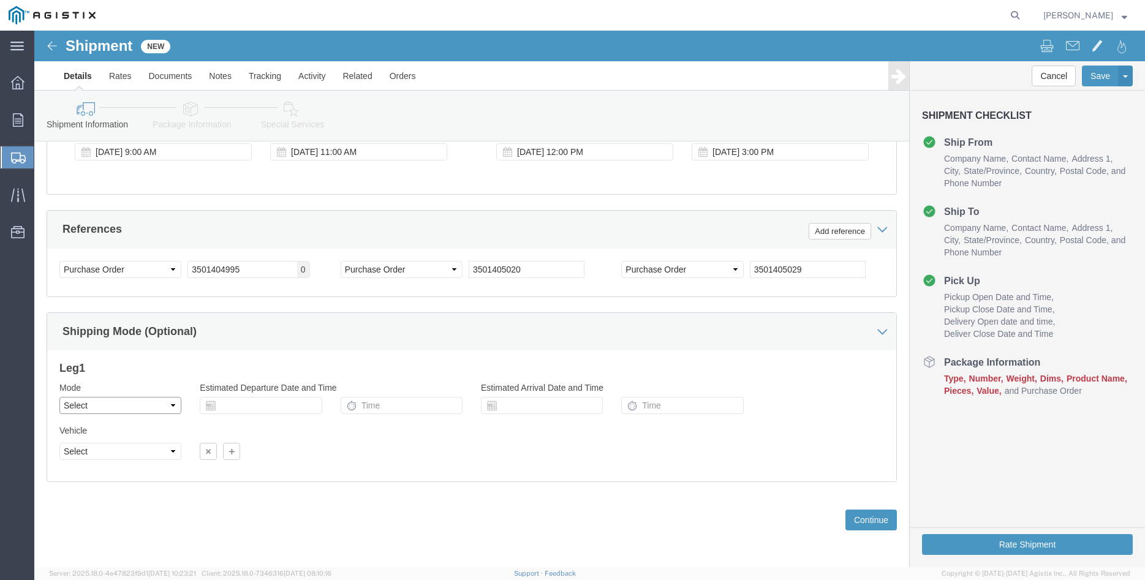
click select "Select Air Less than Truckload Multi-Leg Ocean Freight Rail Small Parcel Truckl…"
select select "TL"
click option "Truckload"
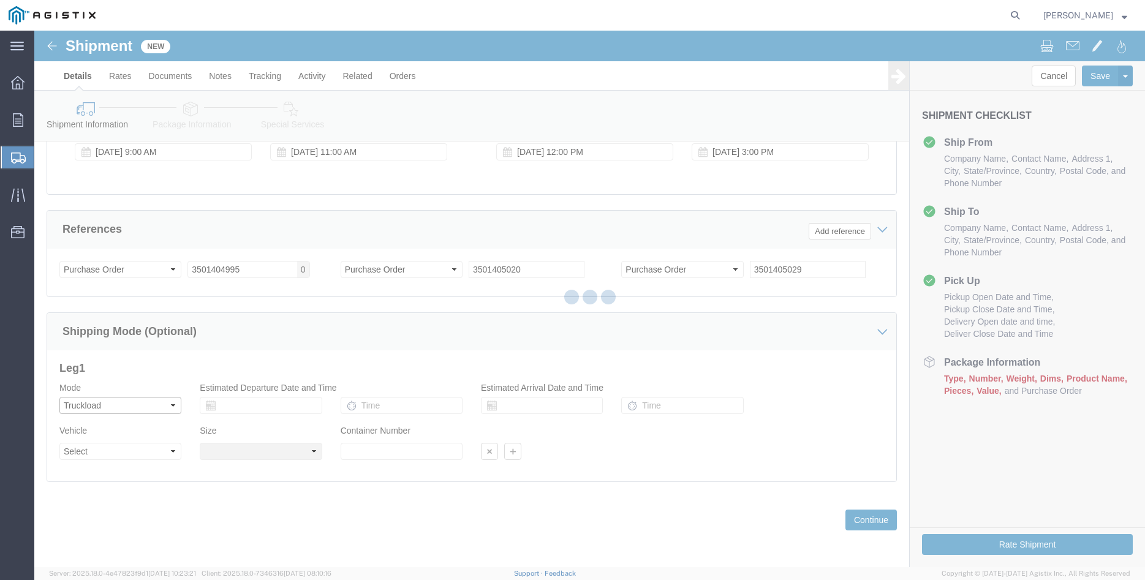
select select
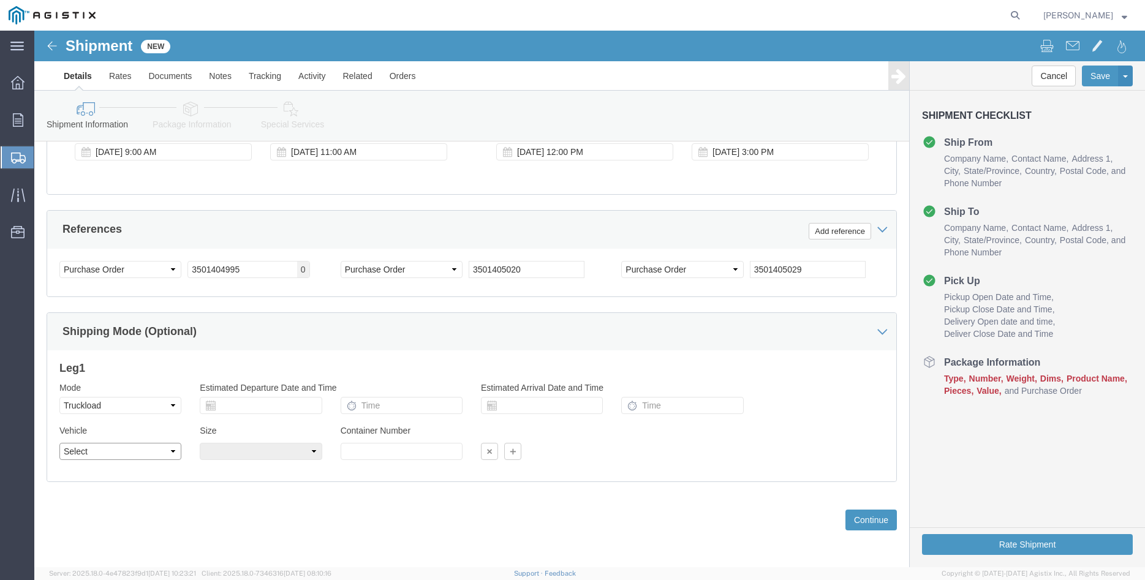
click select "Select 1-Ton (PSS) 10 Wheel 10 Yard Dump Truck 20 Yard Dump Truck Bobtail Botto…"
select select "FLBD"
click option "Flat Bed"
click select "Select 35 Feet 20 Feet 28 Feet 53 Feet 40 Feet 48 Feet"
select select "48FT"
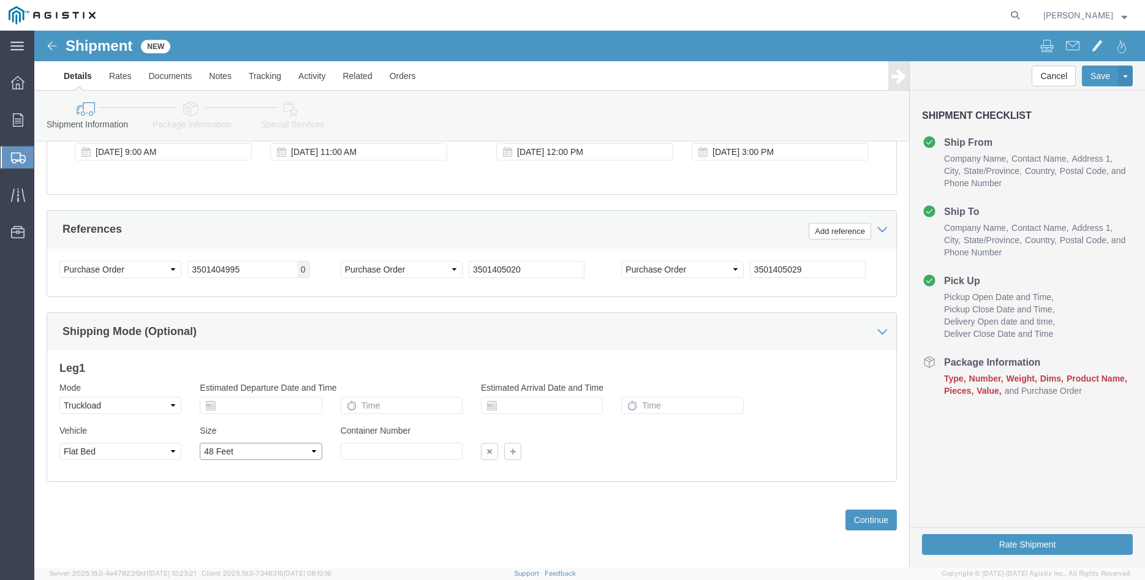
click option "48 Feet"
click div "Previous Continue"
click button "Continue"
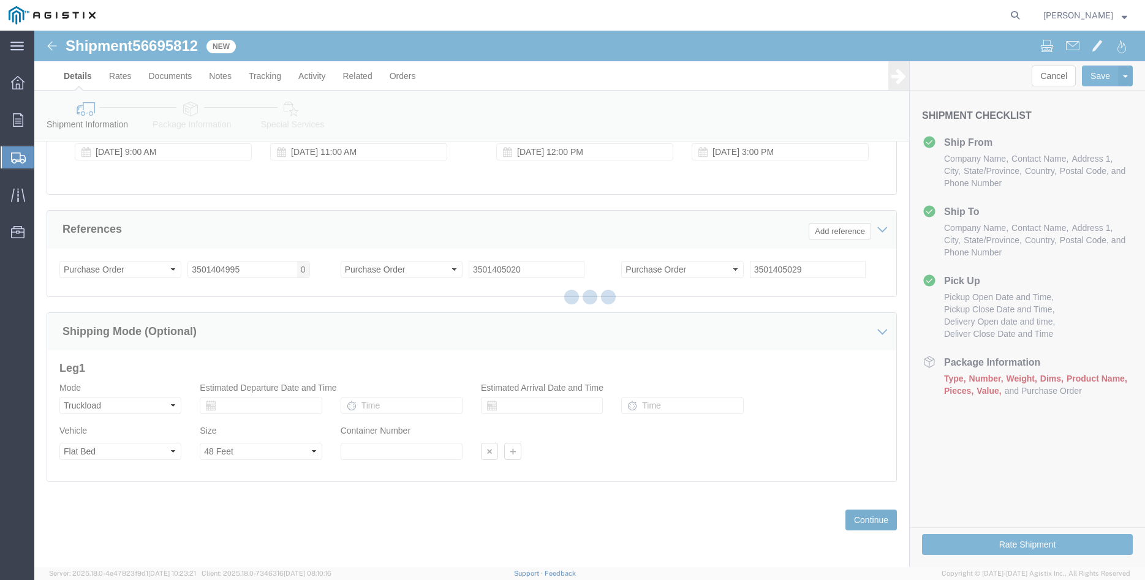
select select "21941"
select select "19740"
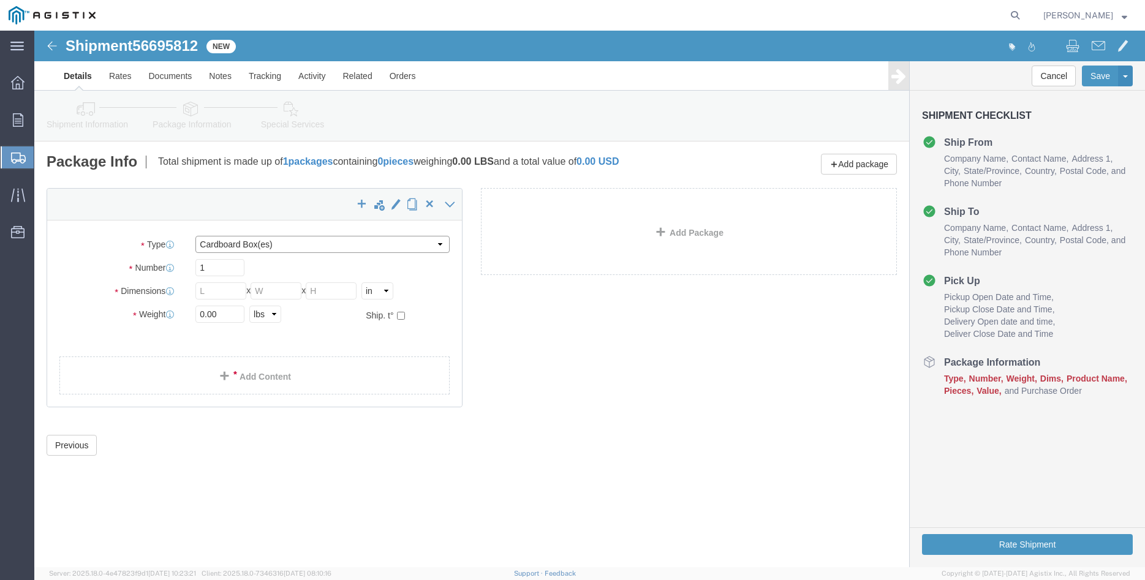
click select "Select Bulk Bundle(s) Cardboard Box(es) Carton(s) Crate(s) Drum(s) (Fiberboard)…"
select select "PONS"
click option "Pallet(s) Oversized (Not Stackable)"
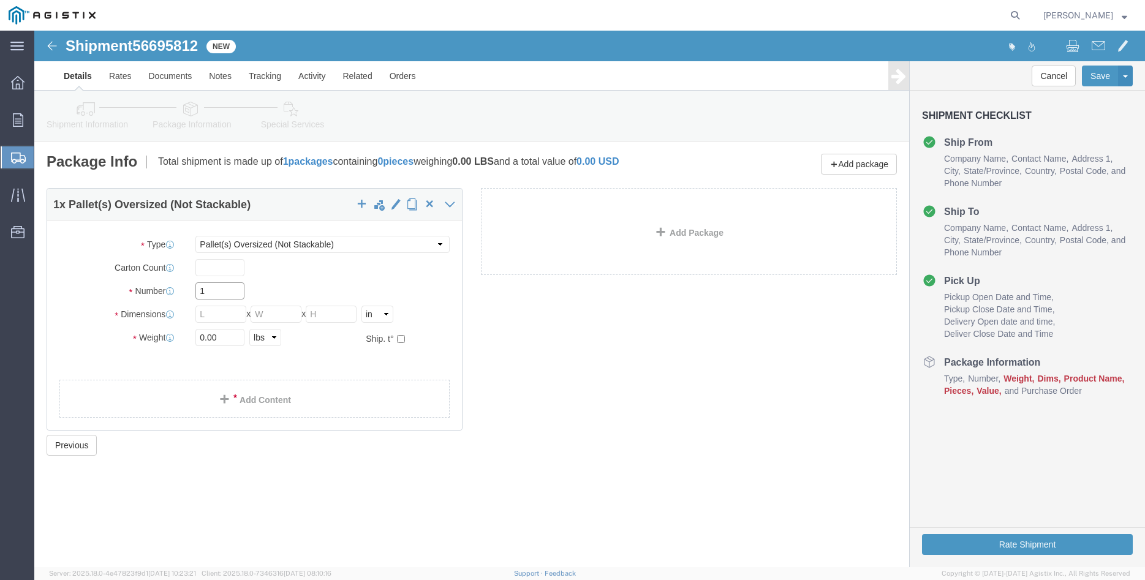
click input "1"
type input "7"
type input "64"
type input "66"
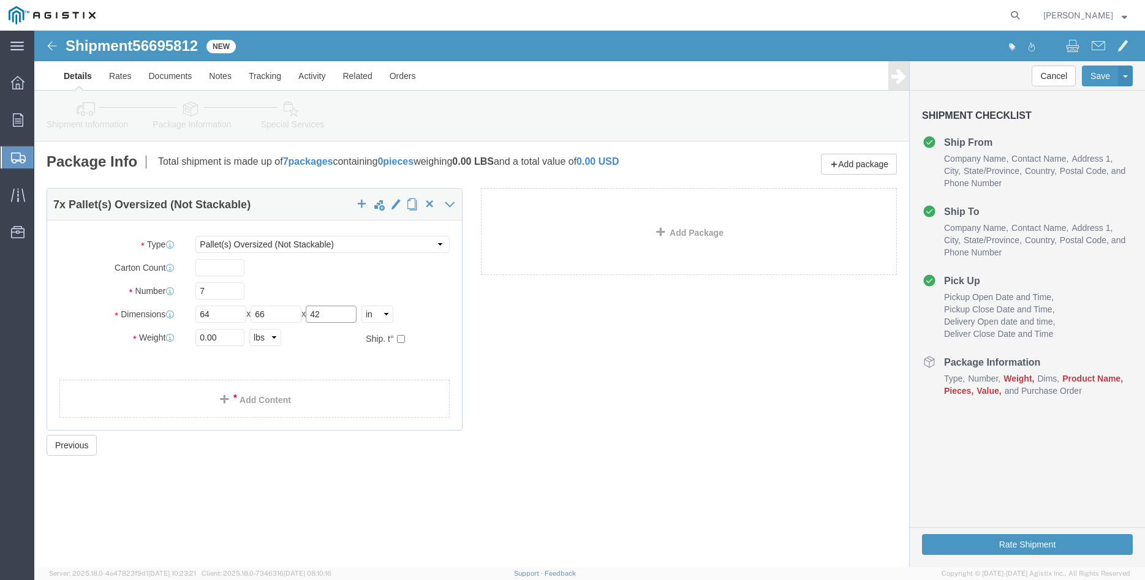
type input "42"
click input "0.00"
type input "11900"
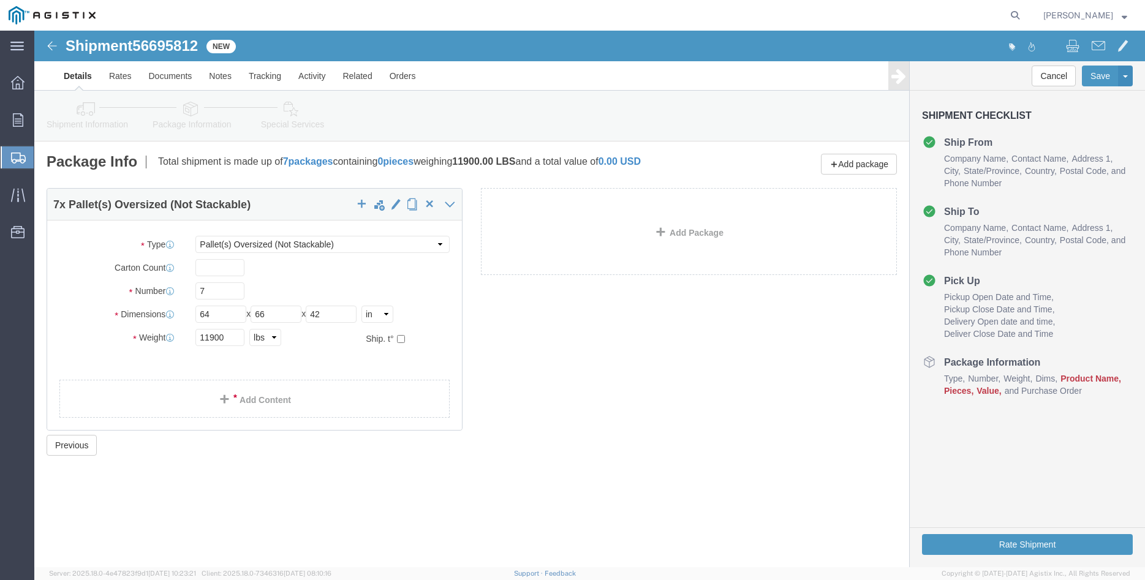
click div "Package Type Select Bulk Bundle(s) Cardboard Box(es) Carton(s) Crate(s) Drum(s)…"
click link "Add Content"
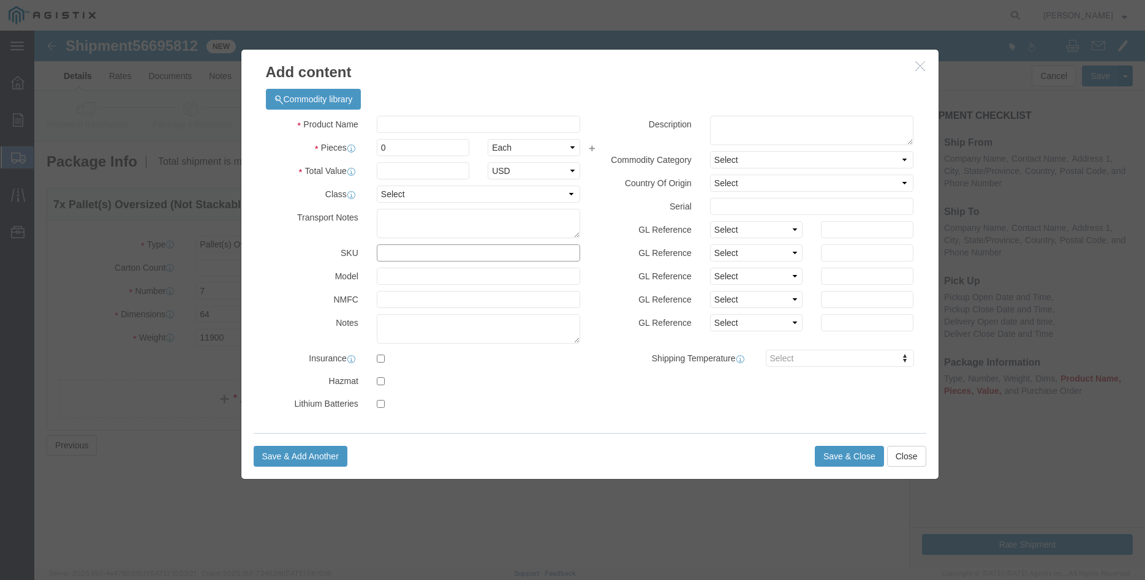
click input "text"
type input "m360003"
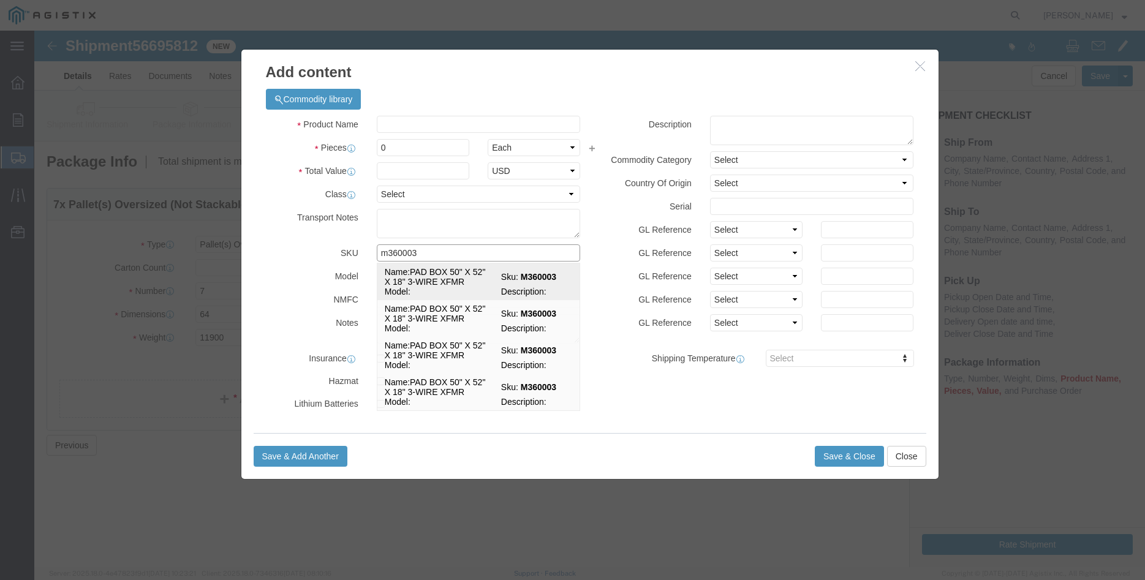
click td "Name: PAD BOX 50" X 52" X 18" 3-WIRE XFMR"
select select
select select "USD"
type input "PAD BOX 50" X 52" X 18" 3-WIRE XFMR"
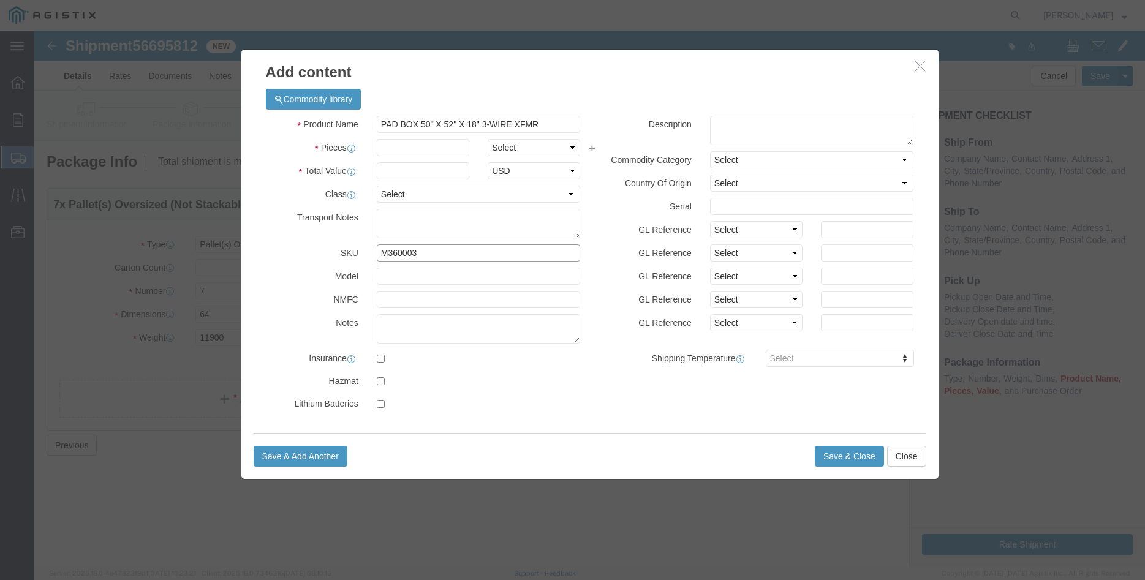
type input "M360003"
click input "PAD BOX 50" X 52" X 18" 3-WIRE XFMR"
click textarea
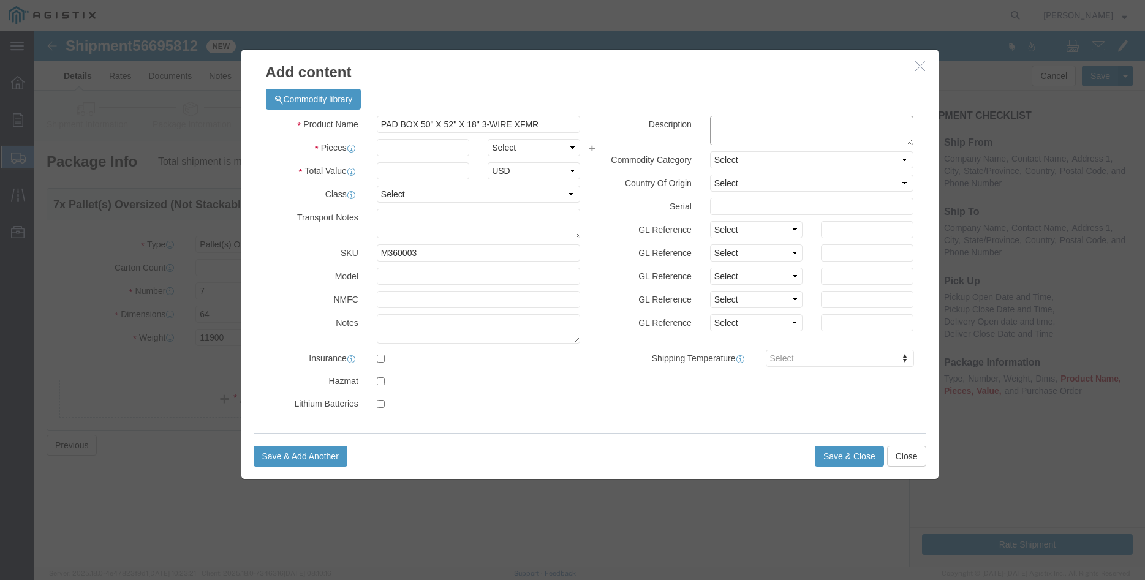
paste textarea "PAD BOX 50" X 52" X 18" 3-WIRE XFMR"
type textarea "PAD BOX 50" X 52" X 18" 3-WIRE XFMR"
click h3 "Add content"
click input "text"
type input "9"
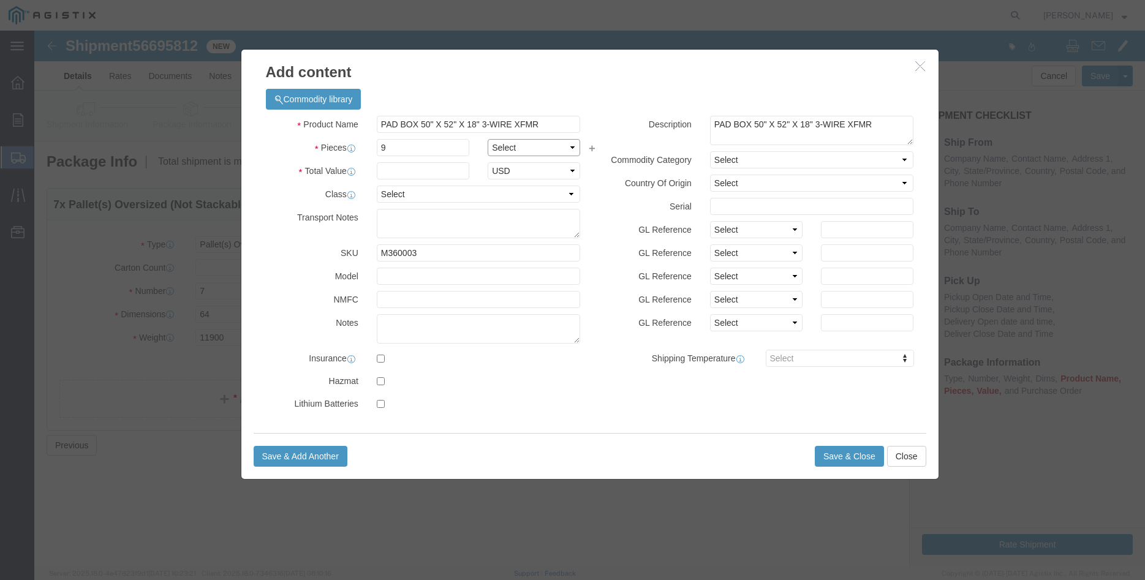
click select "Select Bag Barrels 100Board Feet Bottle Box Blister Pack Carats Can Capsule Car…"
select select "EA"
click option "Each"
click input "text"
type input "6465.24"
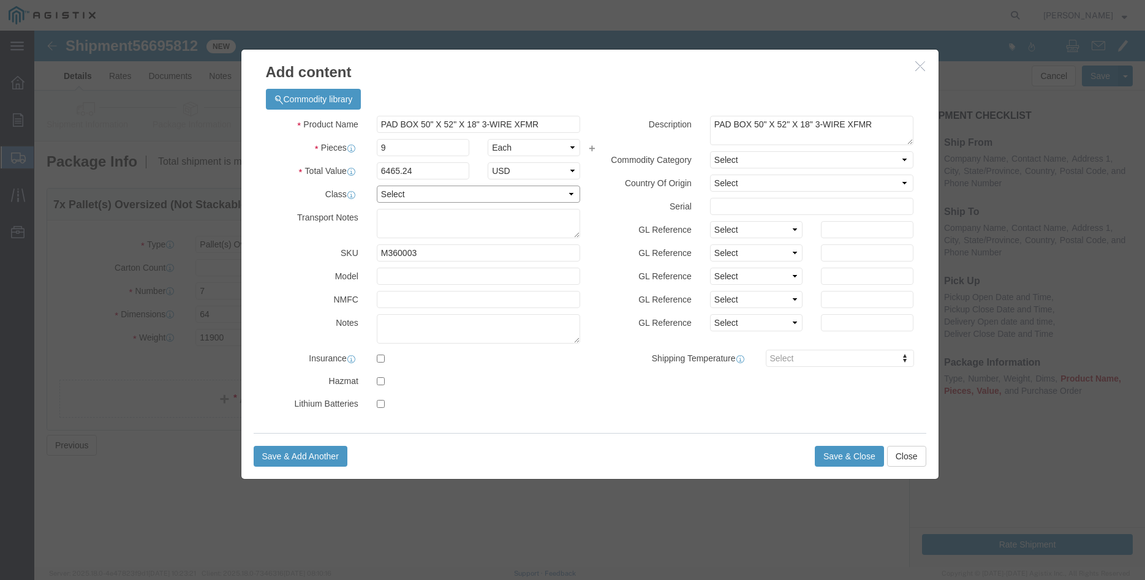
click select "Select 50 55 60 65 70 85 92.5 100 125 175 250 300 400"
select select "100"
click option "100"
click select "Select Account Type Activity ID Airline Appointment Number ASN Batch Number Bil…"
select select "PURCHORD"
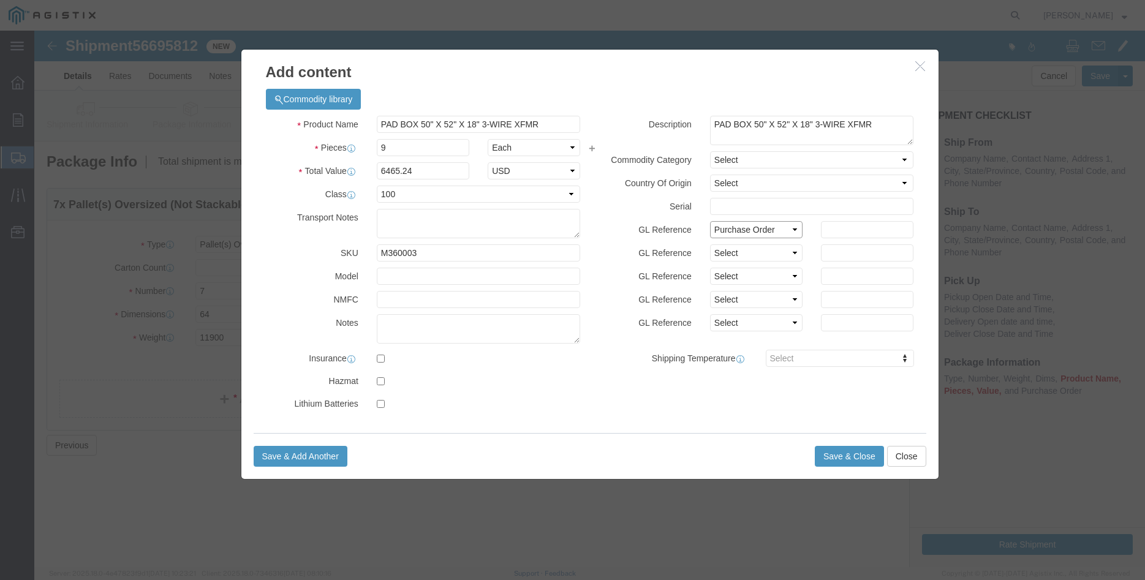
click option "Purchase Order"
click select "Select Account Type Activity ID Airline Appointment Number ASN Batch Number Bil…"
select select "ORDERLINE"
click option "Order Line No"
click select "Select Account Type Activity ID Airline Appointment Number ASN Batch Number Bil…"
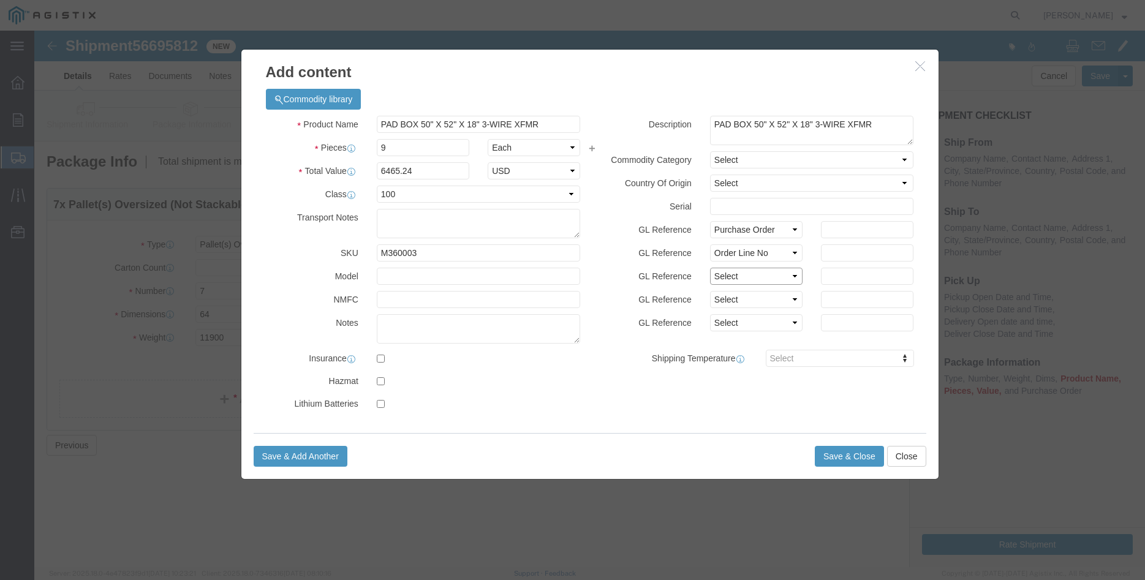
select select "PURCHORD"
click option "Purchase Order"
click input "text"
type input "3501404995"
click input "text"
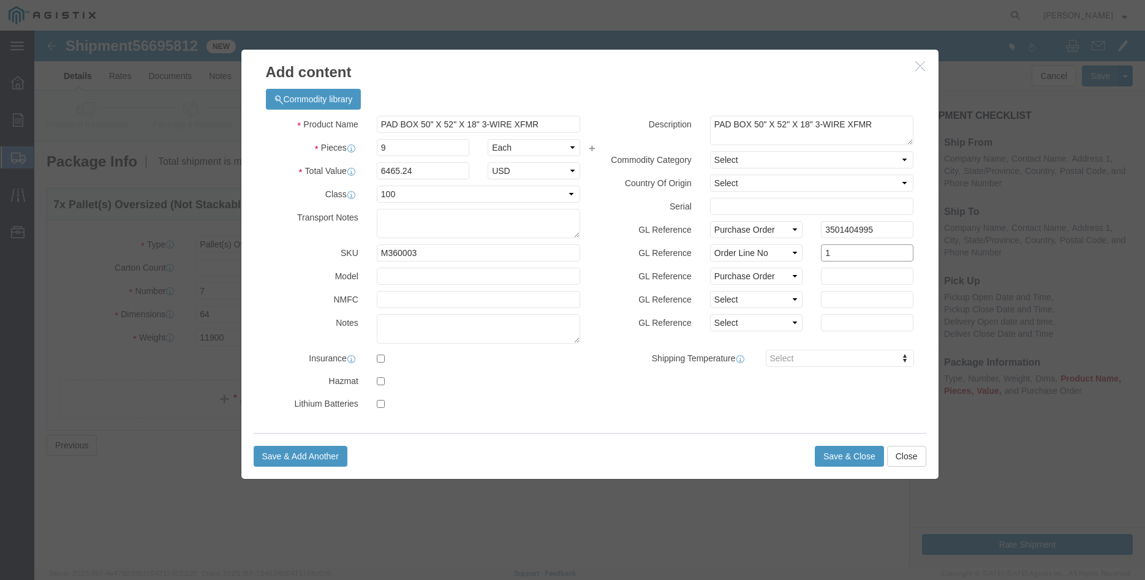
type input "1"
click input "text"
type input "6465.24"
click label "GL Reference"
click button "Save & Close"
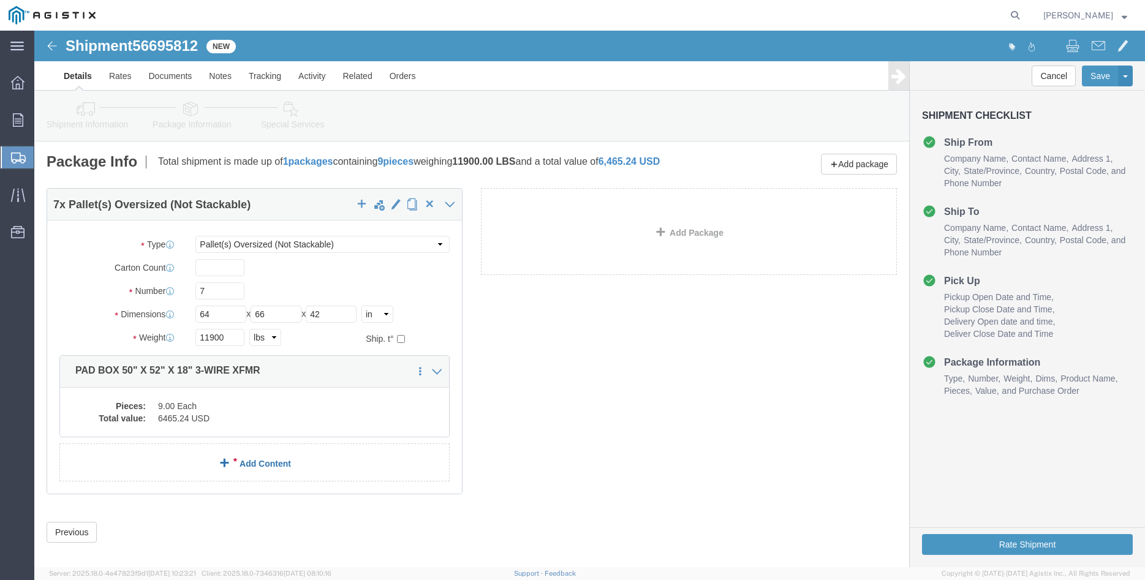
click link "Add Content"
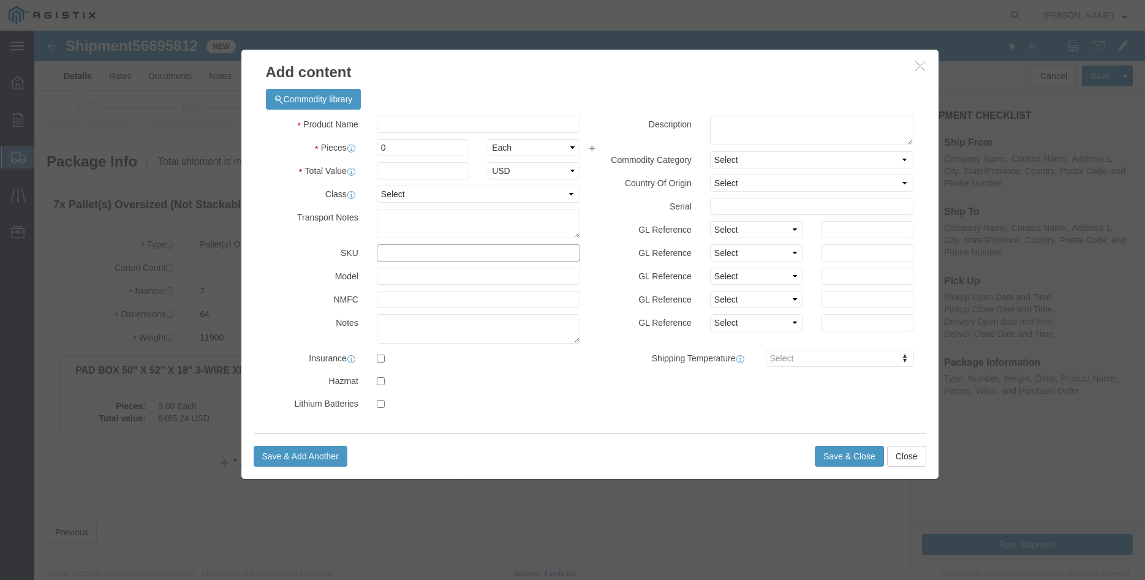
click input "text"
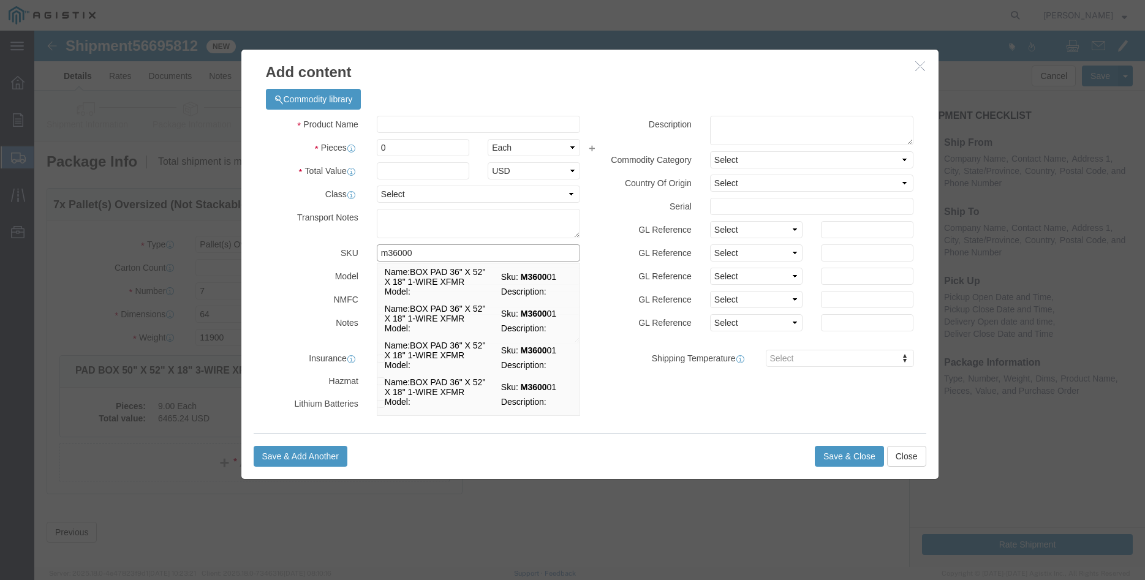
type input "m360003"
click td "Name: PAD BOX 50" X 52" X 18" 3-WIRE XFMR"
select select
select select "USD"
type input "PAD BOX 50" X 52" X 18" 3-WIRE XFMR"
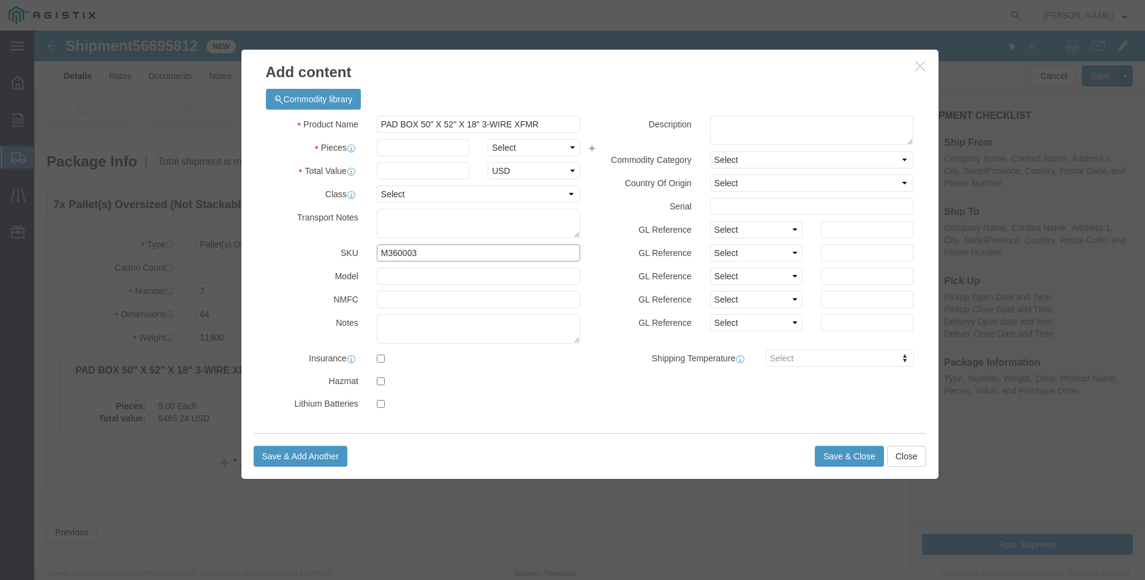
type input "M360003"
click input "PAD BOX 50" X 52" X 18" 3-WIRE XFMR"
click textarea
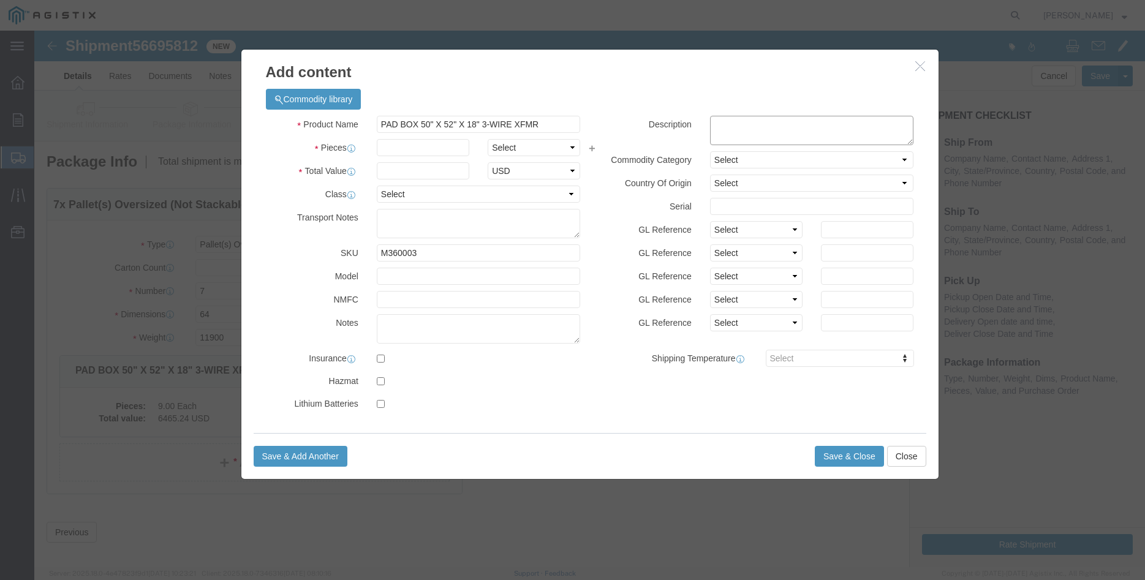
paste textarea "PAD BOX 50" X 52" X 18" 3-WIRE XFMR"
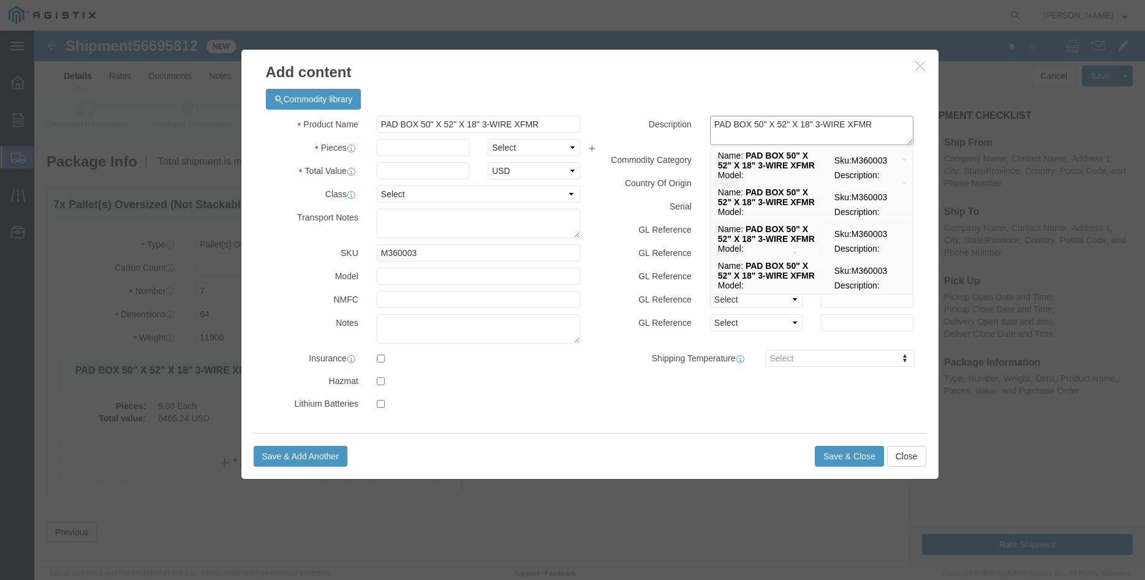
type textarea "PAD BOX 50" X 52" X 18" 3-WIRE XFMR"
click div "Commodity library Product Name PAD BOX 50" X 52" X 18" 3-WIRE XFMR Pieces Selec…"
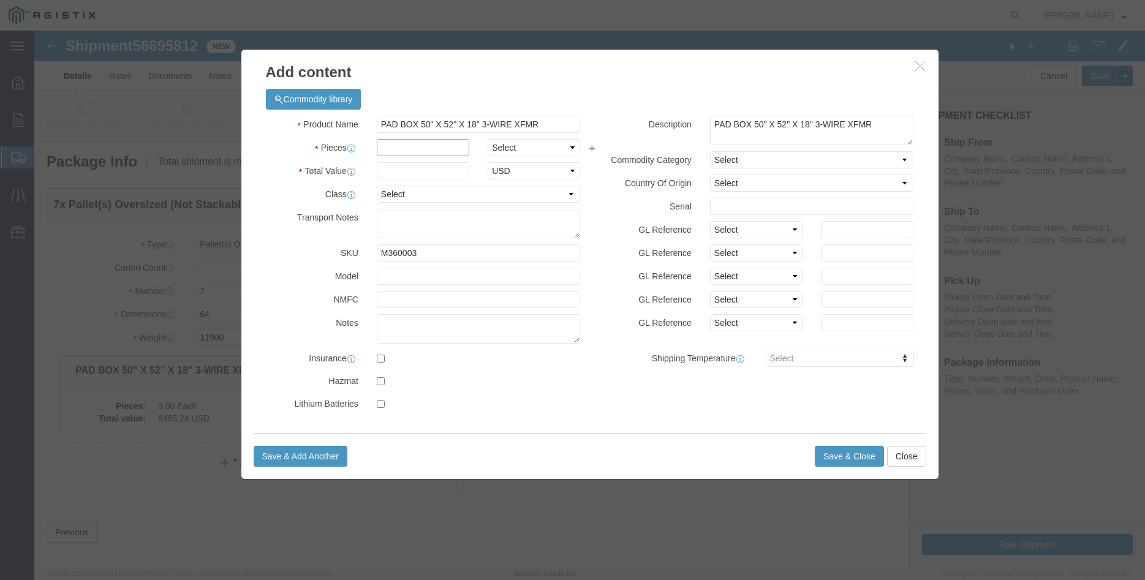
click input "text"
type input "9"
click select "Select Bag Barrels 100Board Feet Bottle Box Blister Pack Carats Can Capsule Car…"
select select "EA"
click option "Each"
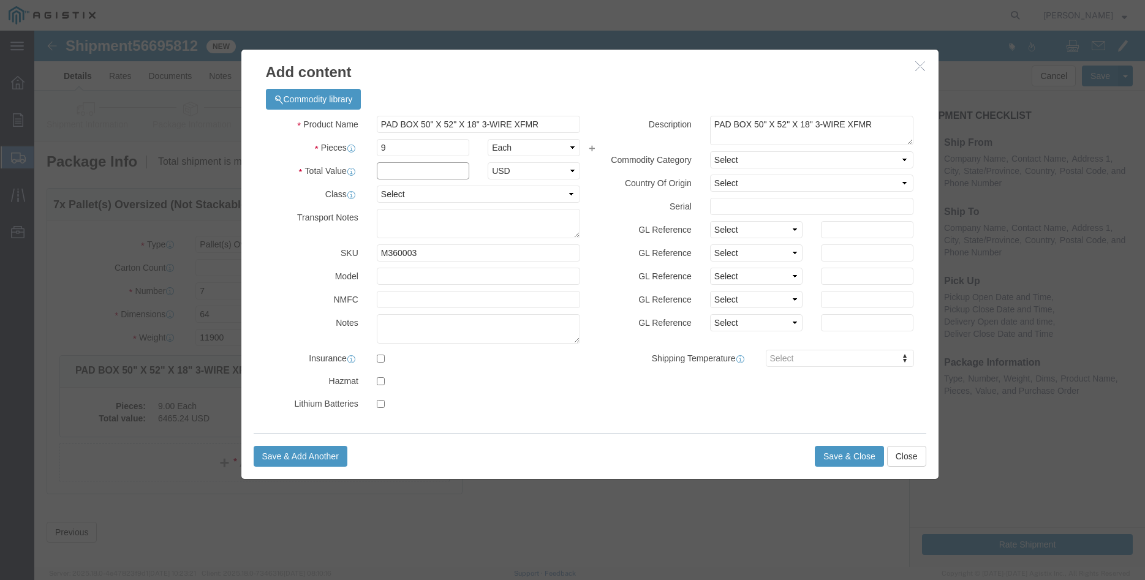
click input "text"
type input "6465.24"
click select "Select 50 55 60 65 70 85 92.5 100 125 175 250 300 400"
select select "100"
click option "100"
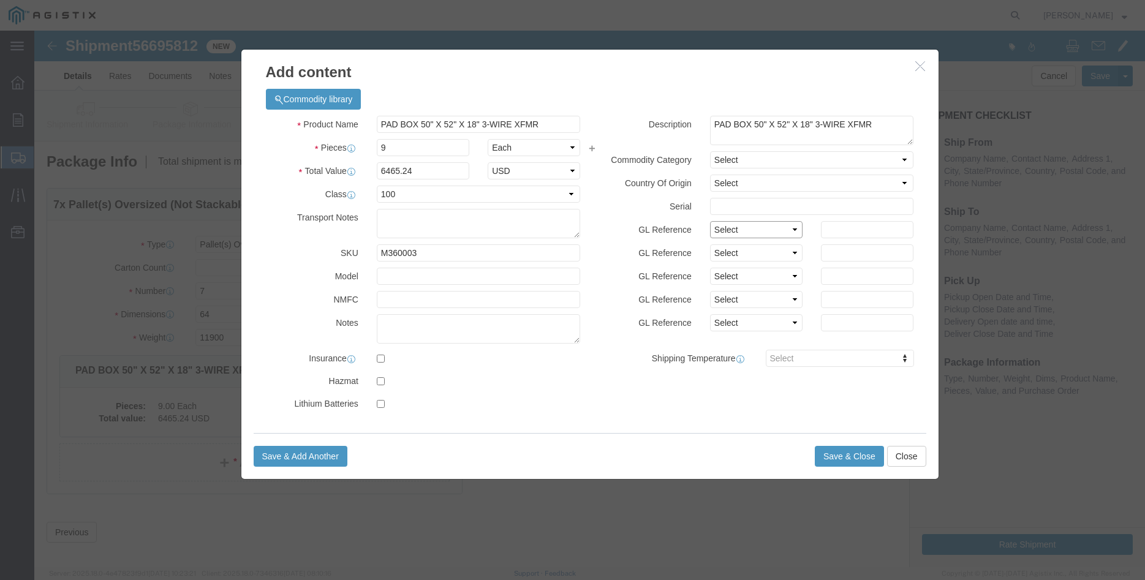
click select "Select Account Type Activity ID Airline Appointment Number ASN Batch Number Bil…"
select select "PURCHORD"
click option "Purchase Order"
click select "Select Account Type Activity ID Airline Appointment Number ASN Batch Number Bil…"
select select "ORDERLINE"
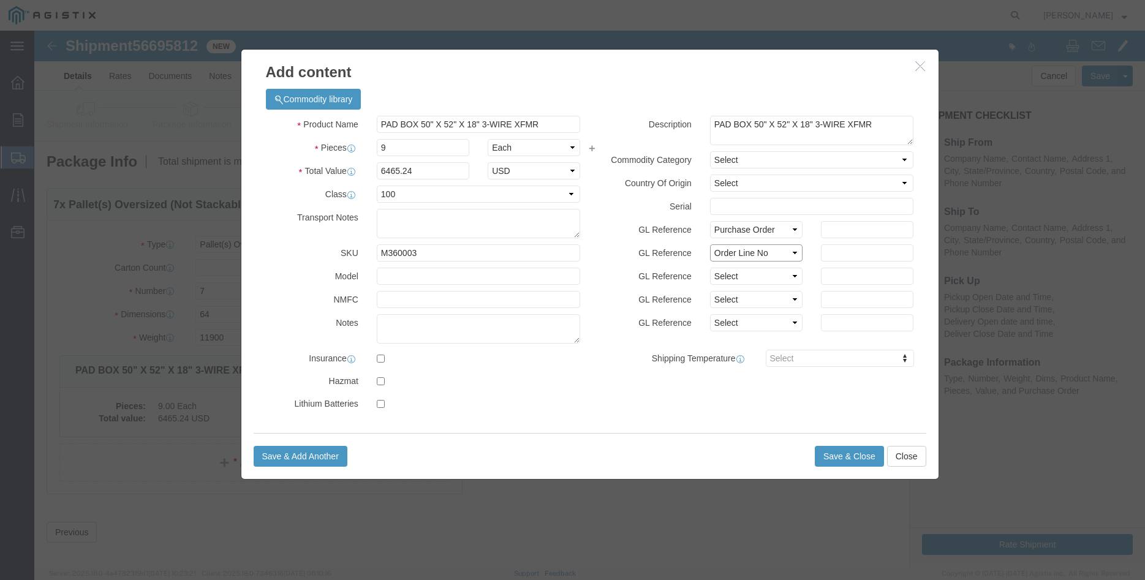
click option "Order Line No"
click select "Select Account Type Activity ID Airline Appointment Number ASN Batch Number Bil…"
select select "PURCHORD"
click option "Purchase Order"
click input "text"
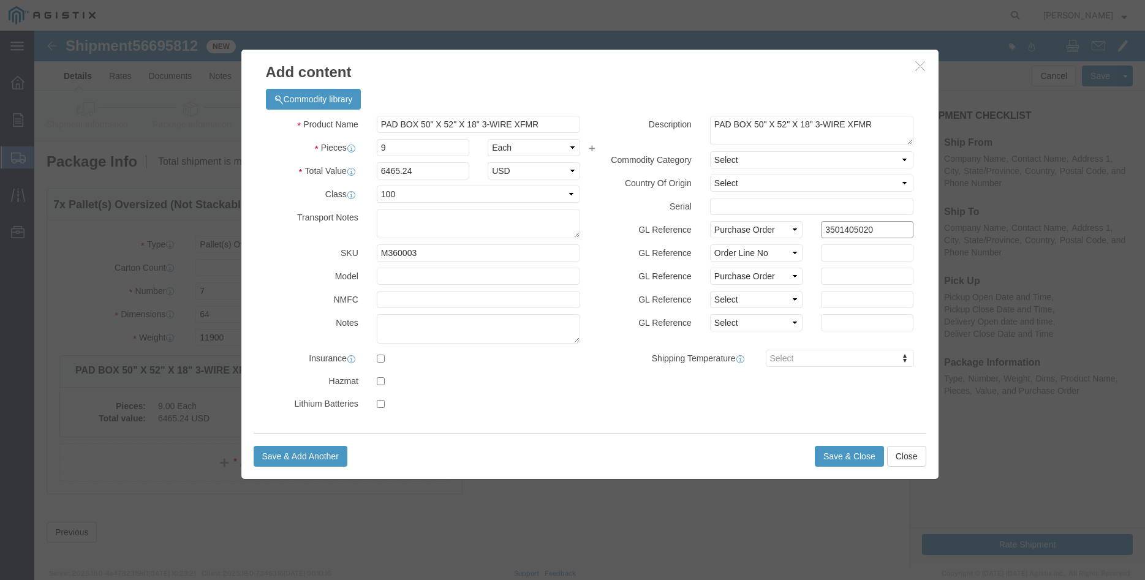
type input "3501405020"
click input "text"
type input "1"
click input "text"
type input "6465.24"
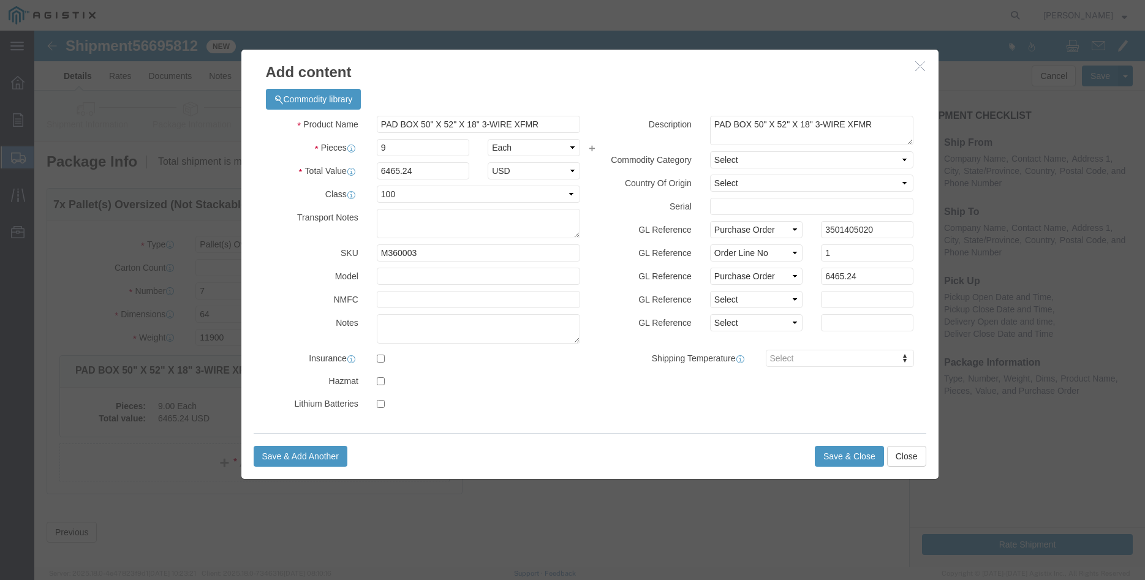
click label "GL Reference"
click button "Save & Close"
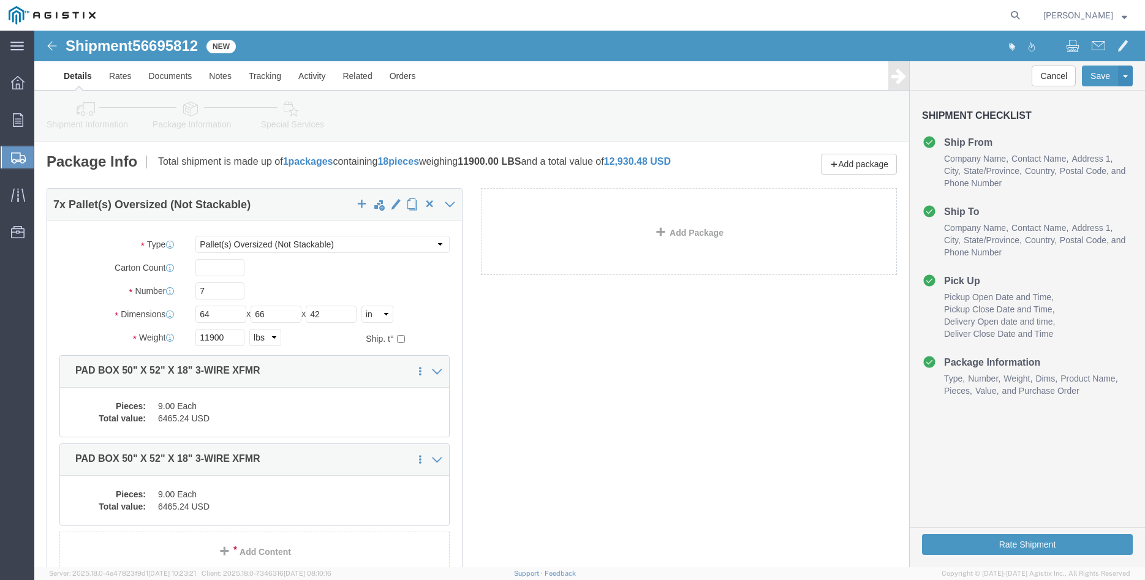
scroll to position [110, 0]
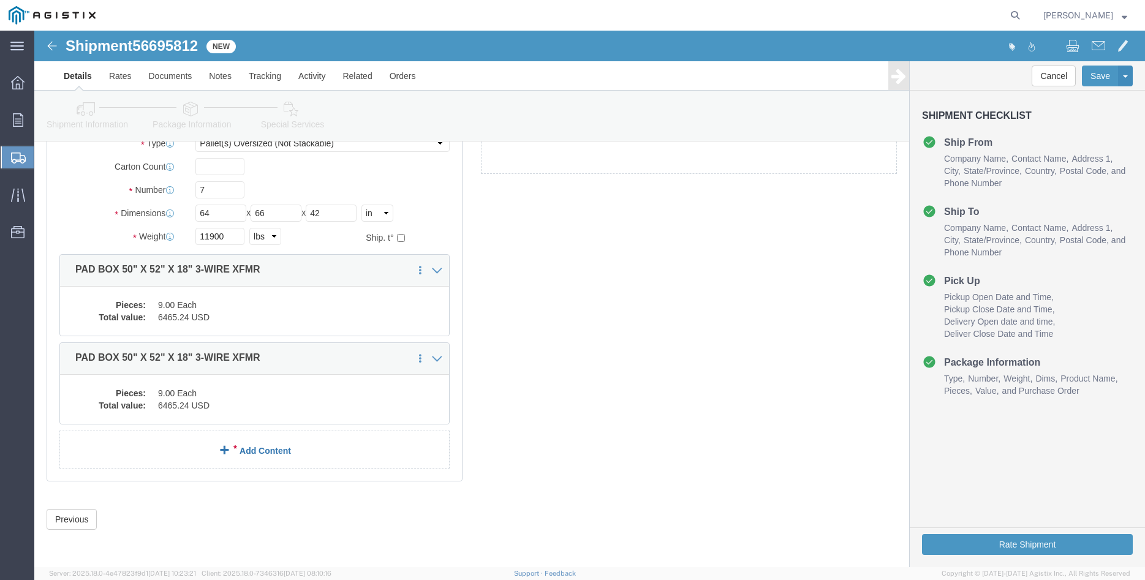
click link "Add Content"
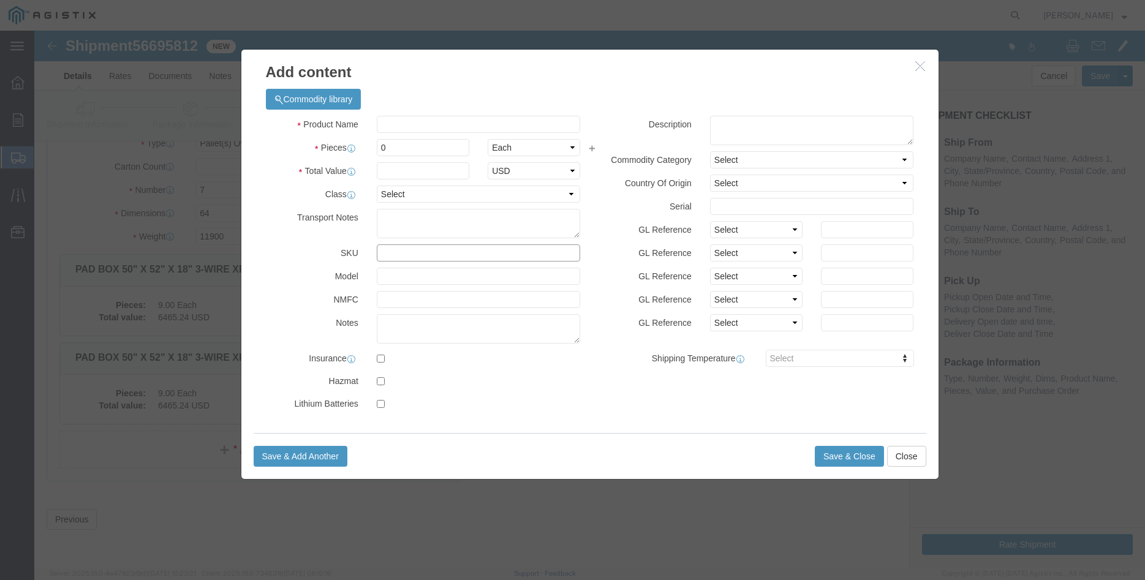
click input "text"
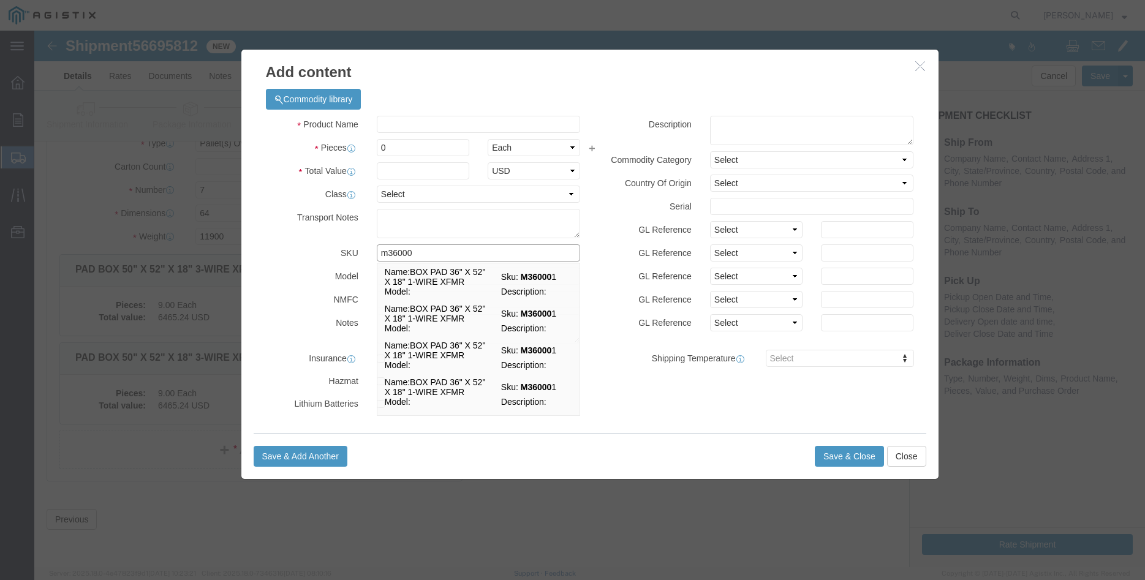
type input "m360003"
click td "Name: PAD BOX 50" X 52" X 18" 3-WIRE XFMR"
select select
select select "USD"
type input "PAD BOX 50" X 52" X 18" 3-WIRE XFMR"
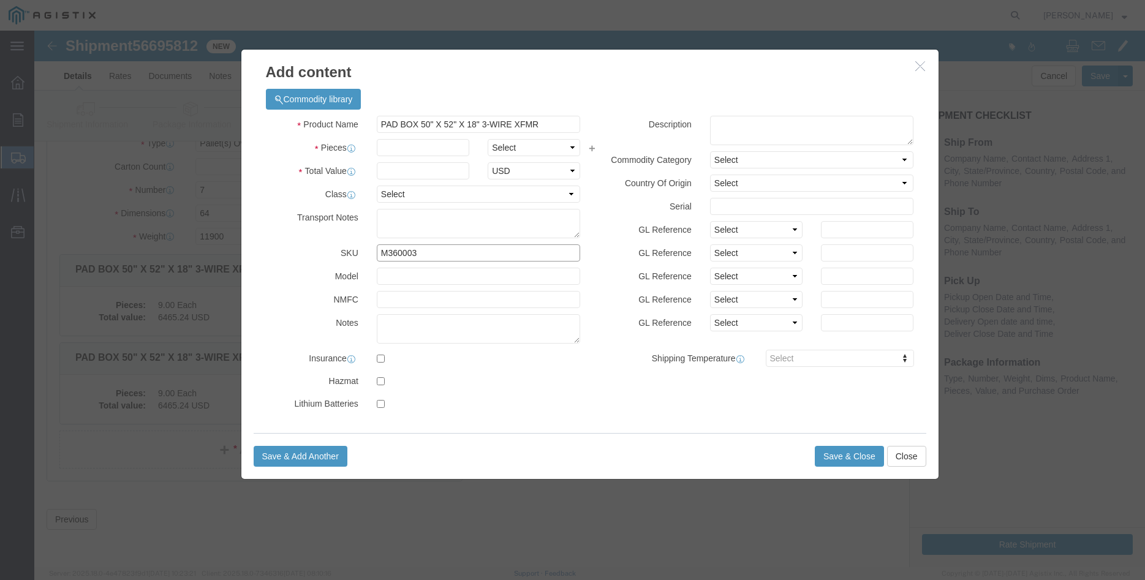
type input "M360003"
click div "Product Name PAD BOX 50" X 52" X 18" 3-WIRE XFMR Pieces Select Bag Barrels 100B…"
click input "PAD BOX 50" X 52" X 18" 3-WIRE XFMR"
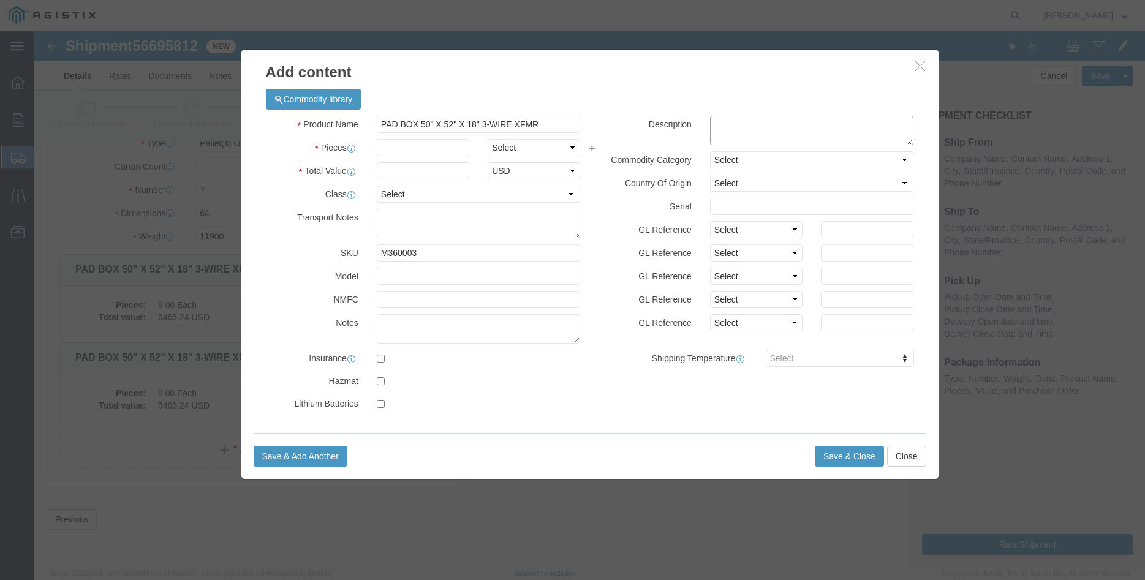
click textarea
paste textarea "PAD BOX 50" X 52" X 18" 3-WIRE XFMR"
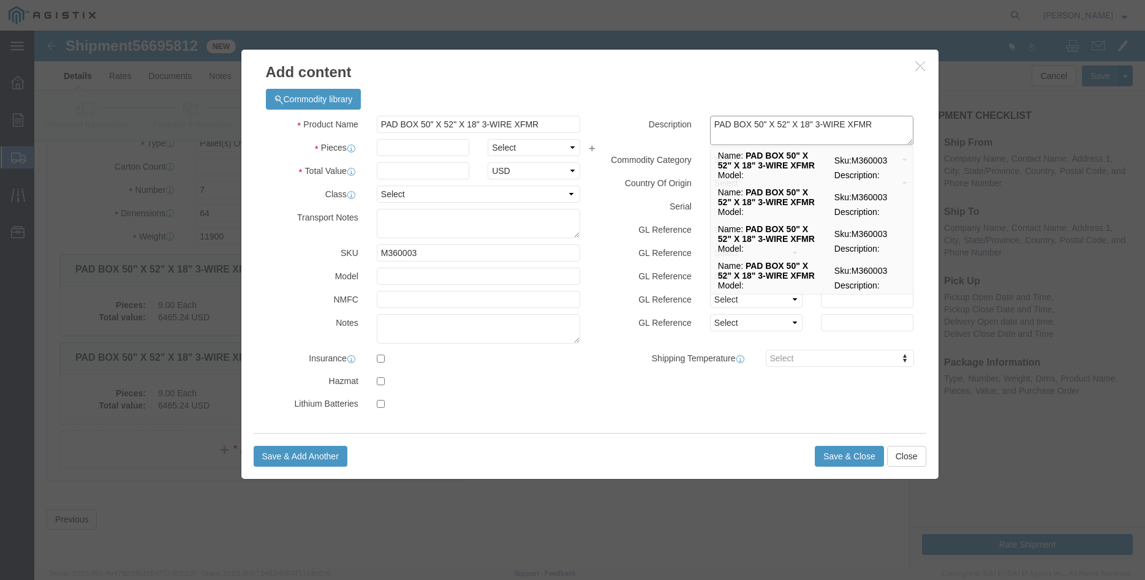
type textarea "PAD BOX 50" X 52" X 18" 3-WIRE XFMR"
click input "text"
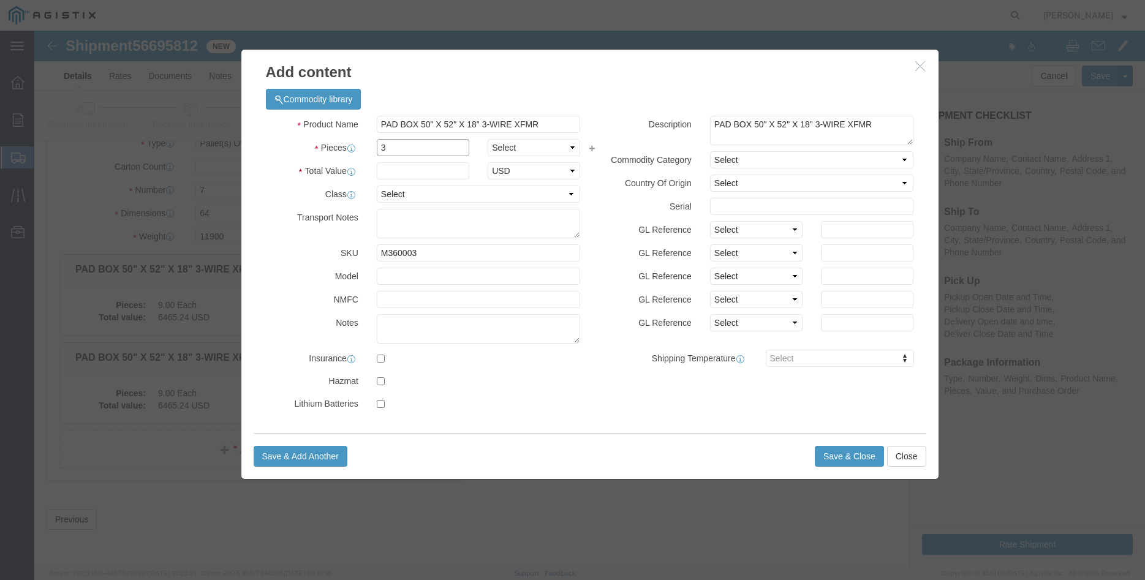
type input "3"
click select "Select Bag Barrels 100Board Feet Bottle Box Blister Pack Carats Can Capsule Car…"
select select "EA"
click option "Each"
click input "text"
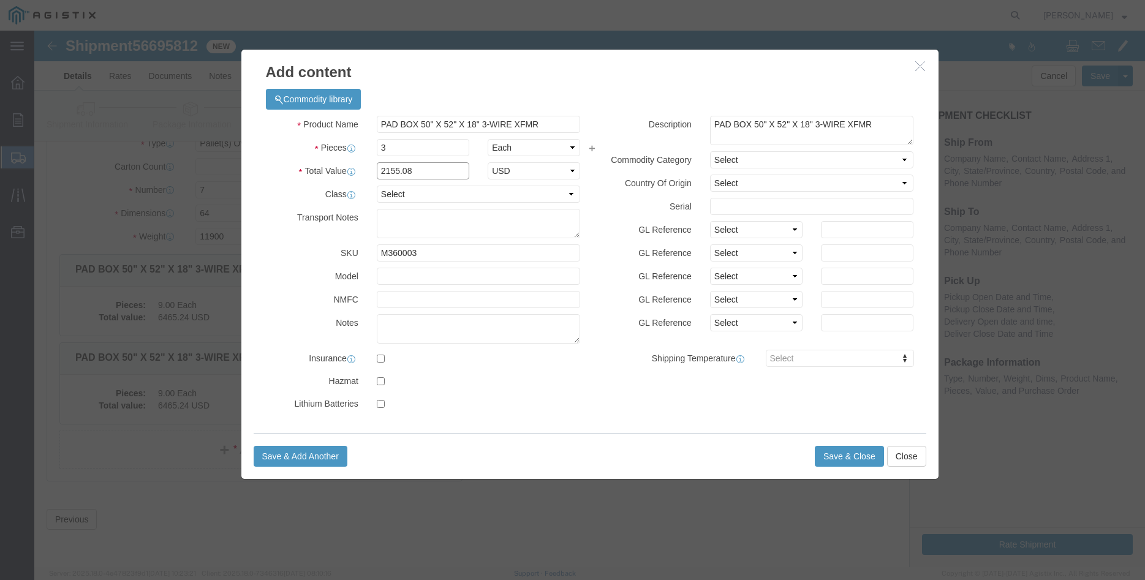
type input "2155.08"
click select "Select 50 55 60 65 70 85 92.5 100 125 175 250 300 400"
select select "100"
click option "100"
click select "Select Account Type Activity ID Airline Appointment Number ASN Batch Number Bil…"
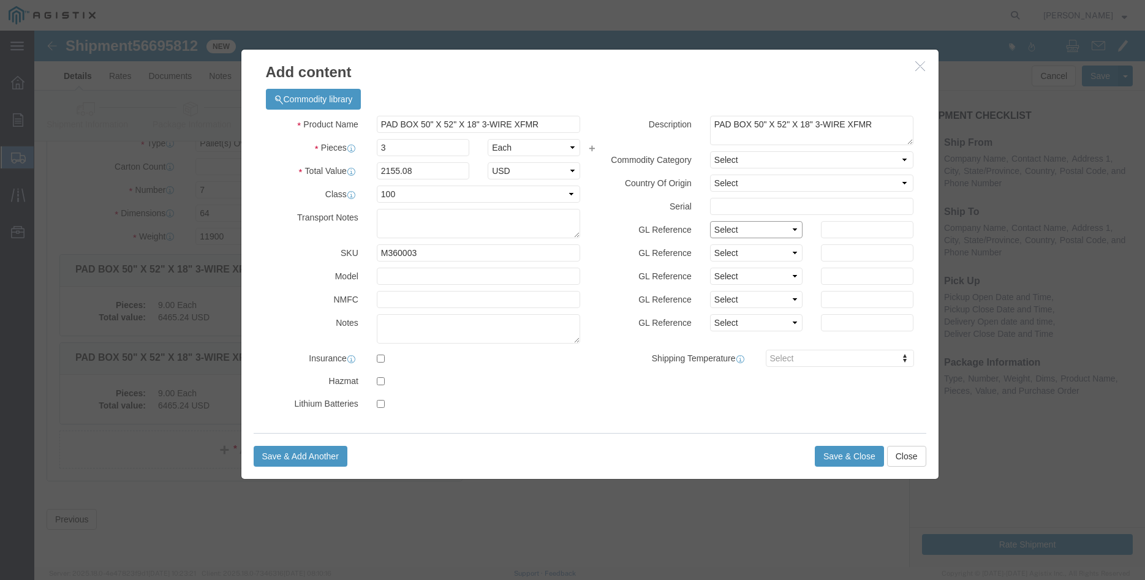
select select "PURCHORD"
click option "Purchase Order"
click select "Select Account Type Activity ID Airline Appointment Number ASN Batch Number Bil…"
select select "ORDERLINE"
click option "Order Line No"
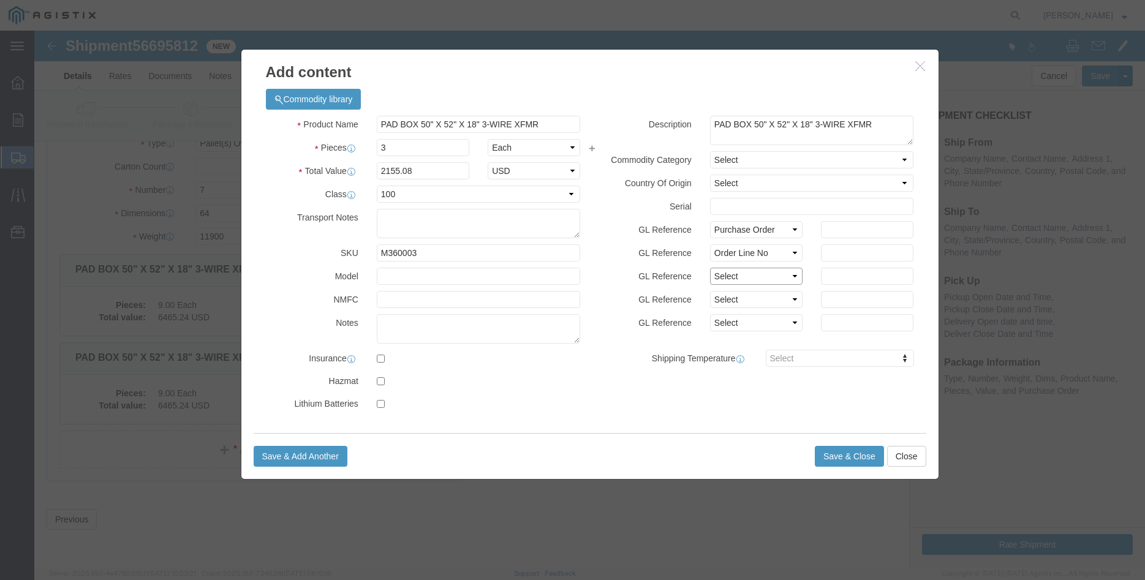
click select "Select Account Type Activity ID Airline Appointment Number ASN Batch Number Bil…"
select select "PURCHORD"
click option "Purchase Order"
click input "text"
type input "3501404995"
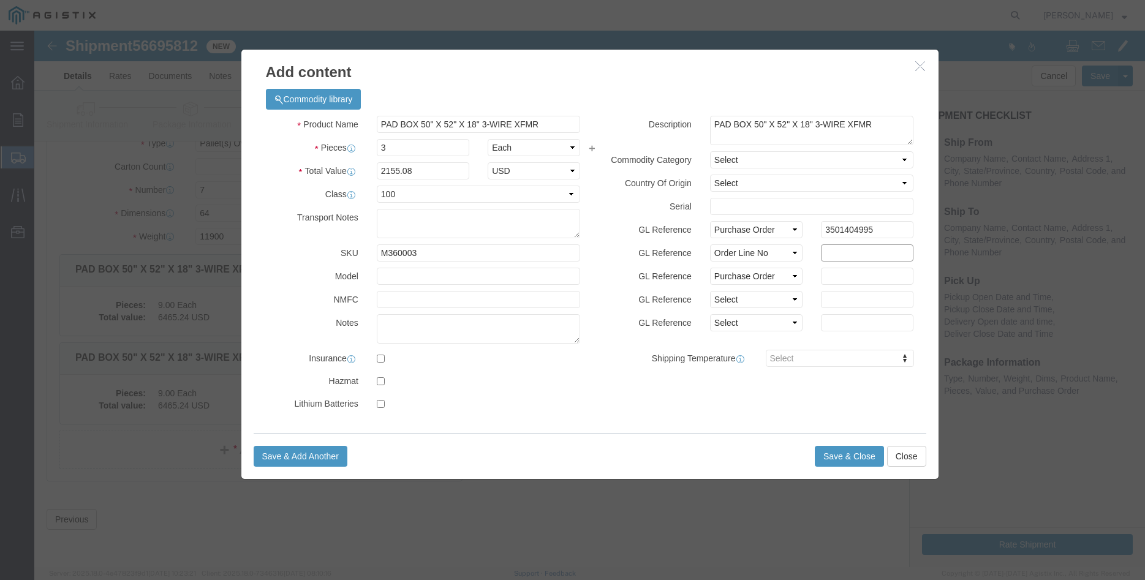
click input "text"
type input "9"
type input "1"
click input "text"
type input "6465.24"
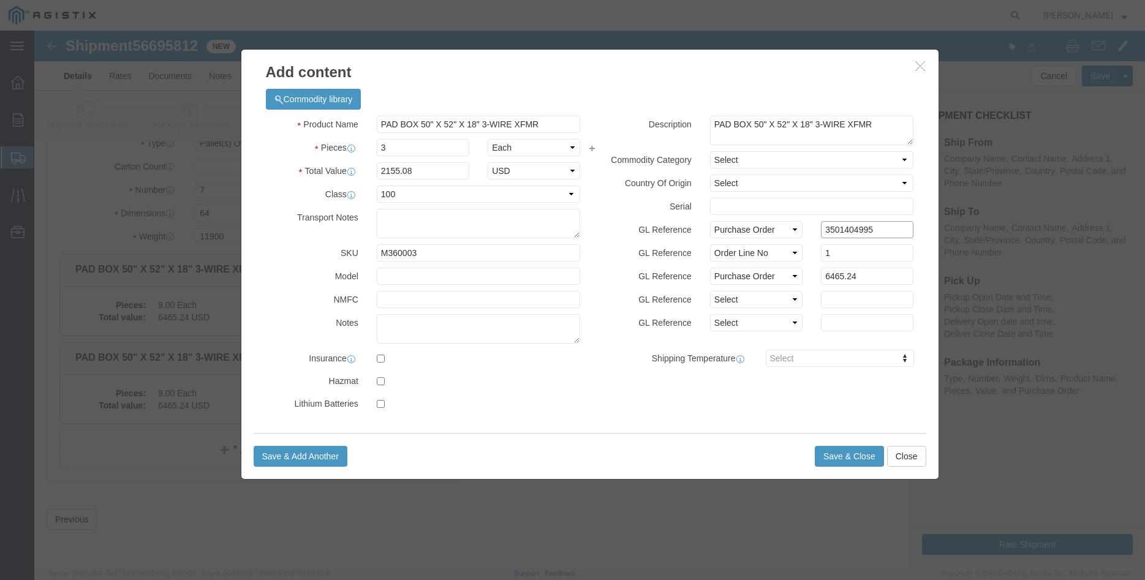
click input "3501404995"
type input "3501405029"
click input "6465.24"
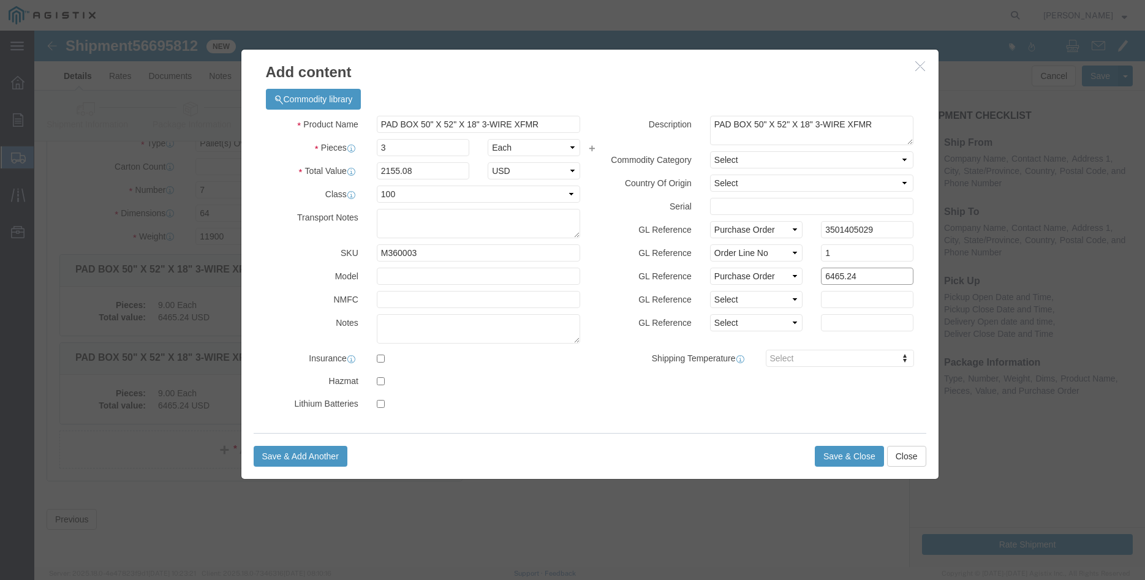
click input "6465.24"
drag, startPoint x: 850, startPoint y: 249, endPoint x: 756, endPoint y: 263, distance: 95.4
click input "6465.24"
type input "2155.08"
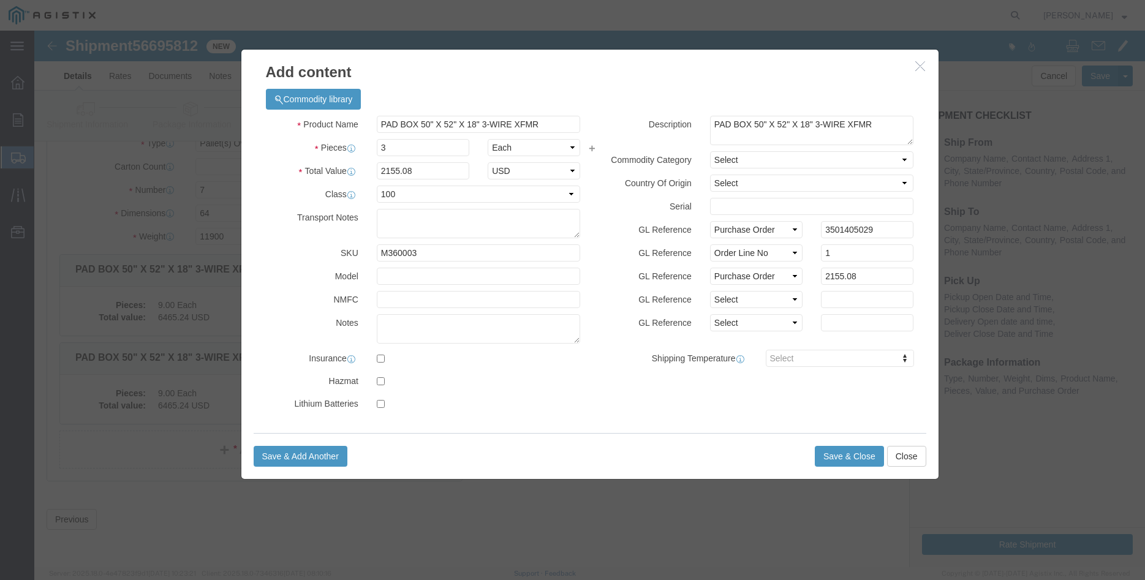
click label "Serial"
click button "Save & Close"
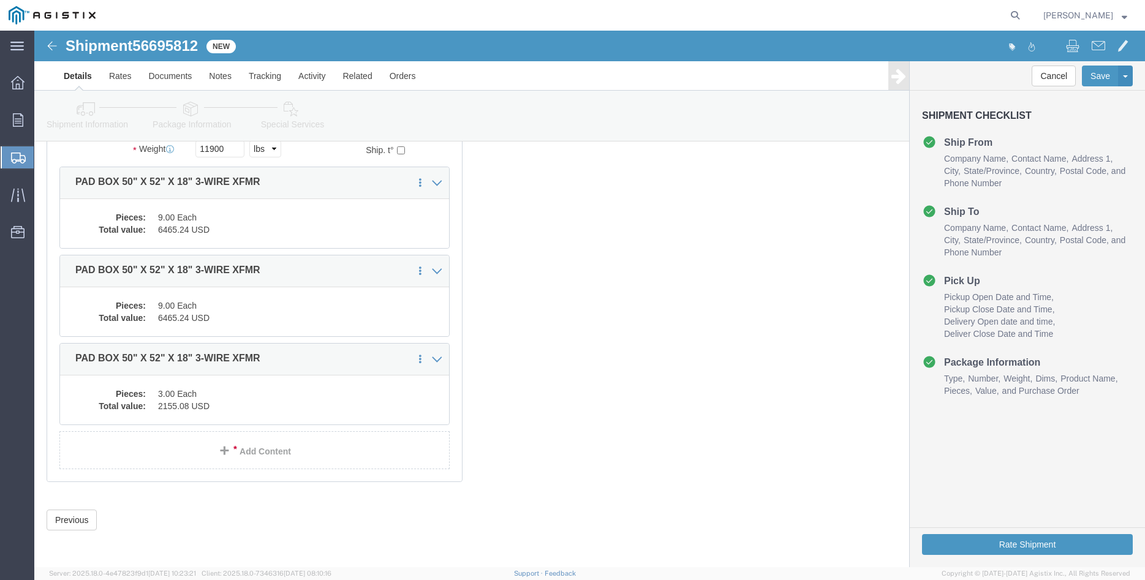
scroll to position [198, 0]
click button "Rate Shipment"
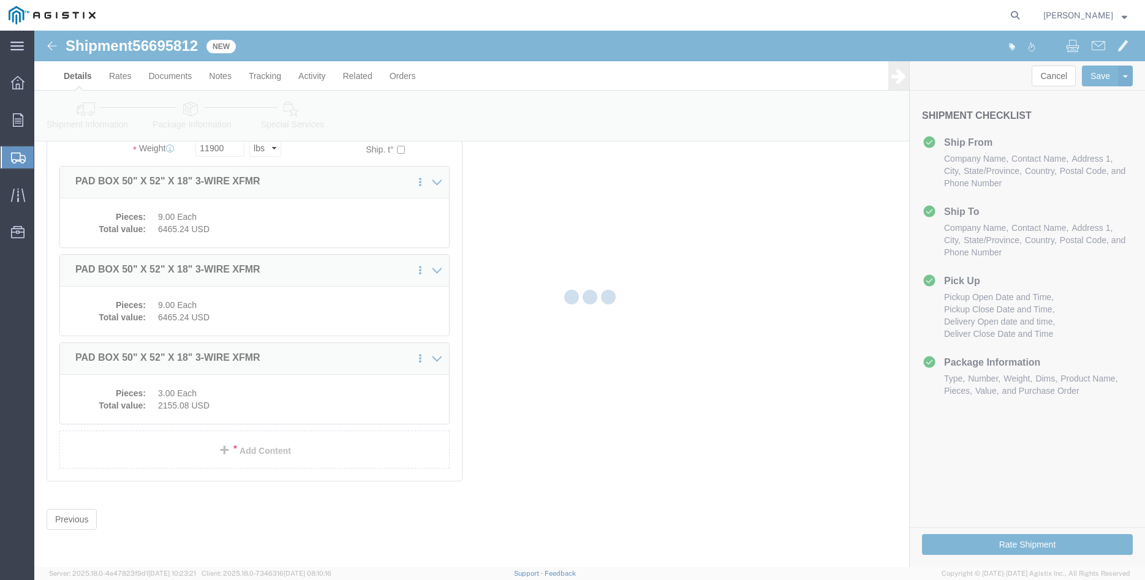
scroll to position [0, 0]
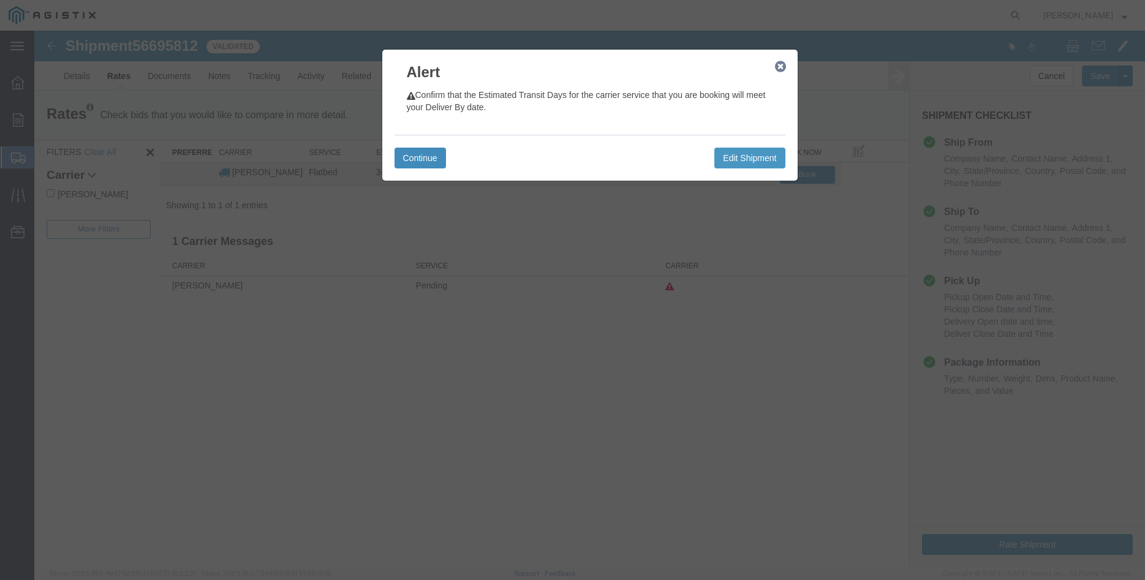
click at [414, 164] on button "Continue" at bounding box center [420, 158] width 51 height 21
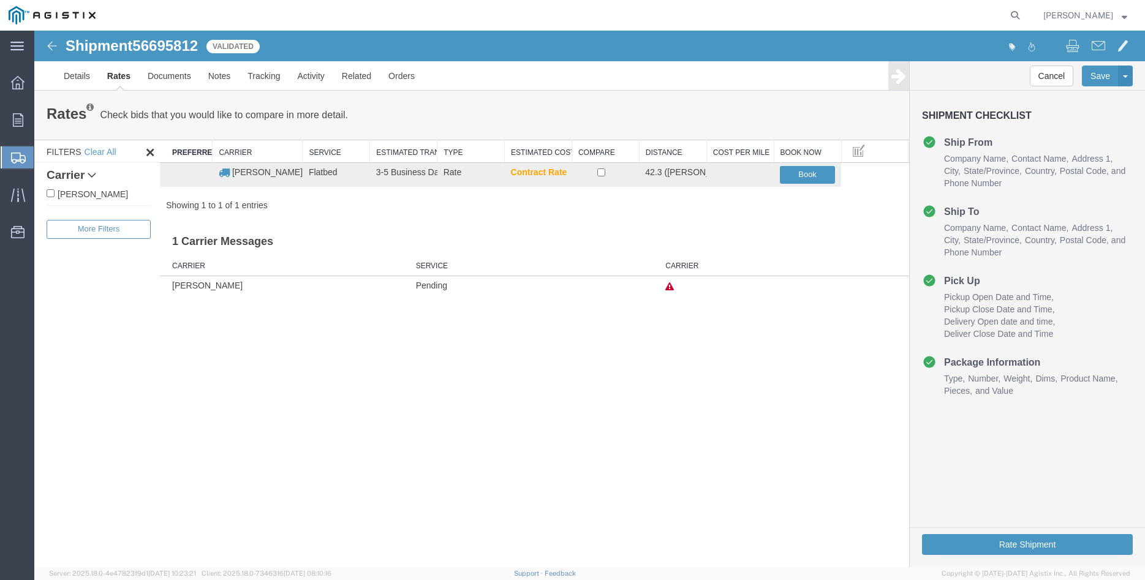
click at [96, 192] on label "[PERSON_NAME]" at bounding box center [99, 193] width 104 height 13
click at [55, 192] on input "[PERSON_NAME]" at bounding box center [51, 193] width 8 height 8
checkbox input "true"
drag, startPoint x: 600, startPoint y: 173, endPoint x: 621, endPoint y: 183, distance: 22.8
click at [600, 173] on input "checkbox" at bounding box center [601, 172] width 8 height 8
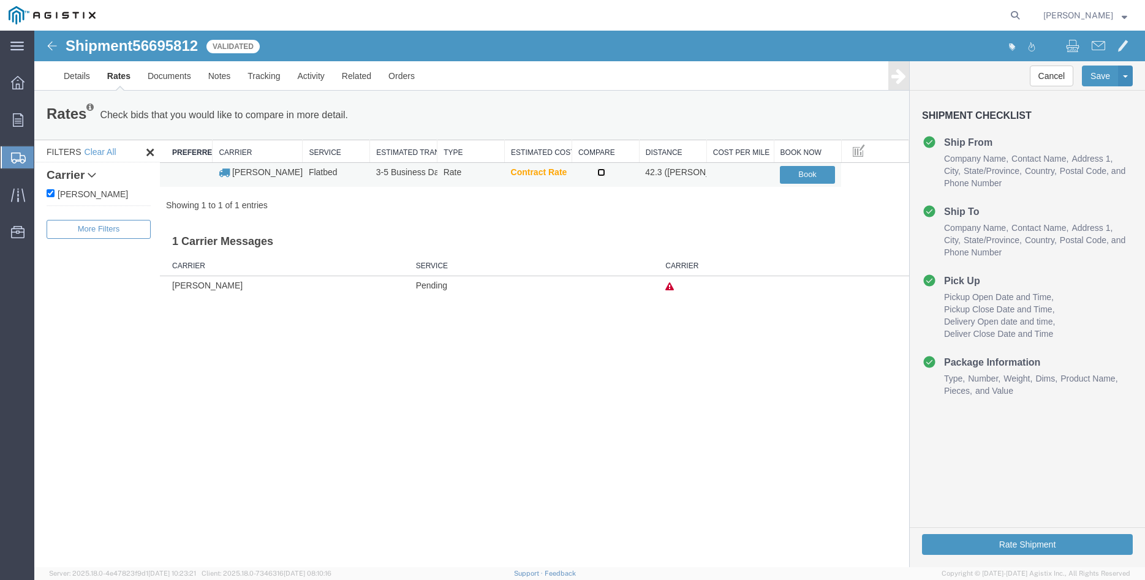
checkbox input "true"
click at [814, 174] on button "Book" at bounding box center [807, 175] width 55 height 18
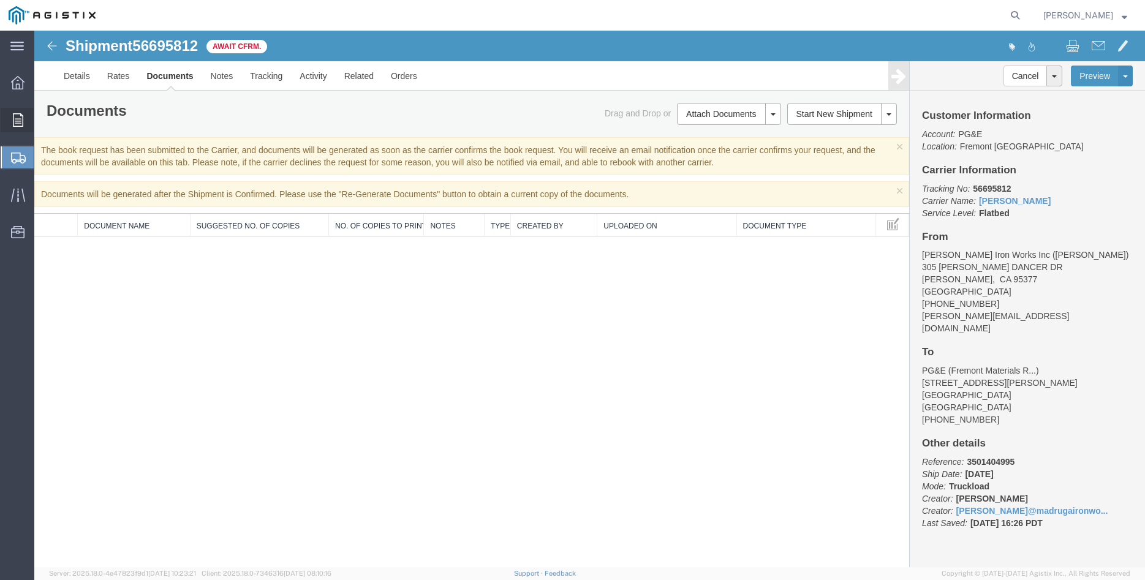
click at [18, 123] on icon at bounding box center [18, 119] width 10 height 13
